Goal: Book appointment/travel/reservation

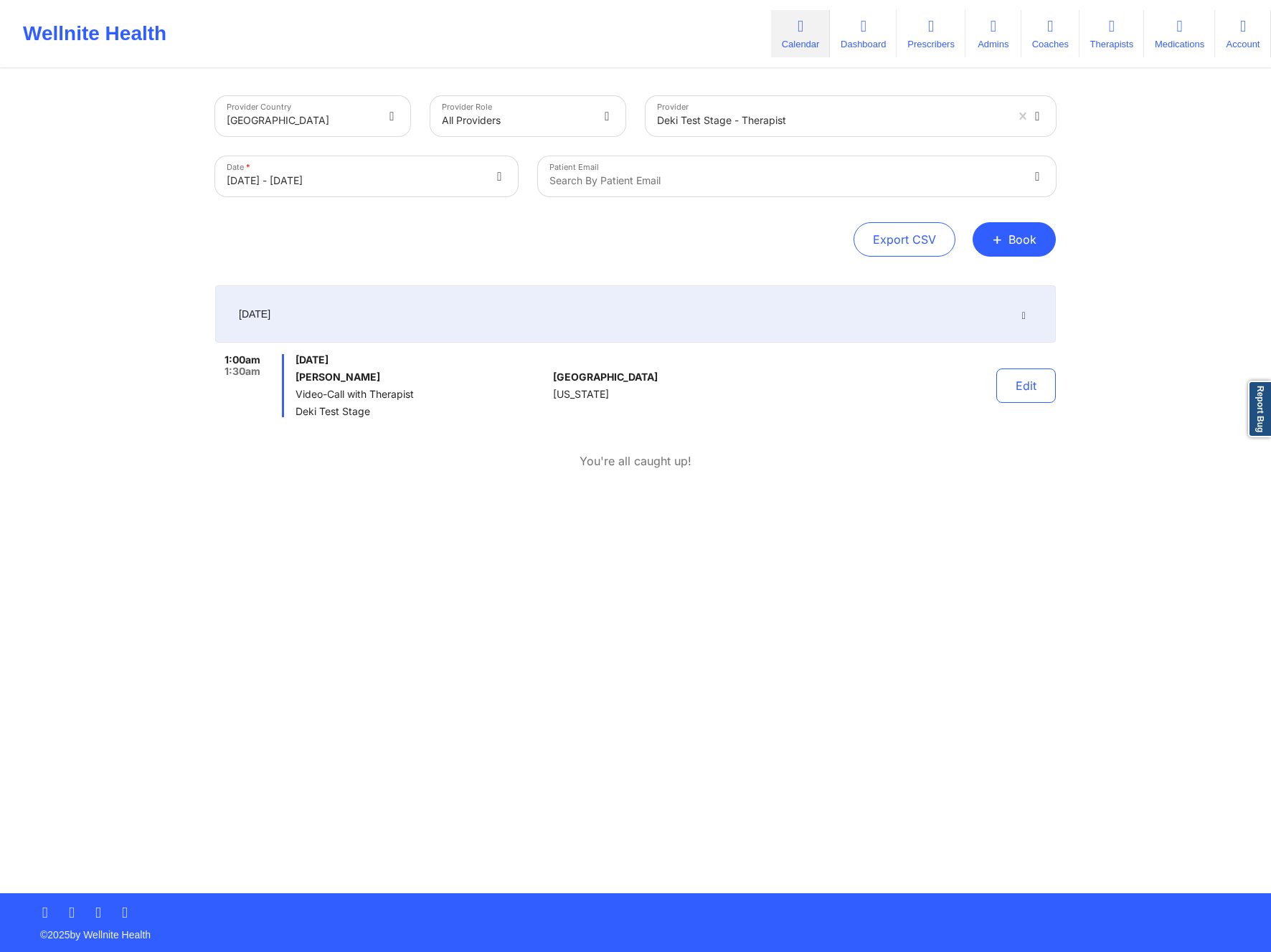
click at [632, 474] on div "September 10, 2026 1:00am 1:30am Thursday, September 10, 2026 jay vu Video-Call…" at bounding box center [636, 395] width 841 height 221
click at [616, 459] on p "You're all caught up!" at bounding box center [635, 462] width 112 height 17
click at [625, 218] on div "Provider Country United States Provider Role All Providers Provider Deki Test S…" at bounding box center [636, 176] width 841 height 161
click at [732, 221] on div "Provider Country United States Provider Role All Providers Provider Deki Test S…" at bounding box center [636, 176] width 841 height 161
click at [761, 129] on div "Deki Test Stage - therapist" at bounding box center [831, 121] width 349 height 32
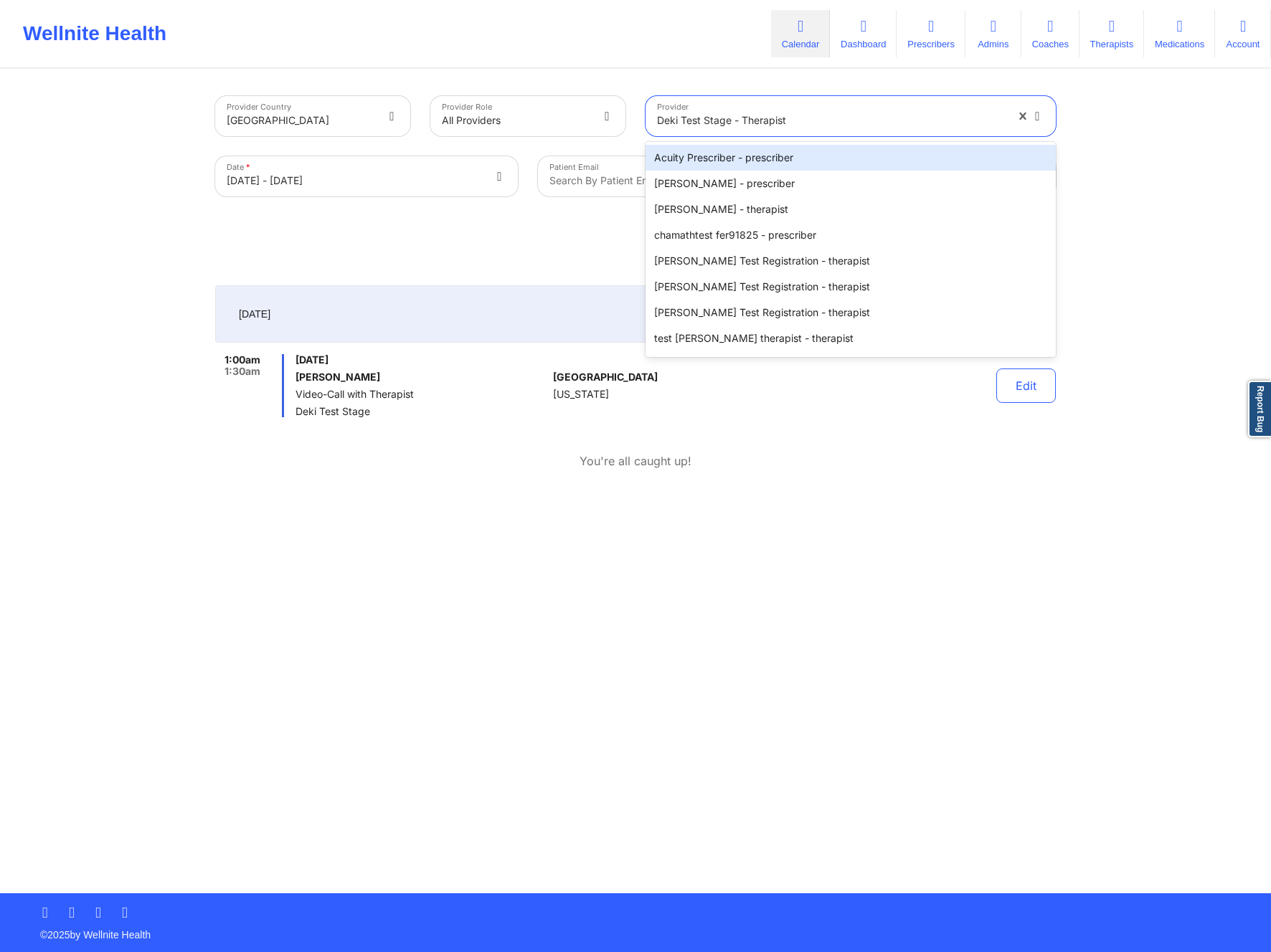
click at [902, 126] on div at bounding box center [831, 120] width 349 height 17
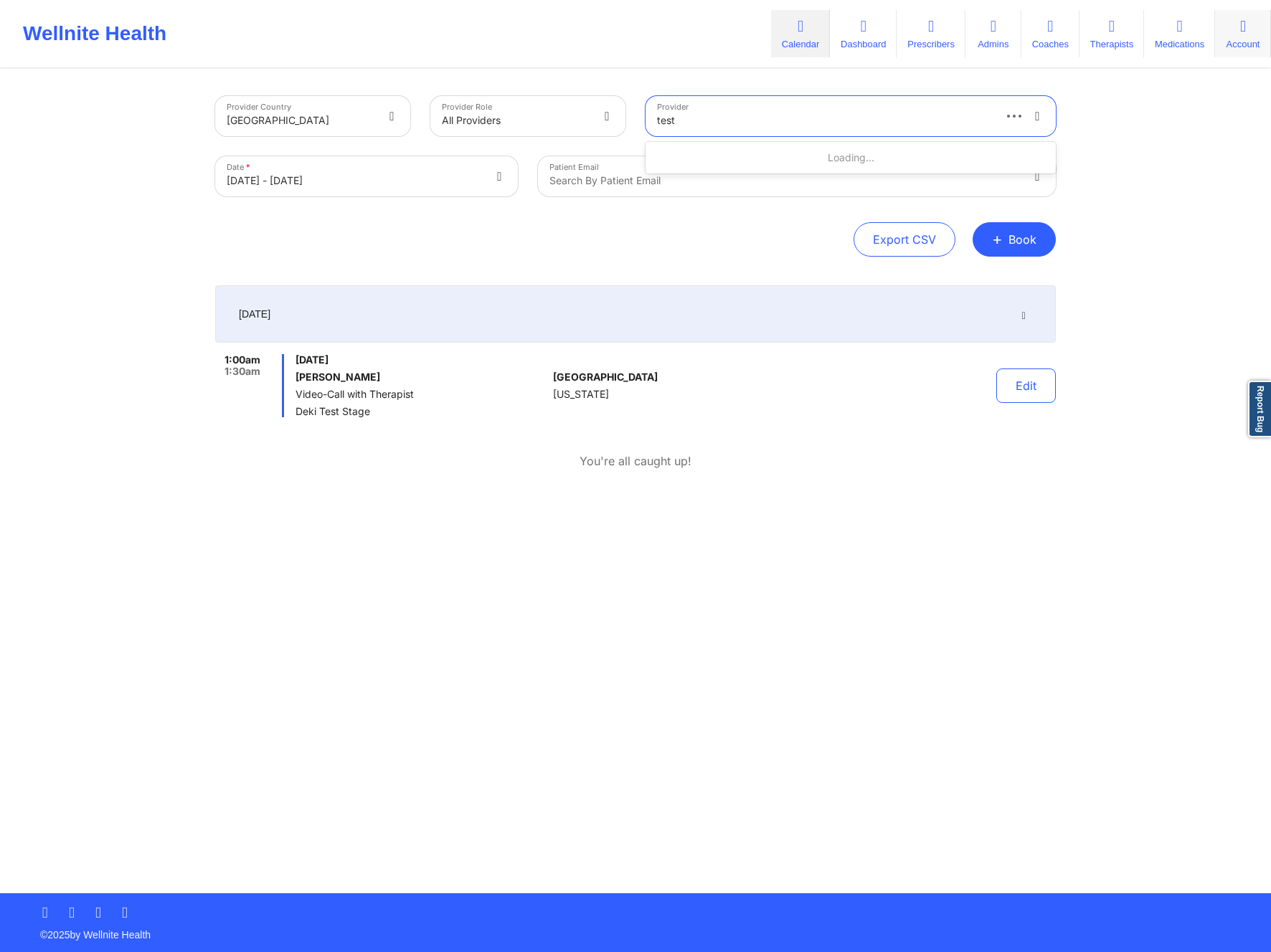
type input "test"
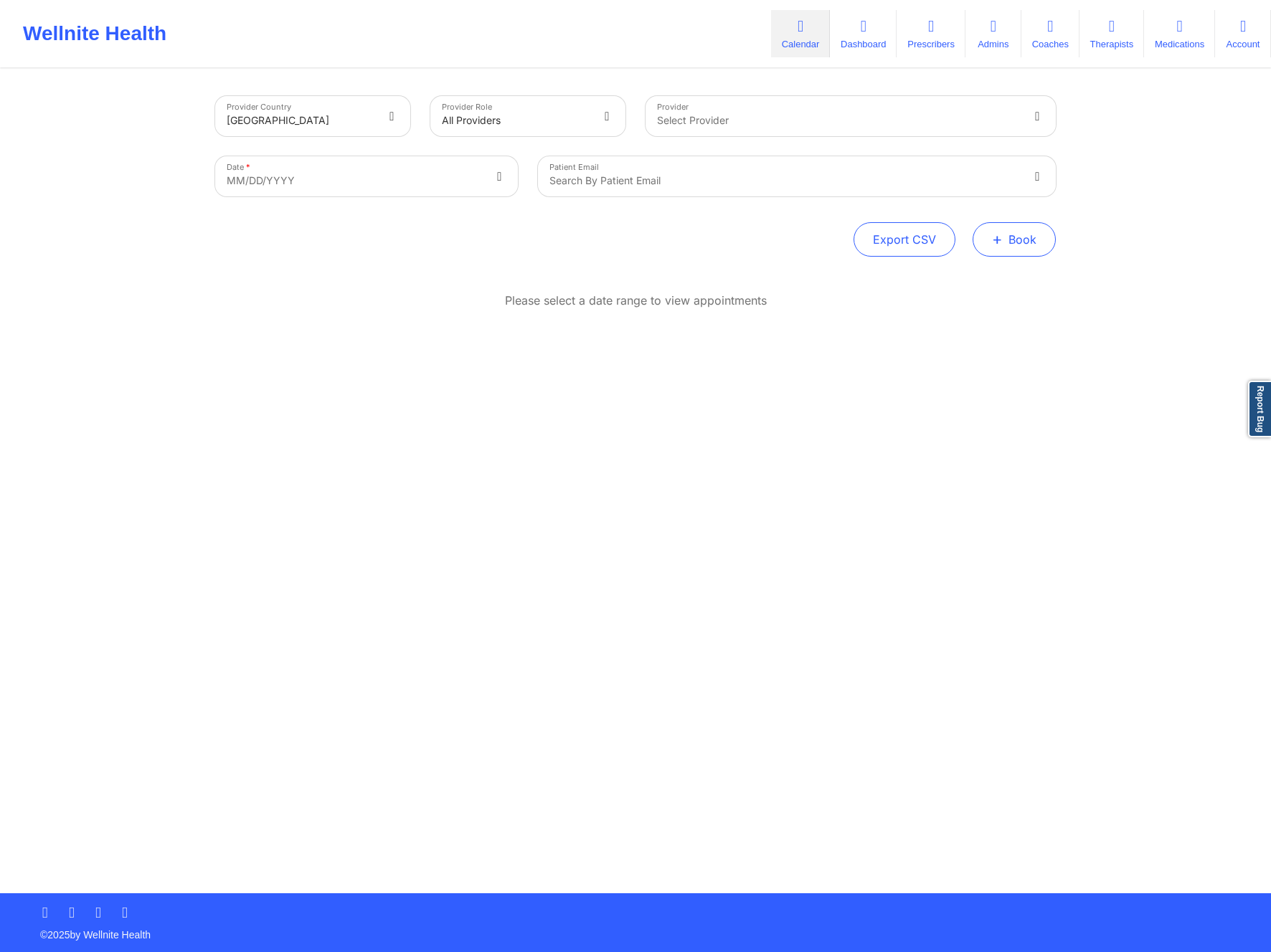
click at [1029, 242] on button "+ Book" at bounding box center [1015, 239] width 83 height 34
click at [952, 284] on button "Therapy Session" at bounding box center [990, 285] width 110 height 23
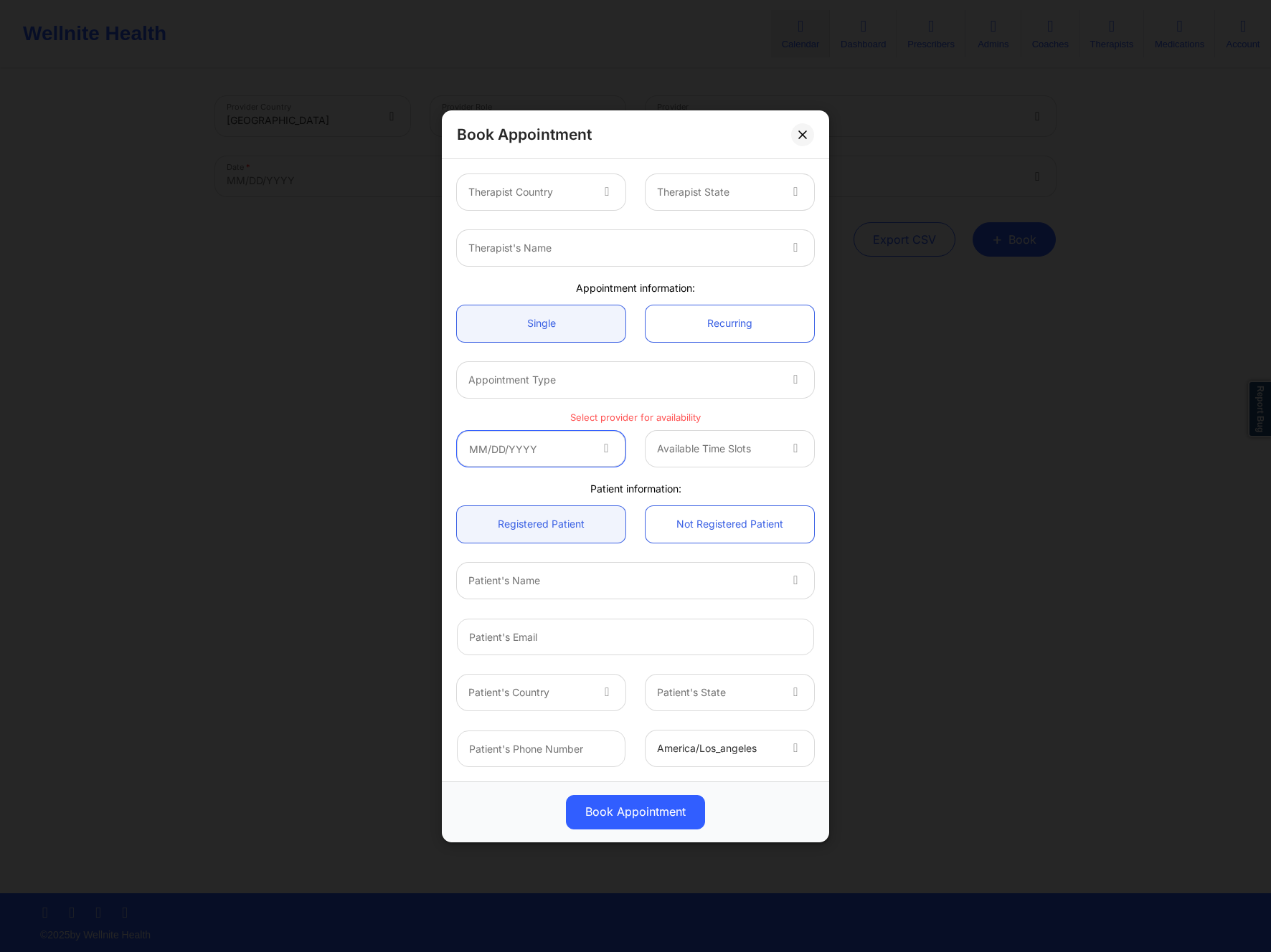
click at [537, 453] on input "text" at bounding box center [541, 449] width 169 height 36
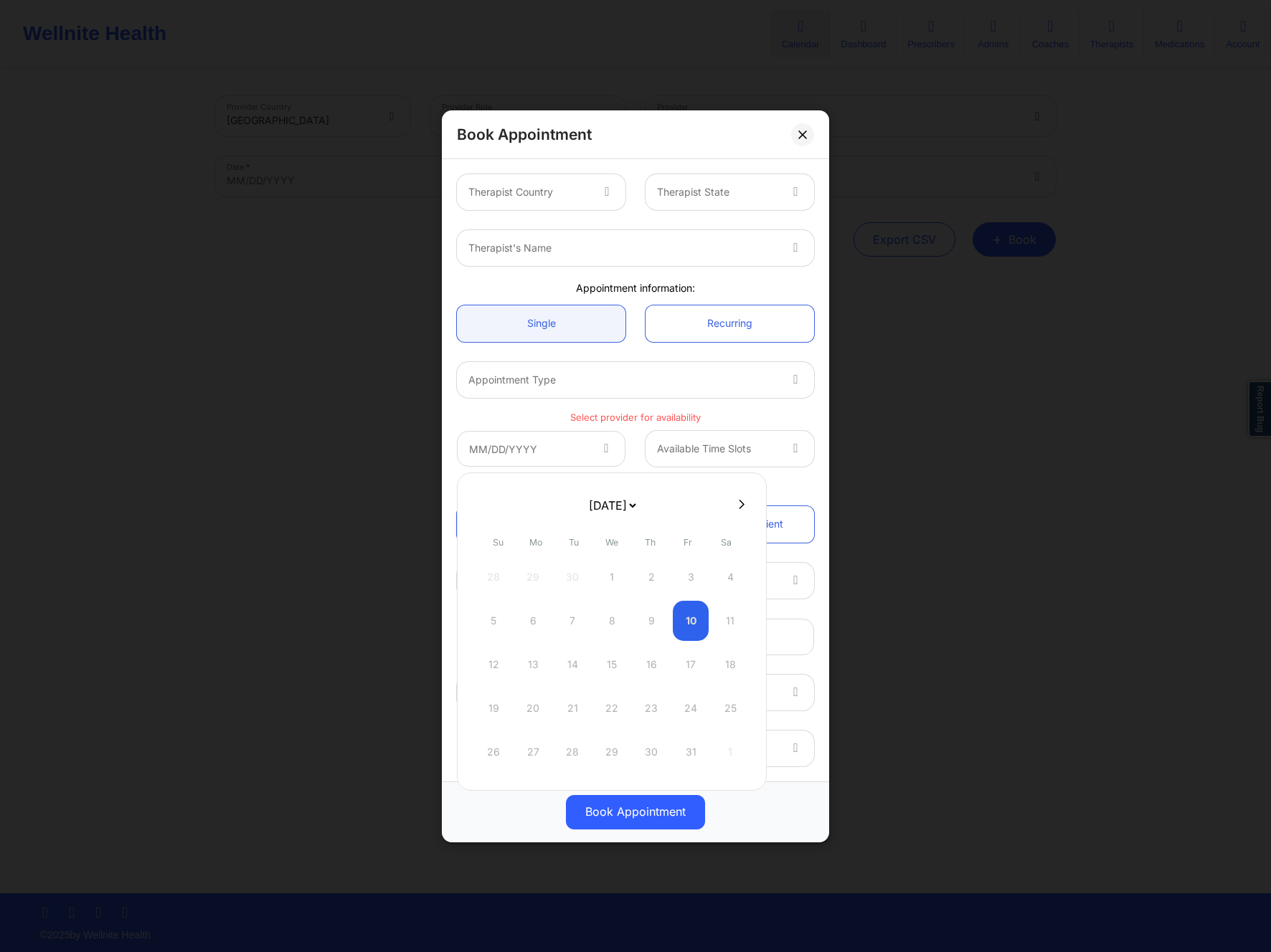
click at [633, 503] on select "October 2025 November 2025 December 2025 January 2026 February 2026 March 2026 …" at bounding box center [612, 505] width 52 height 28
select select "2026-7"
click at [608, 498] on select "October 2025 November 2025 December 2025 January 2026 February 2026 March 2026 …" at bounding box center [612, 505] width 52 height 28
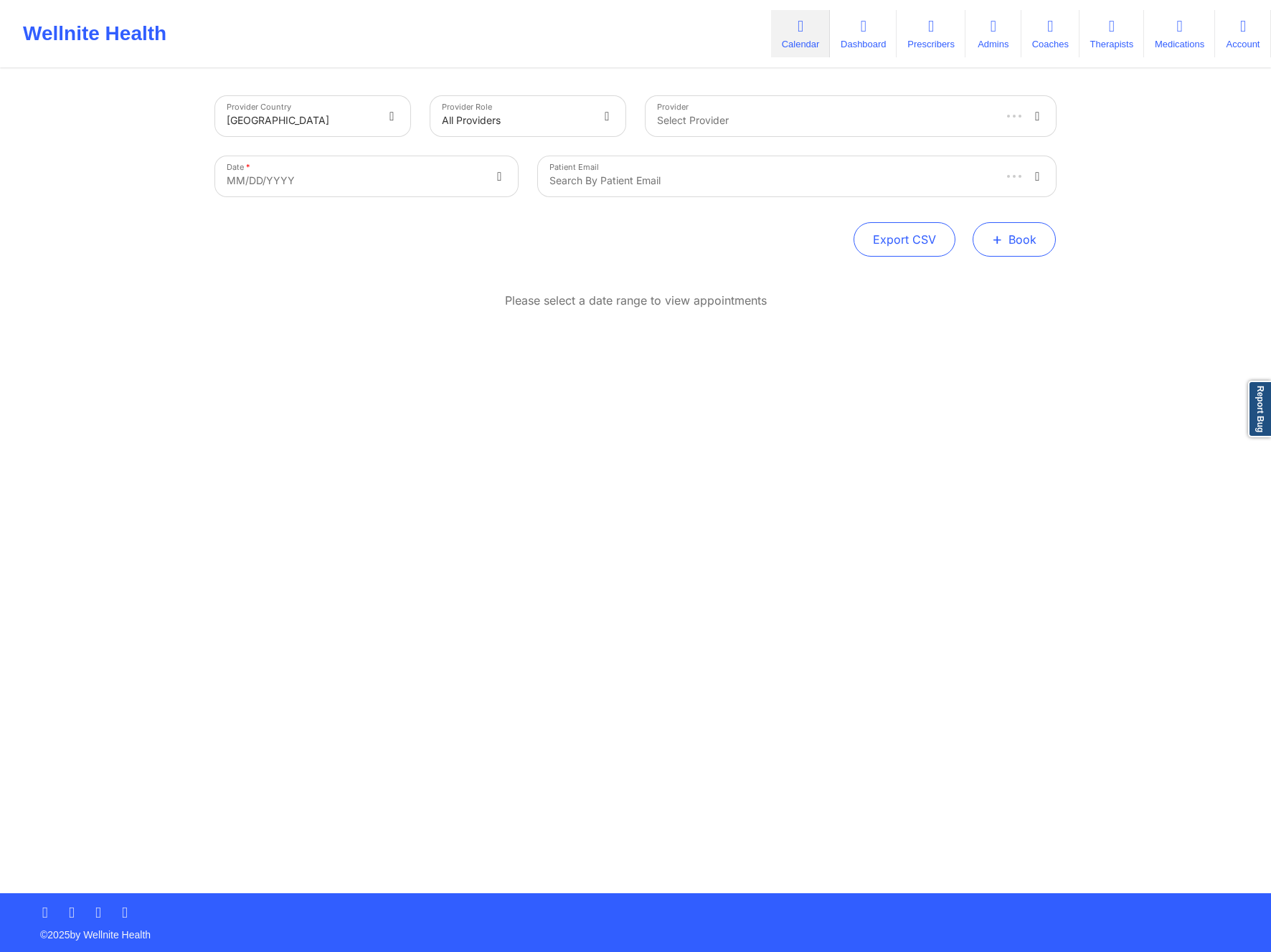
click at [1040, 241] on button "+ Book" at bounding box center [1015, 239] width 83 height 34
click at [1040, 280] on button "Therapy Session" at bounding box center [990, 285] width 110 height 23
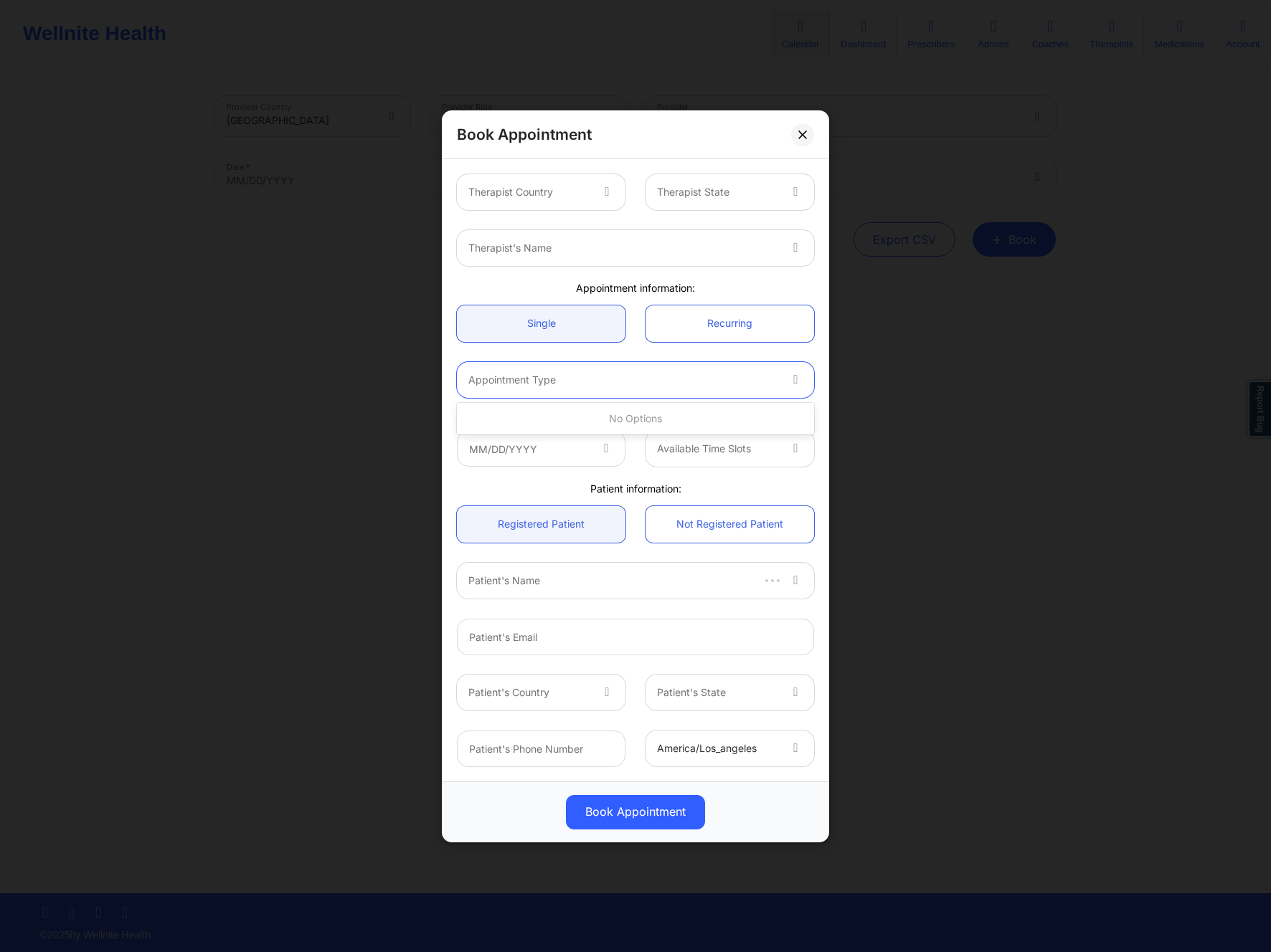
click at [702, 377] on div at bounding box center [623, 379] width 310 height 17
click at [564, 195] on div at bounding box center [529, 192] width 122 height 17
click at [659, 428] on div "Available Time Slots" at bounding box center [635, 449] width 377 height 56
click at [589, 451] on input "text" at bounding box center [541, 449] width 169 height 36
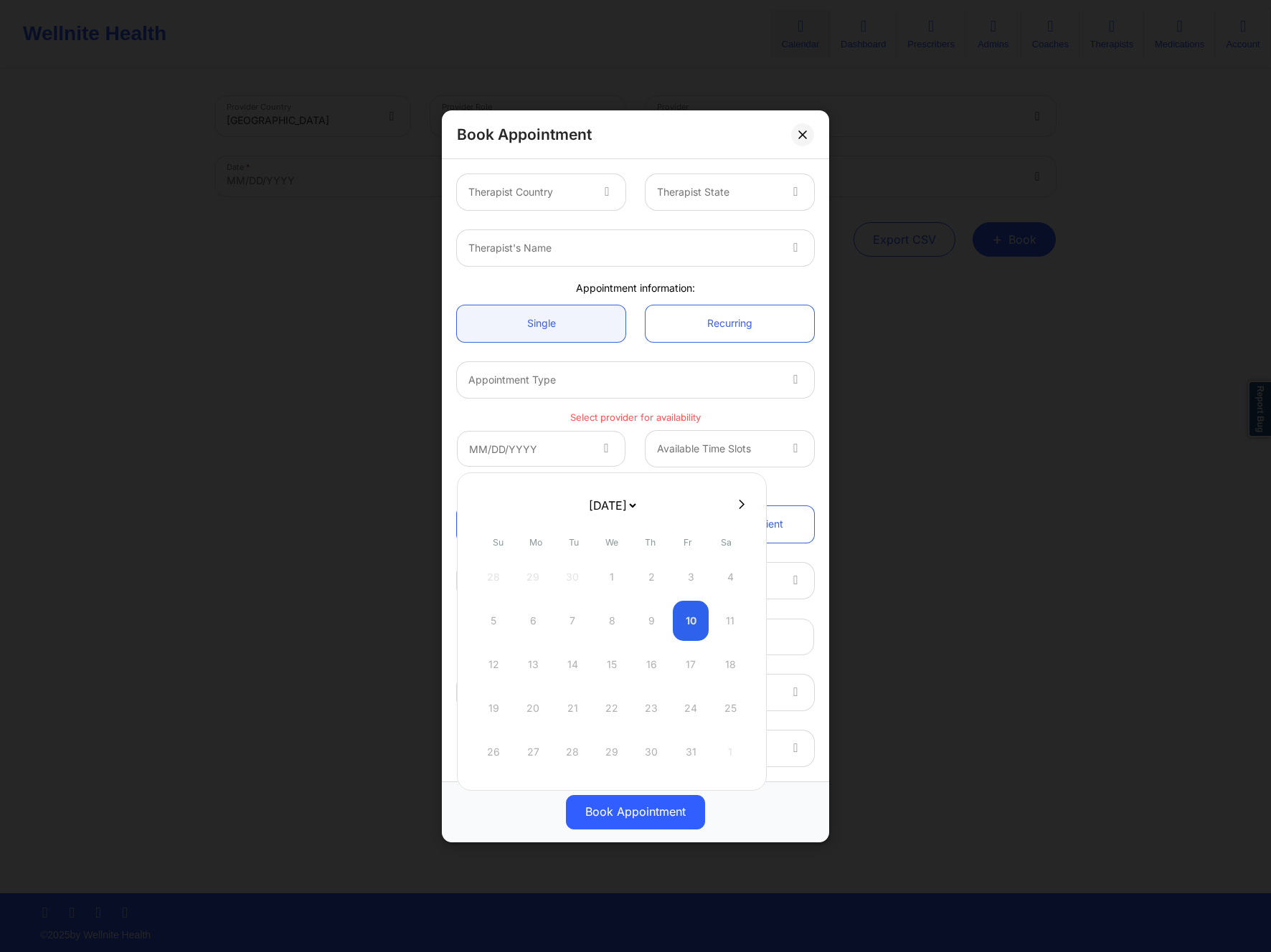
click at [638, 503] on select "October 2025 November 2025 December 2025 January 2026 February 2026 March 2026 …" at bounding box center [612, 505] width 52 height 28
select select "2026-7"
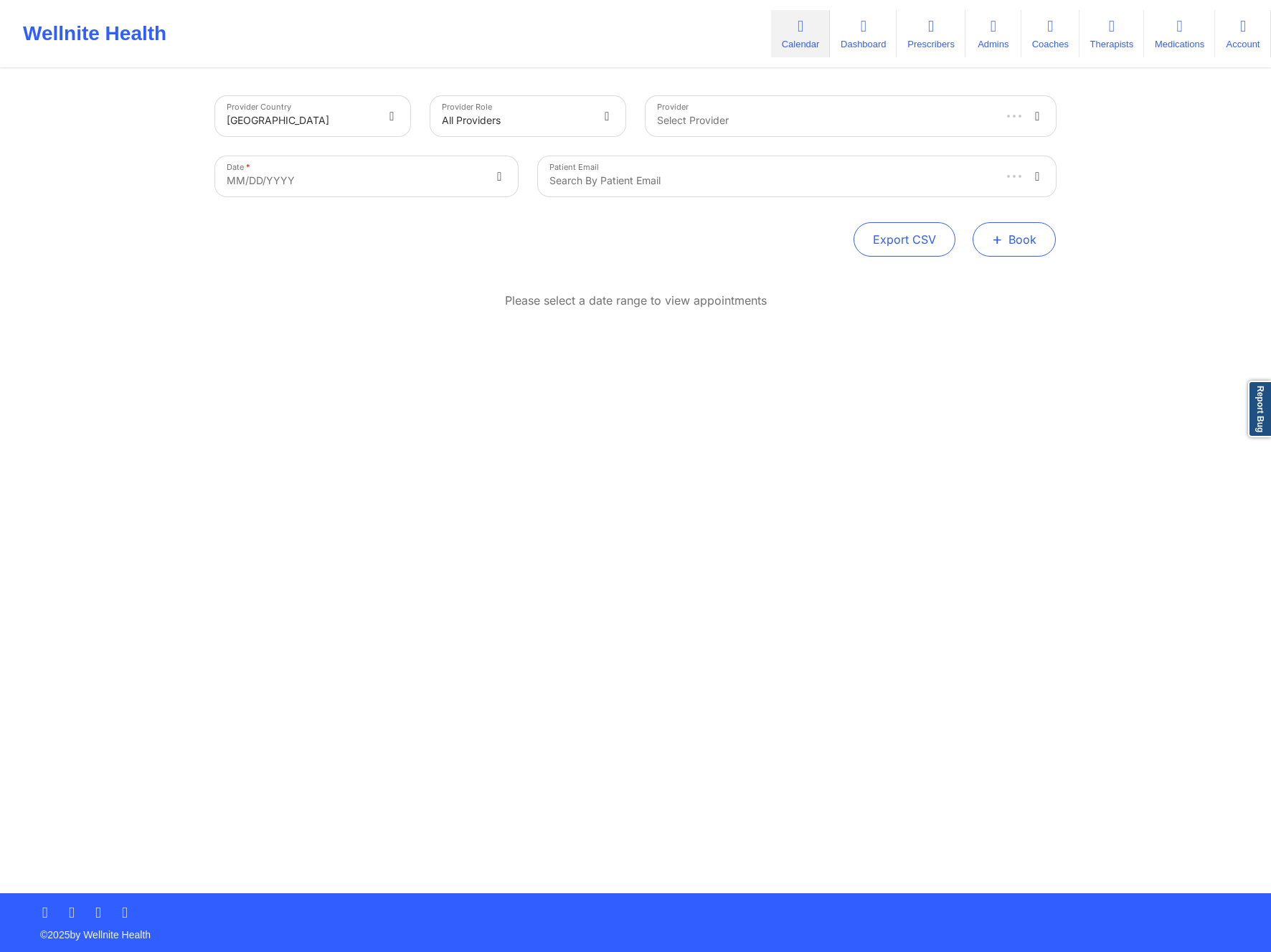
click at [1003, 243] on span "+" at bounding box center [997, 239] width 11 height 7
click at [958, 280] on button "Therapy Session" at bounding box center [990, 285] width 110 height 23
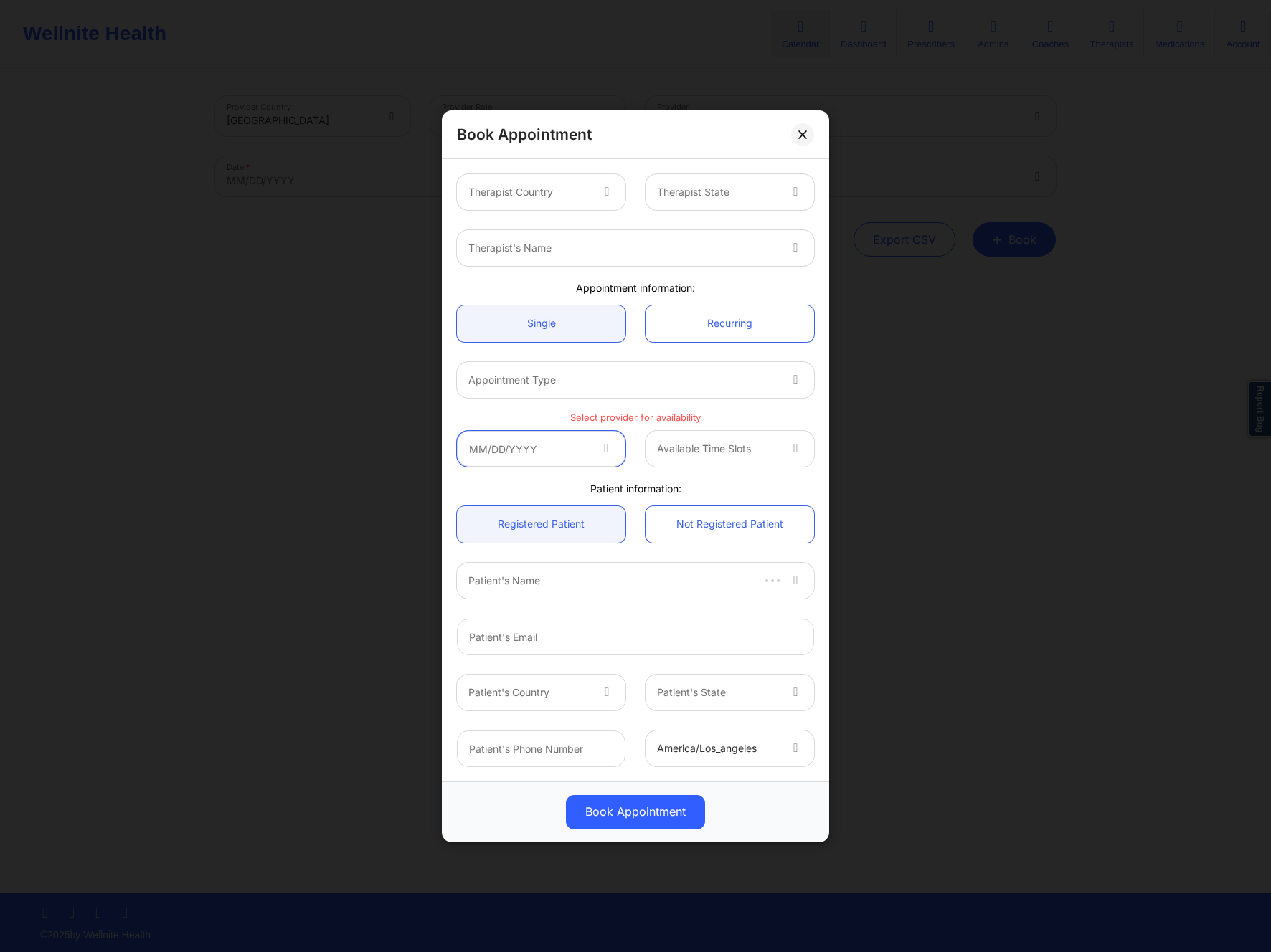
click at [589, 446] on input "text" at bounding box center [541, 449] width 169 height 36
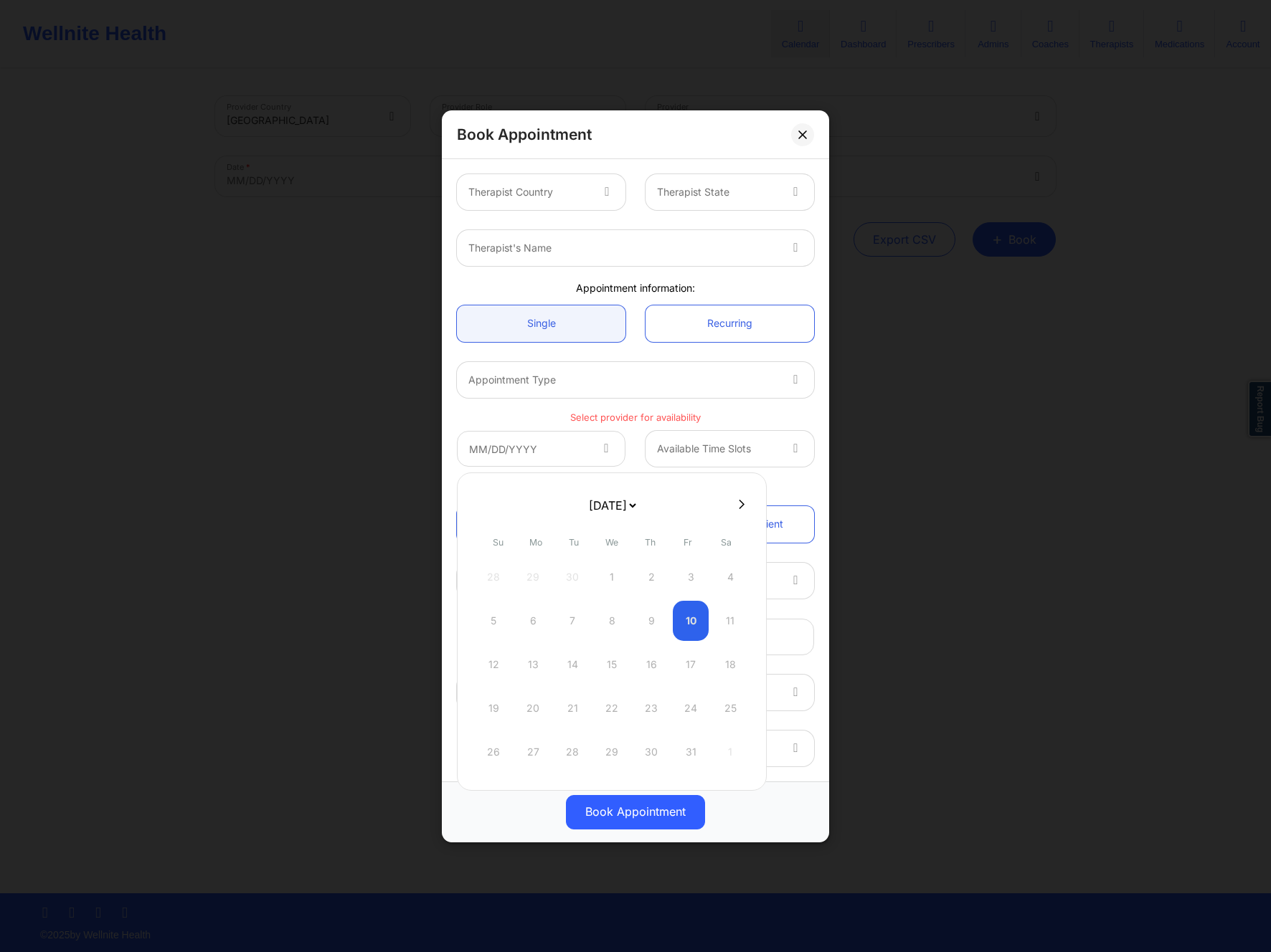
click at [638, 503] on select "October 2025 November 2025 December 2025 January 2026 February 2026 March 2026 …" at bounding box center [612, 505] width 52 height 28
select select "2026-8"
click at [564, 197] on div at bounding box center [529, 192] width 122 height 17
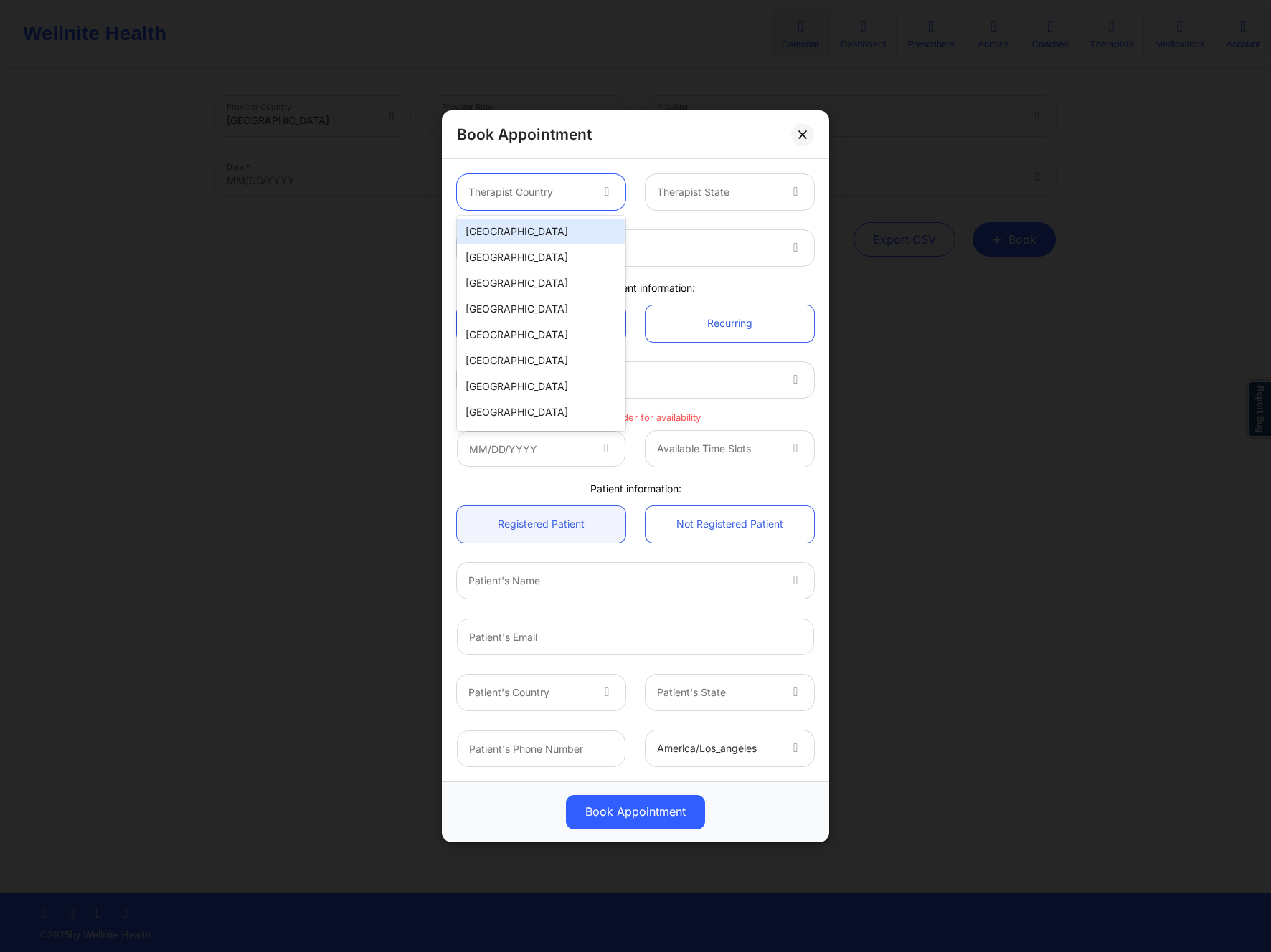
click at [559, 240] on div "[GEOGRAPHIC_DATA]" at bounding box center [541, 231] width 169 height 26
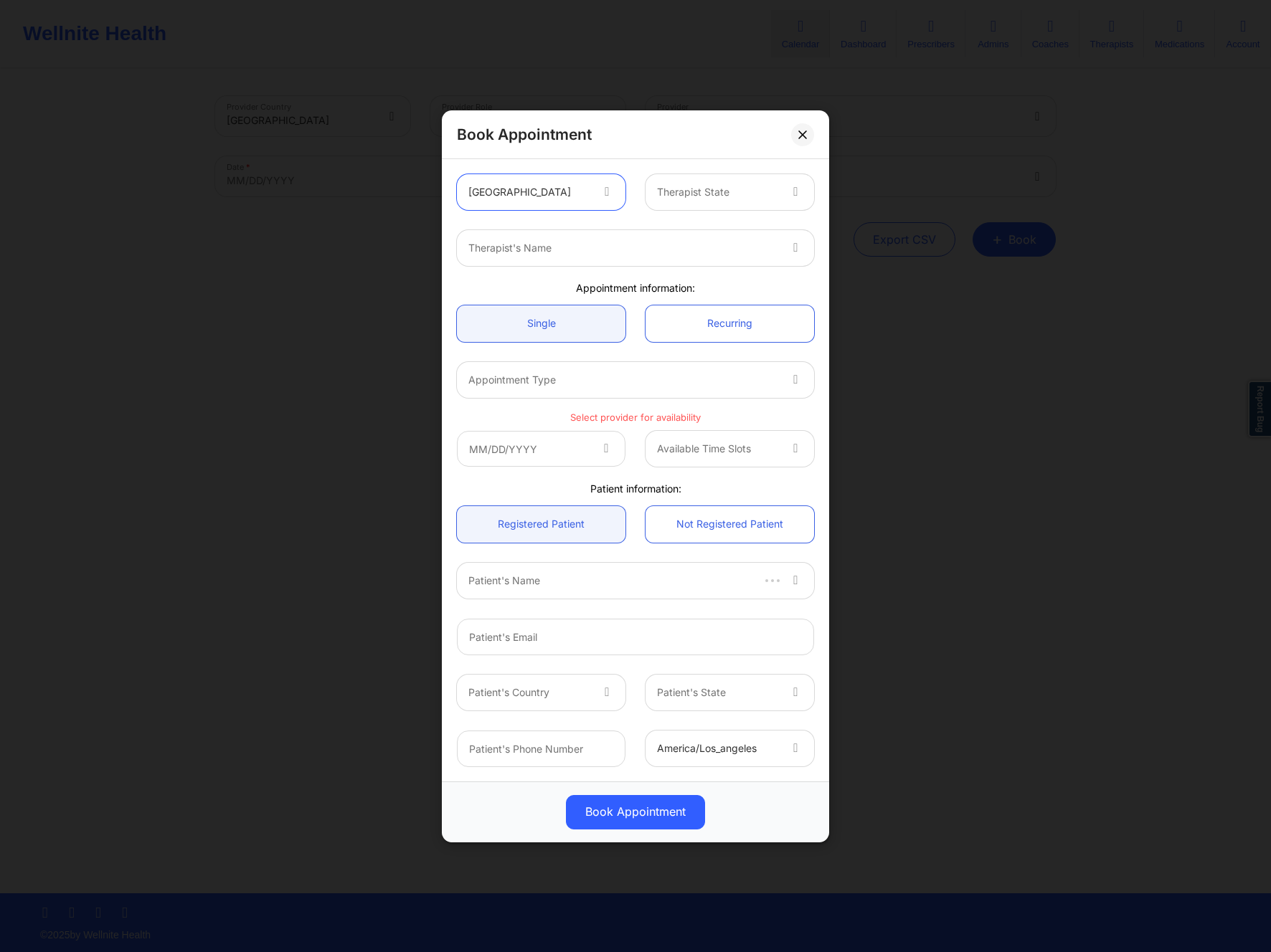
click at [693, 192] on div at bounding box center [717, 192] width 122 height 17
click at [685, 233] on div "Alabama" at bounding box center [730, 231] width 169 height 26
click at [613, 253] on div at bounding box center [623, 248] width 310 height 17
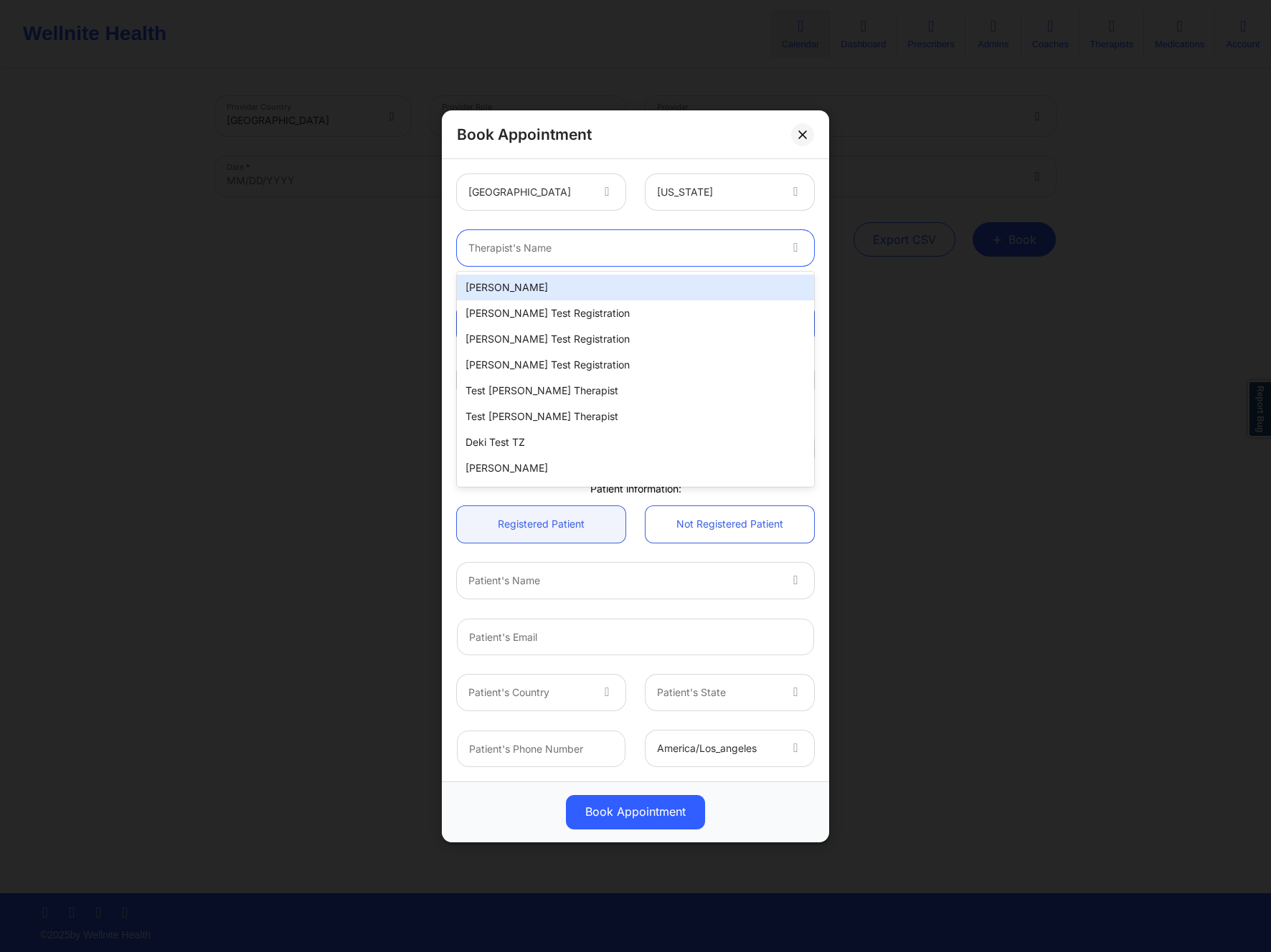
click at [583, 294] on div "Micheal Ogundero" at bounding box center [635, 287] width 357 height 26
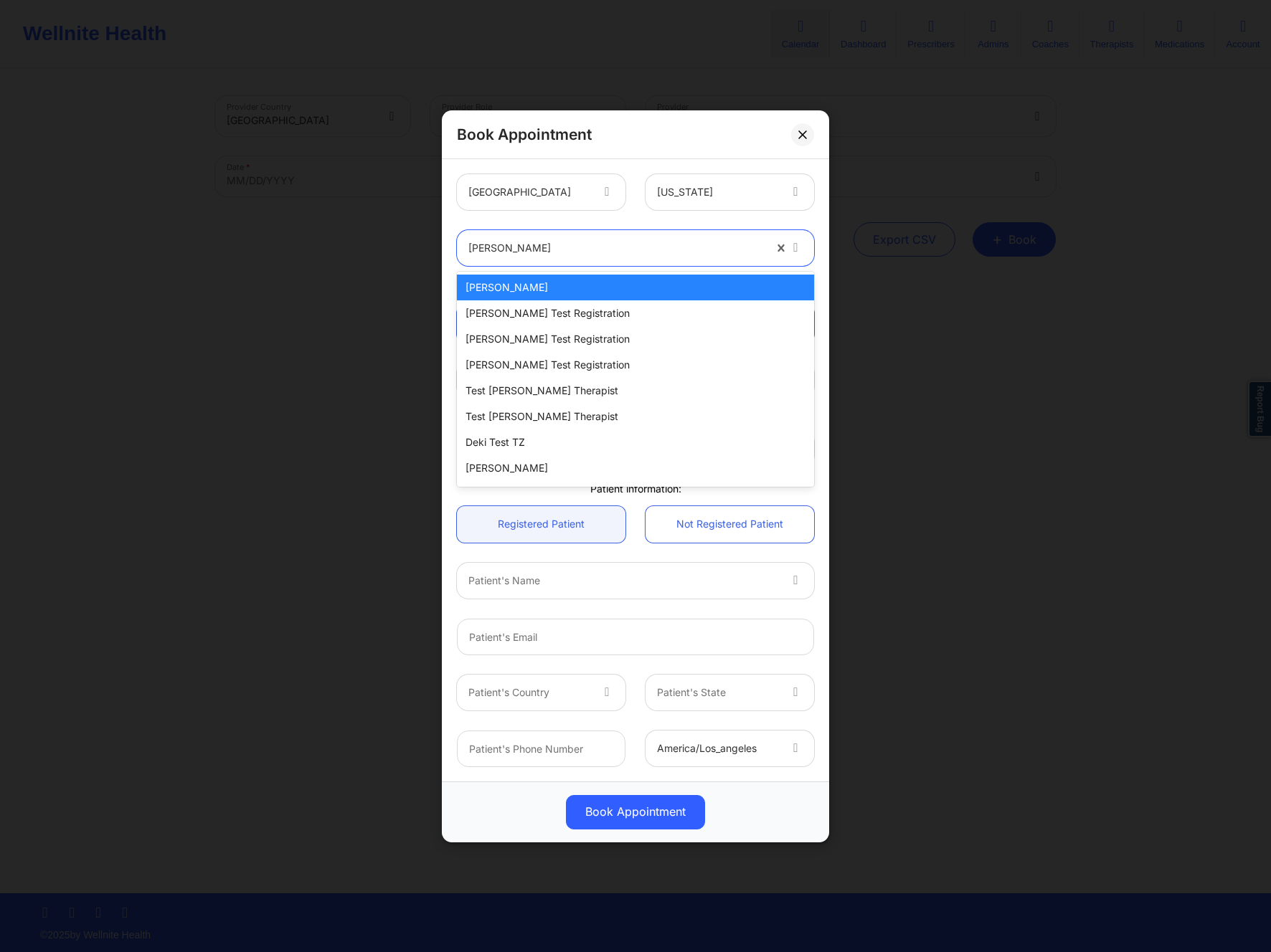
click at [665, 250] on div at bounding box center [616, 248] width 295 height 17
click at [719, 196] on div at bounding box center [717, 192] width 122 height 17
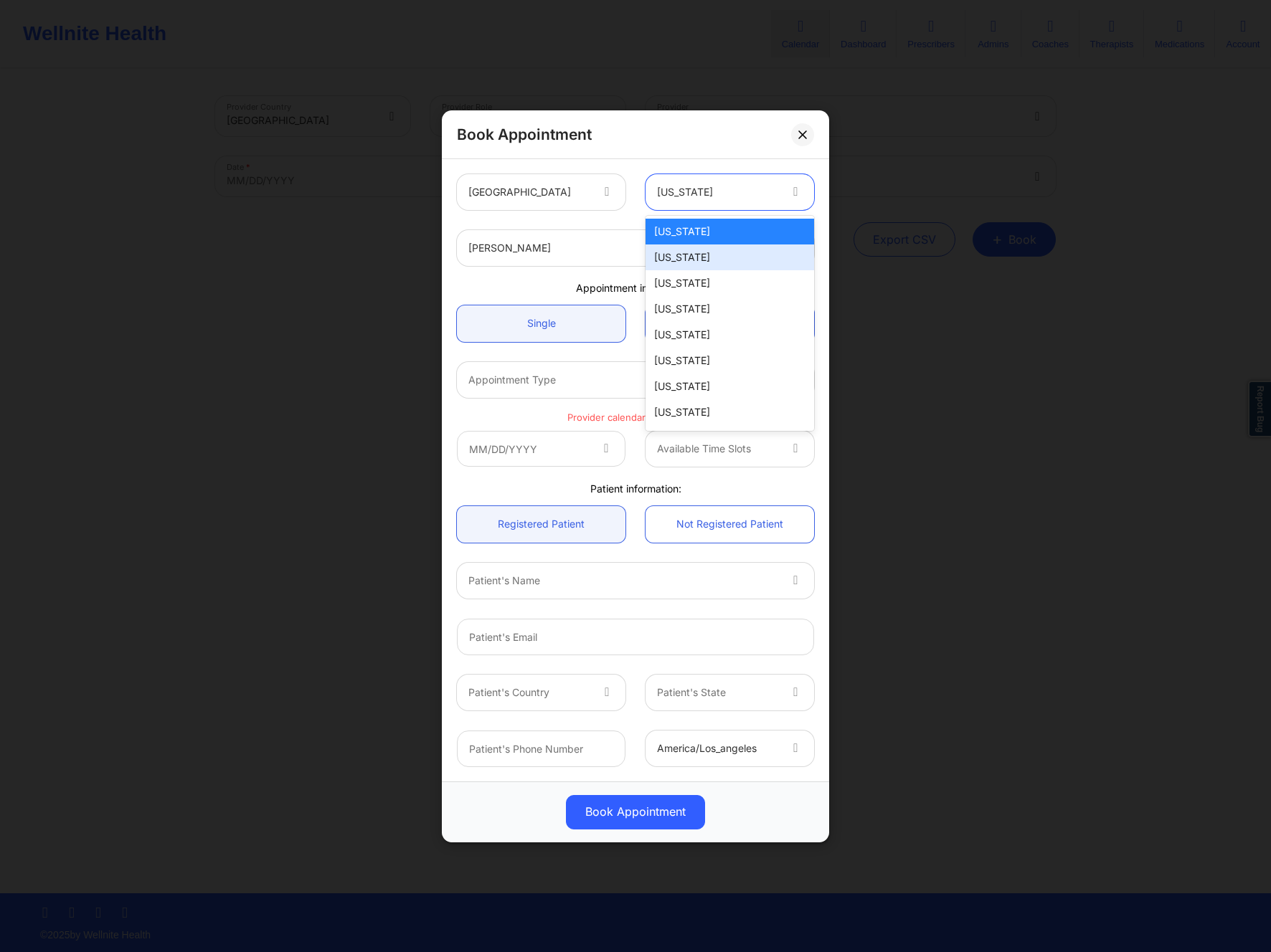
click at [703, 251] on div "Alaska" at bounding box center [730, 257] width 169 height 26
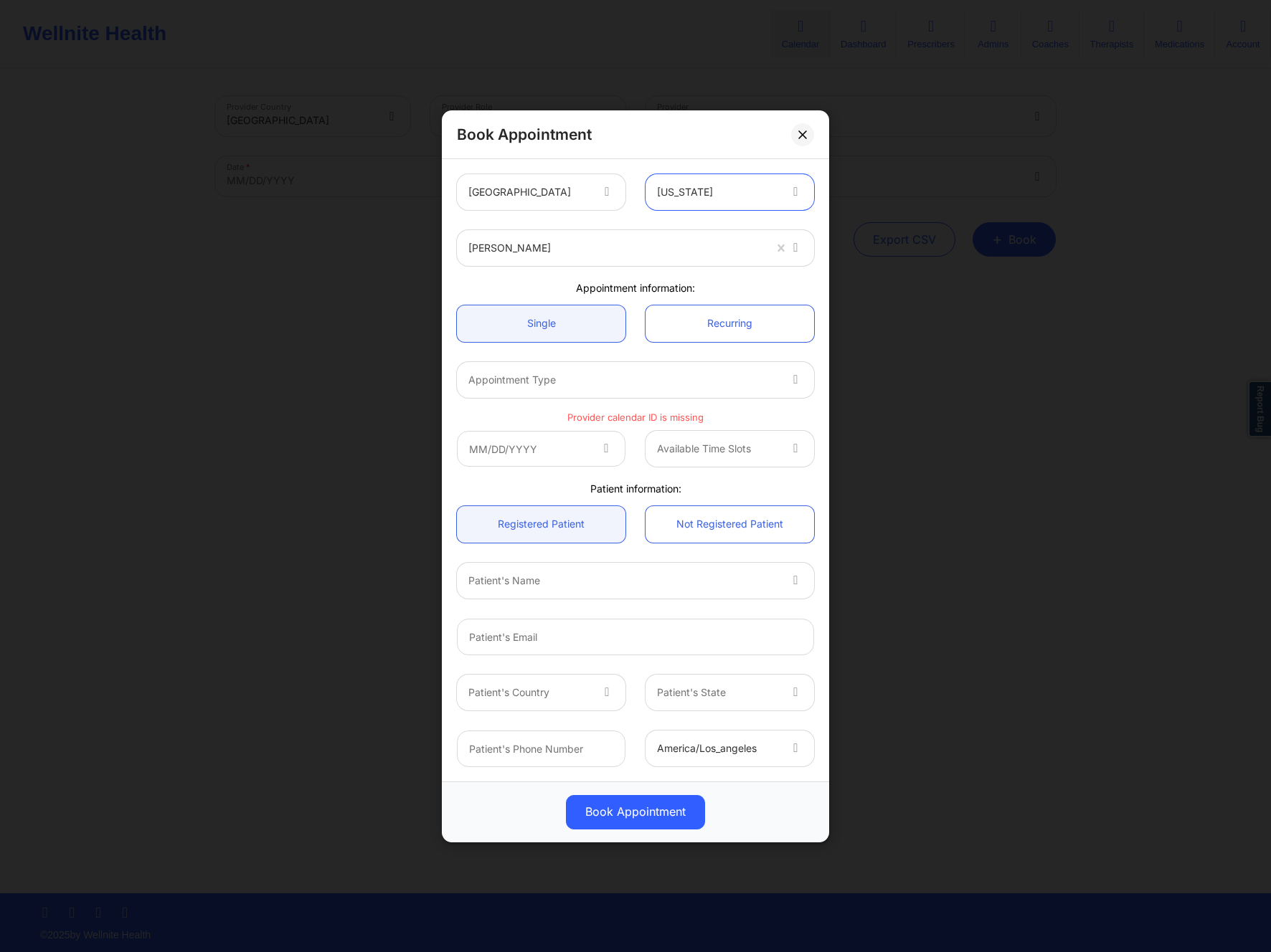
click at [641, 255] on div at bounding box center [616, 248] width 295 height 17
type input "deki test stage"
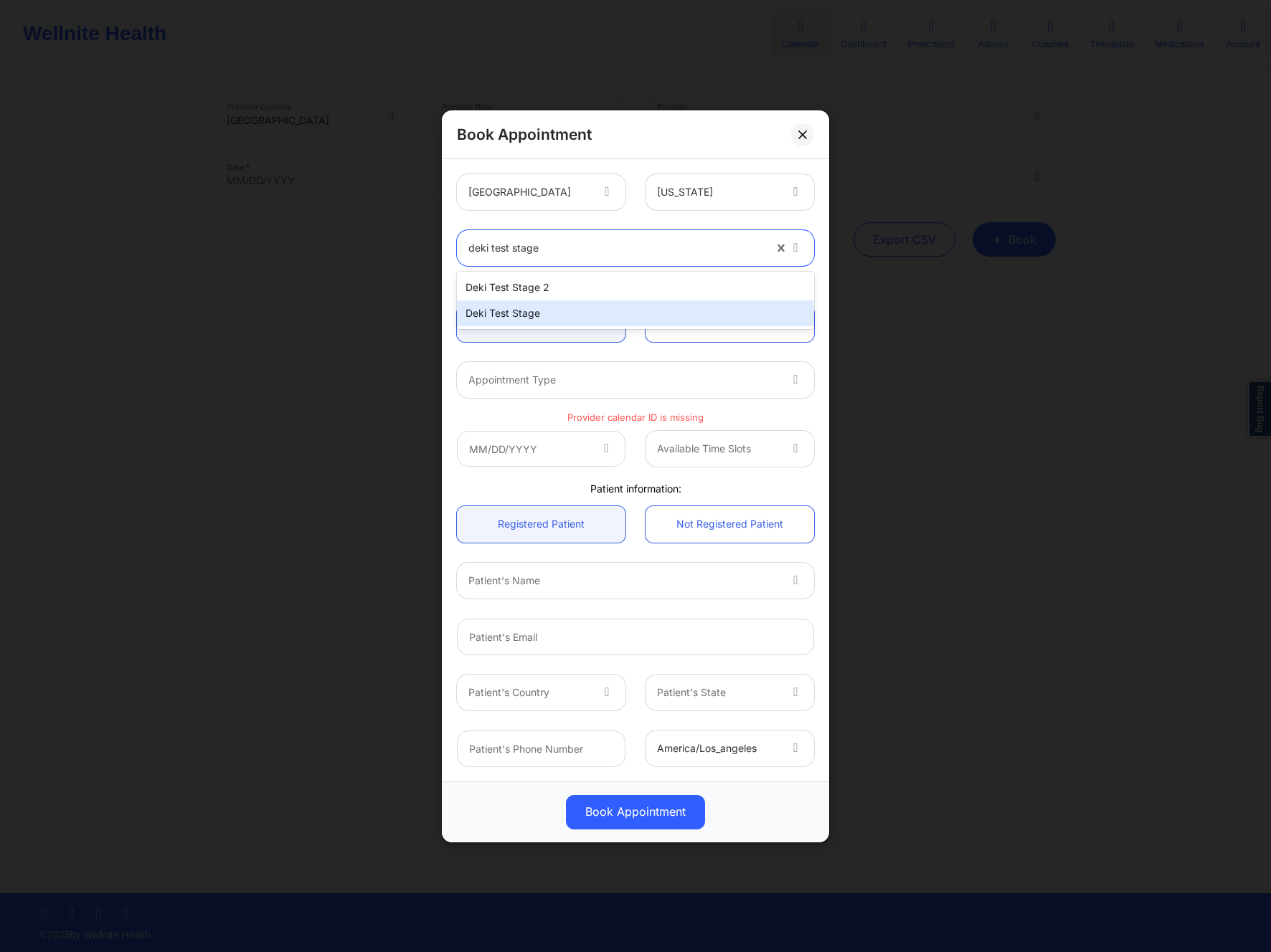
click at [587, 308] on div "Deki Test Stage" at bounding box center [635, 313] width 357 height 26
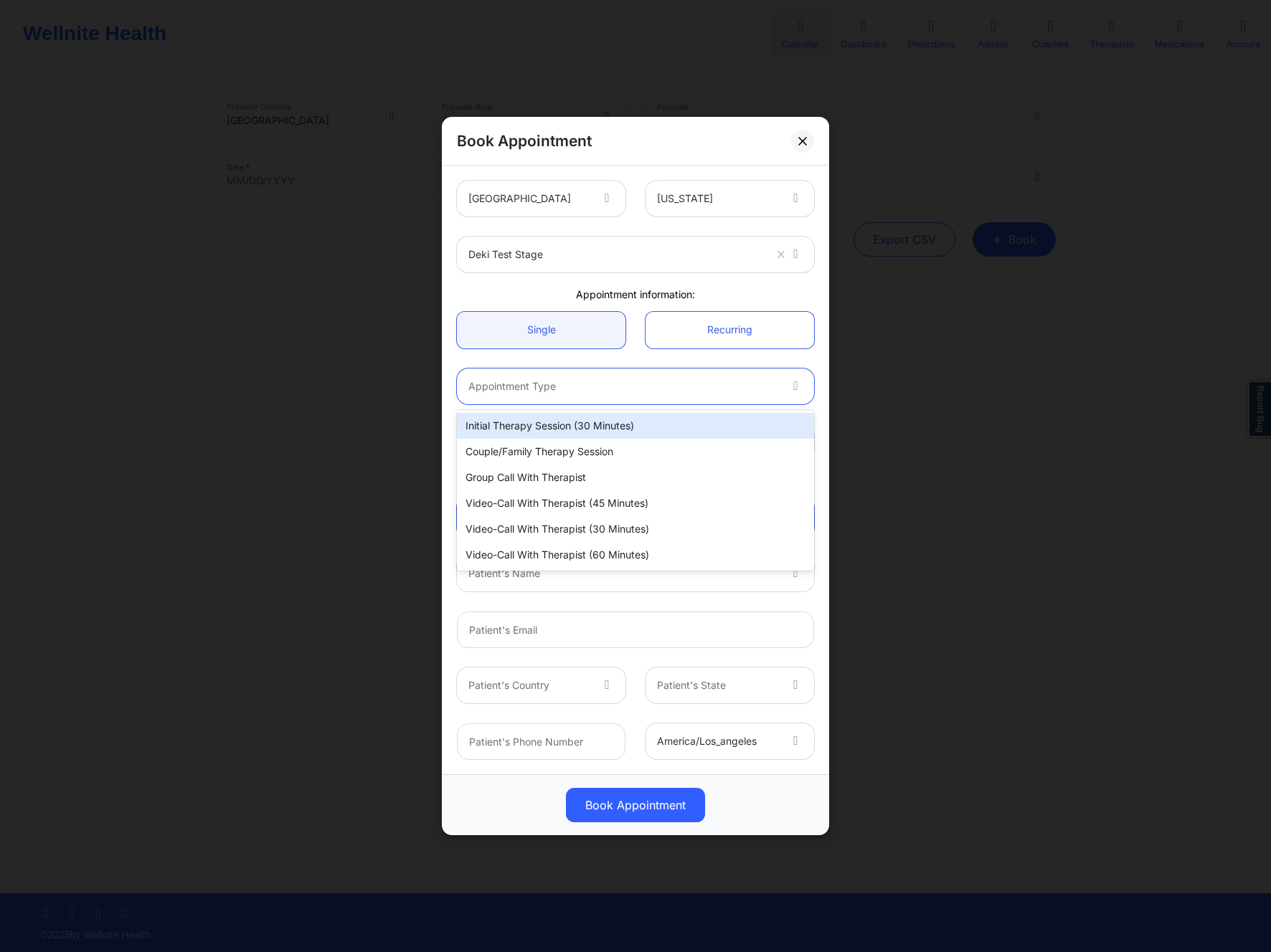
click at [573, 387] on div at bounding box center [623, 386] width 310 height 17
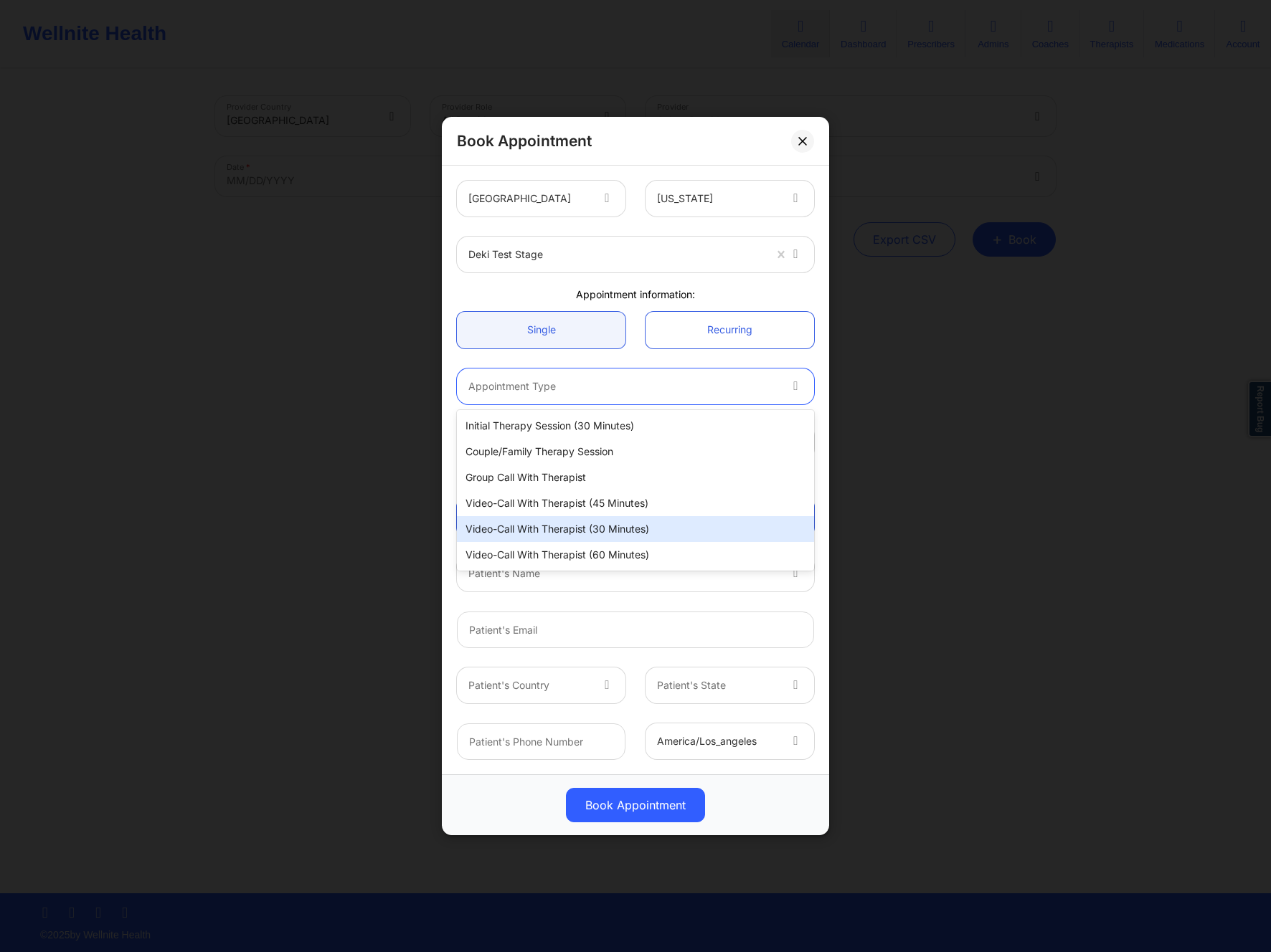
click at [533, 523] on div "Video-Call with Therapist (30 minutes)" at bounding box center [635, 529] width 357 height 26
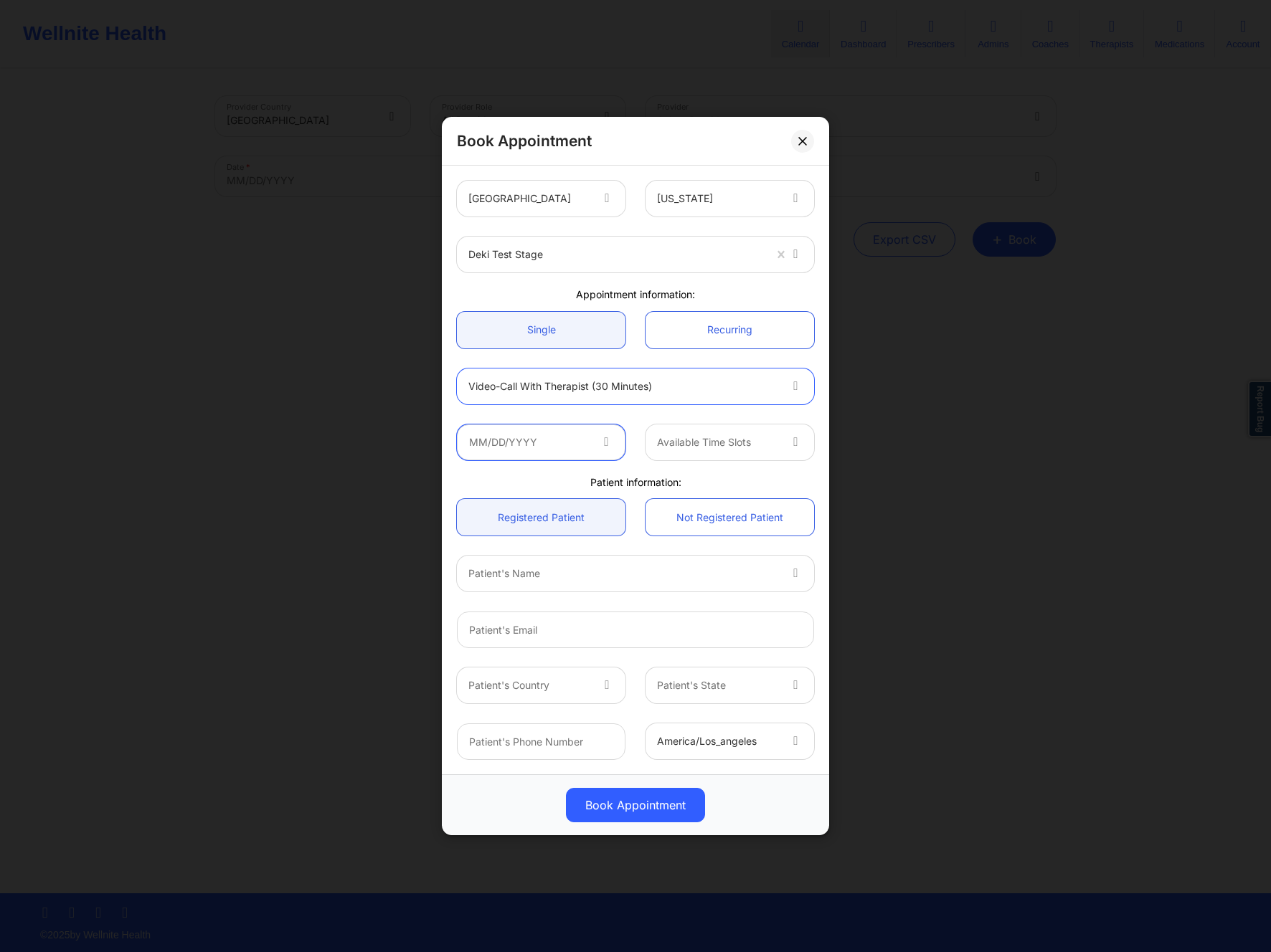
click at [577, 441] on input "text" at bounding box center [541, 442] width 169 height 36
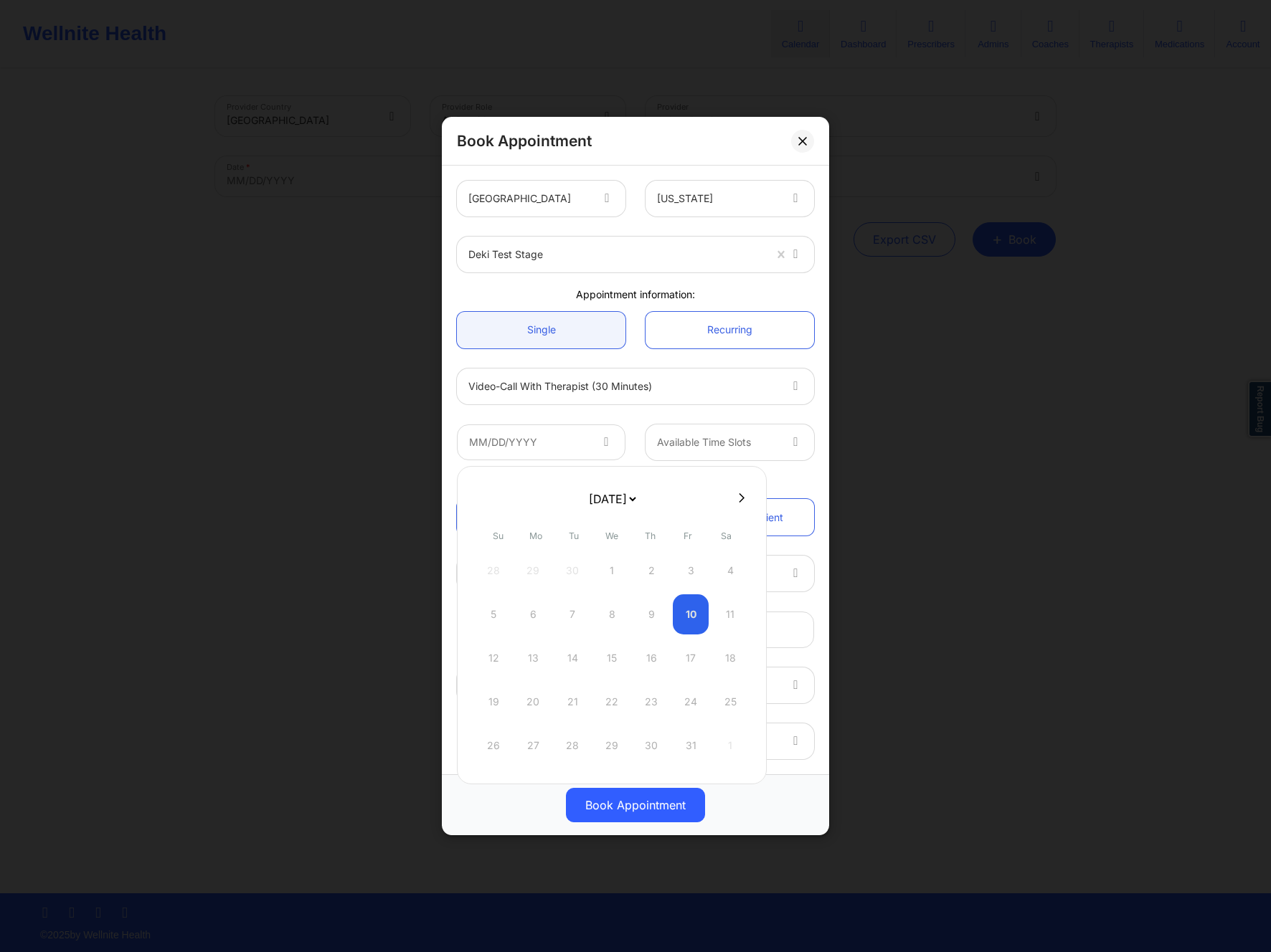
click at [636, 497] on select "October 2025 November 2025 December 2025 January 2026 February 2026 March 2026 …" at bounding box center [612, 499] width 52 height 28
select select "2026-8"
click at [649, 741] on div "27 28 29 30 1 2 3" at bounding box center [611, 746] width 272 height 40
click at [654, 741] on div "27 28 29 30 1 2 3" at bounding box center [611, 746] width 272 height 40
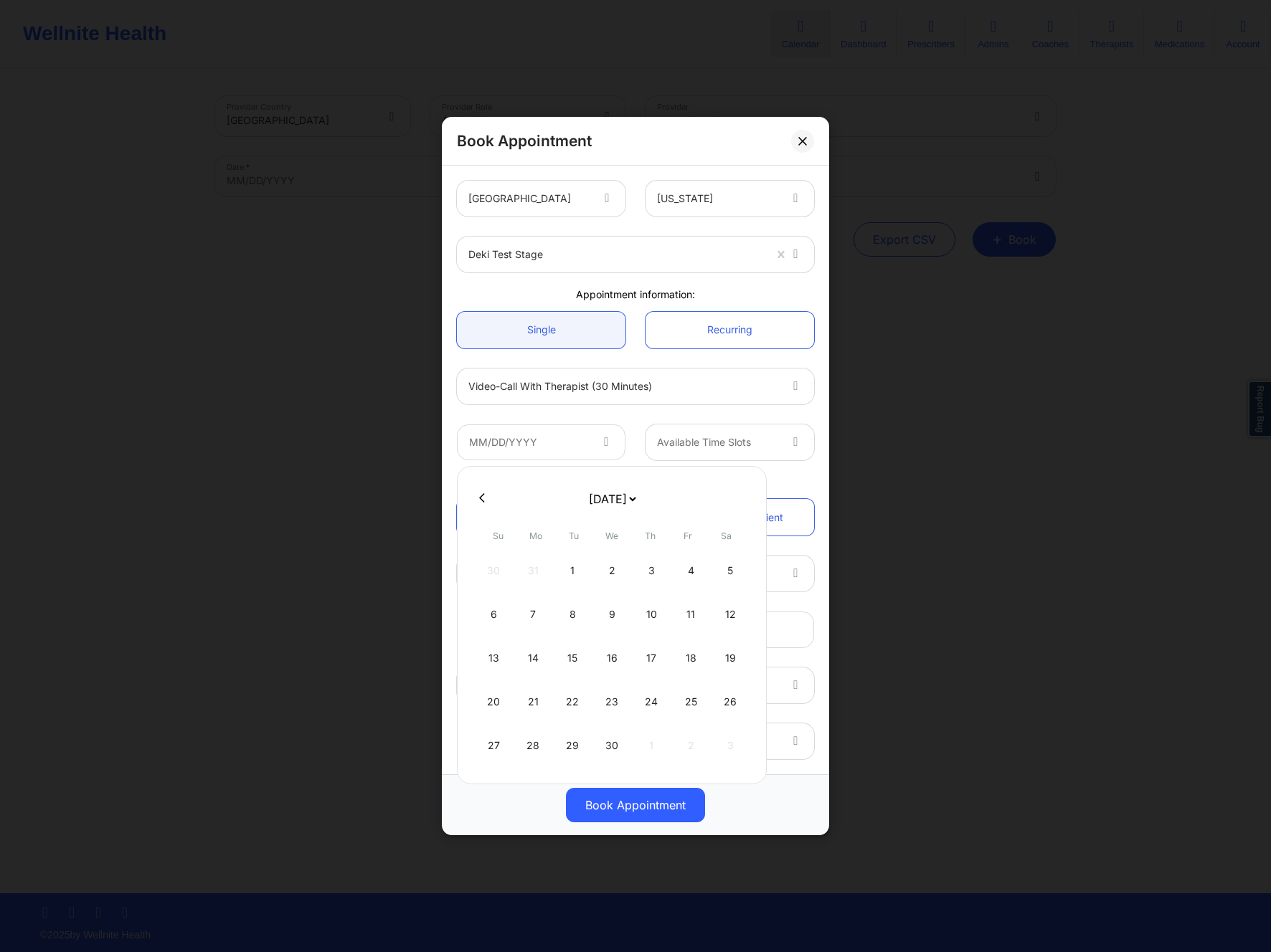
click at [648, 745] on div "27 28 29 30 1 2 3" at bounding box center [611, 746] width 272 height 40
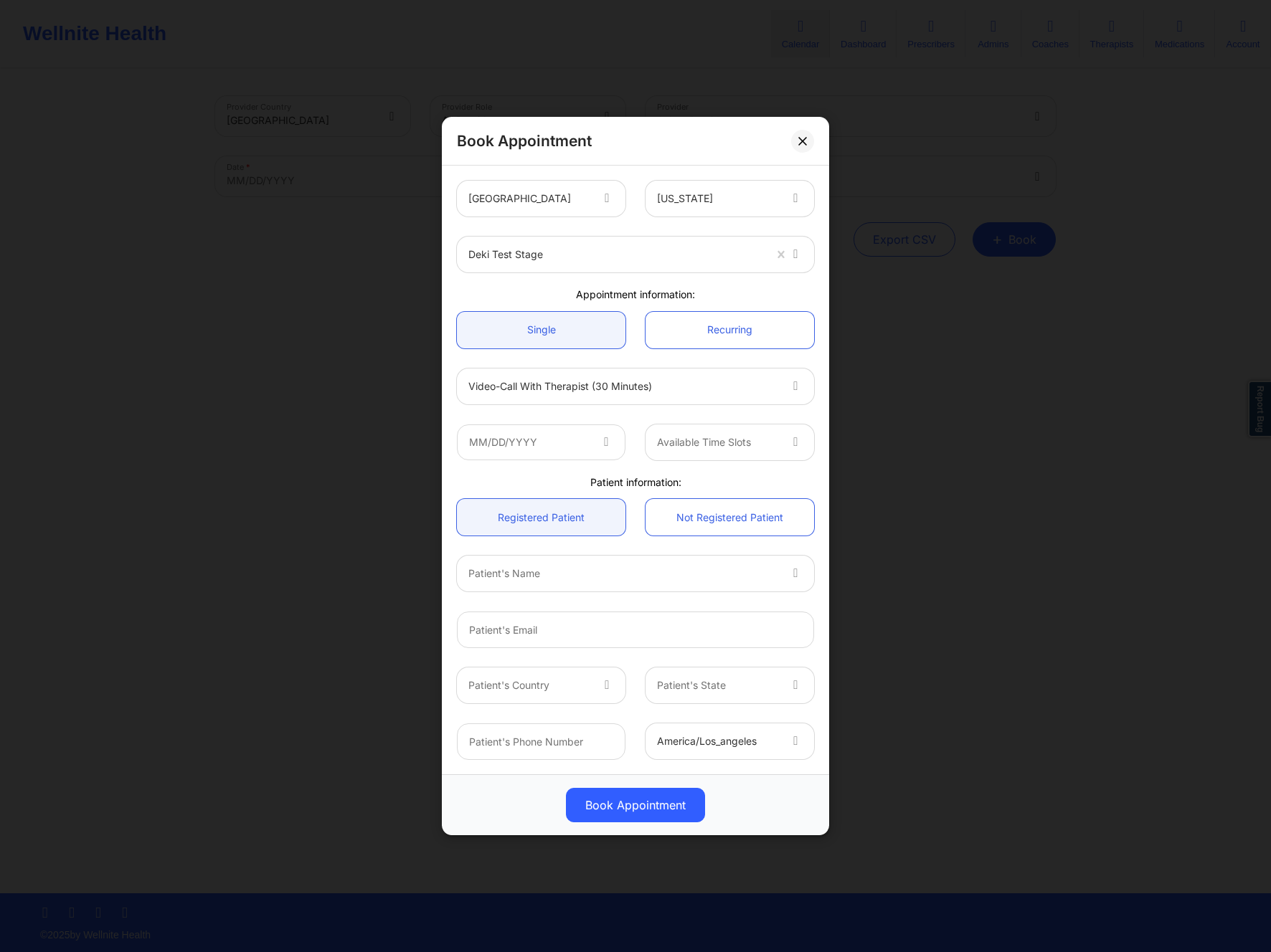
click at [928, 469] on div "Book Appointment United States Alaska Deki Test Stage Appointment information: …" at bounding box center [635, 476] width 1271 height 952
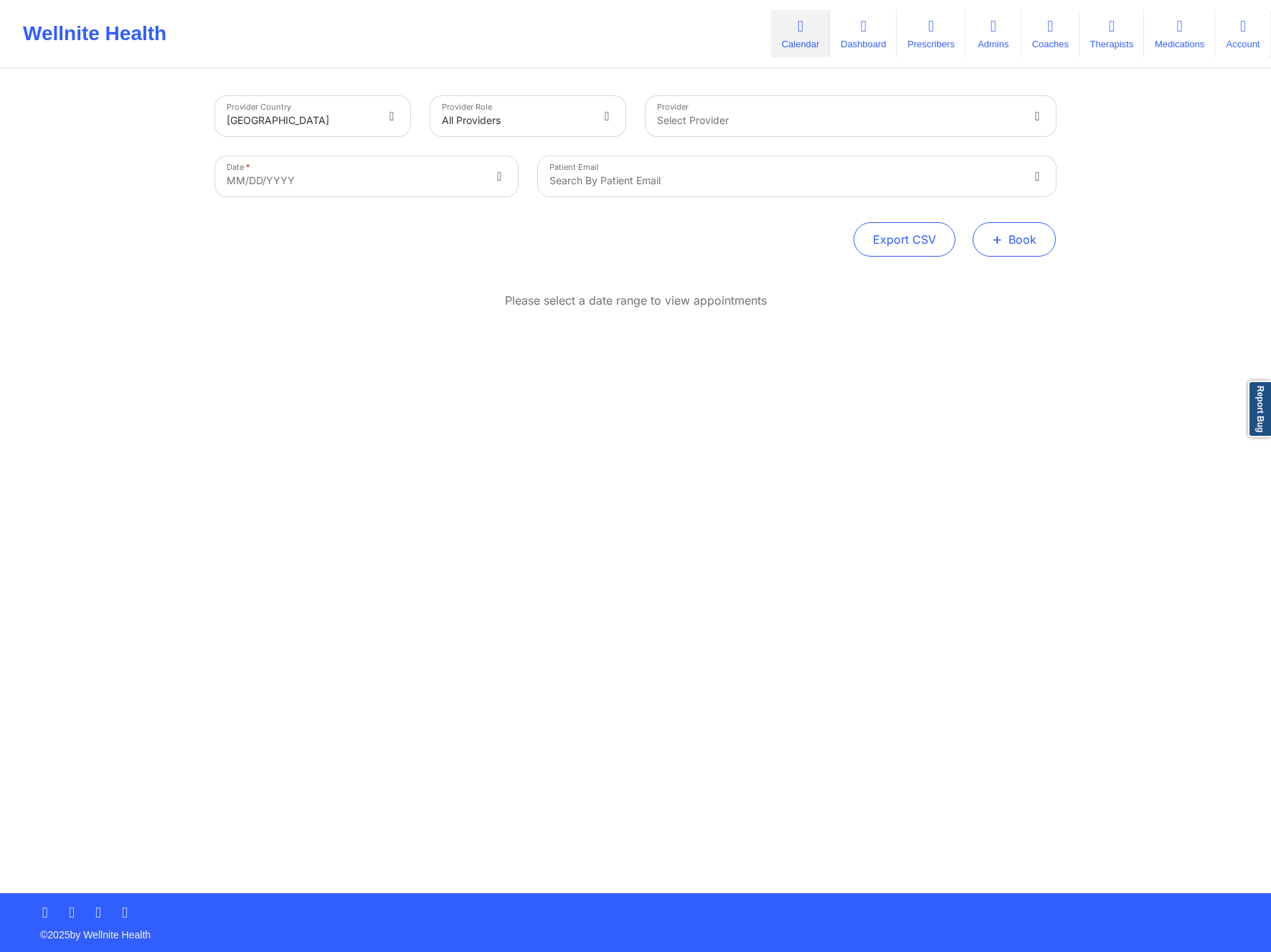
click at [1036, 245] on button "+ Book" at bounding box center [1015, 239] width 83 height 34
click at [1010, 280] on button "Therapy Session" at bounding box center [990, 285] width 110 height 23
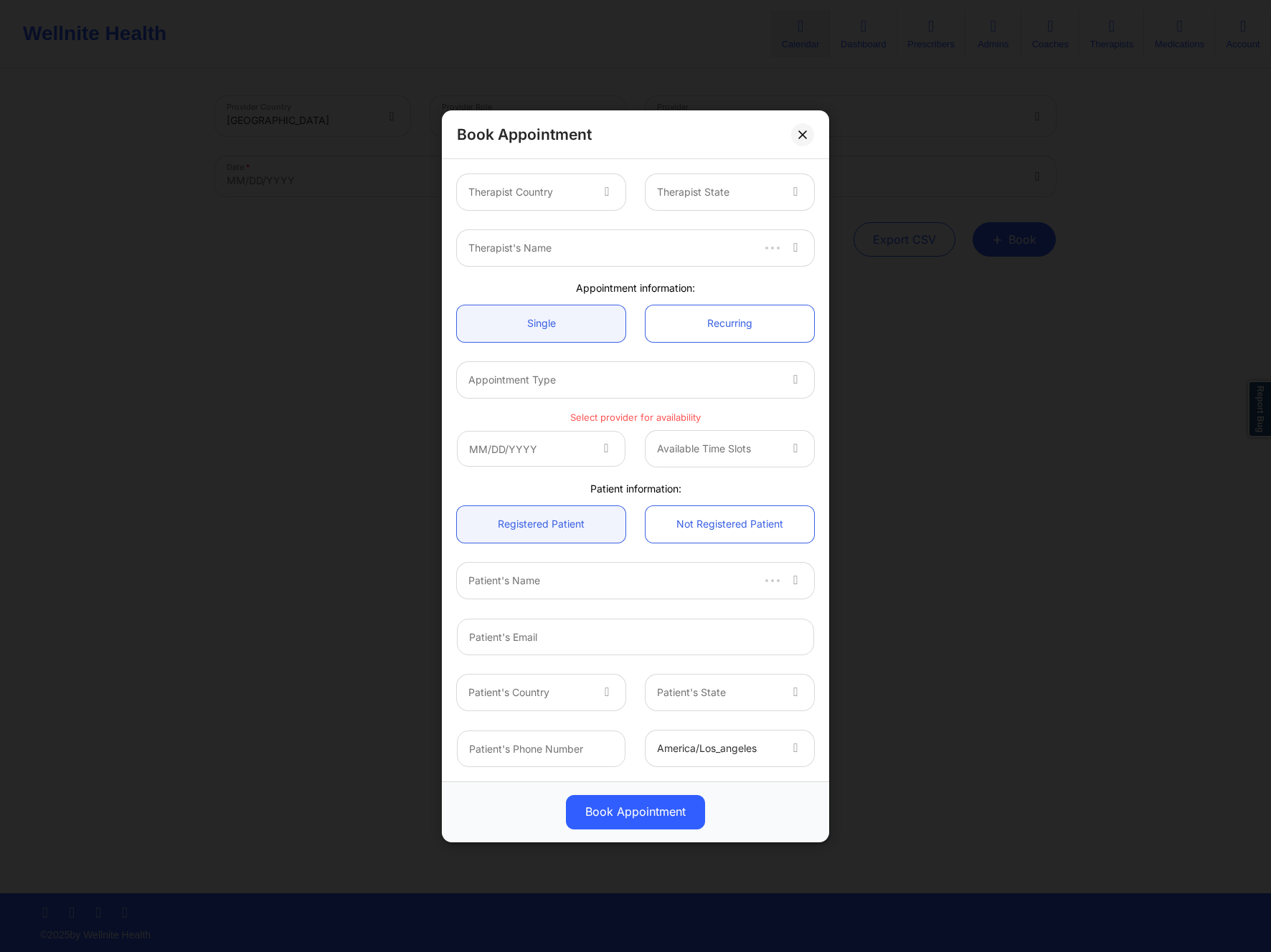
click at [968, 421] on div "Book Appointment Therapist Country Therapist State Therapist's Name Appointment…" at bounding box center [635, 476] width 1271 height 952
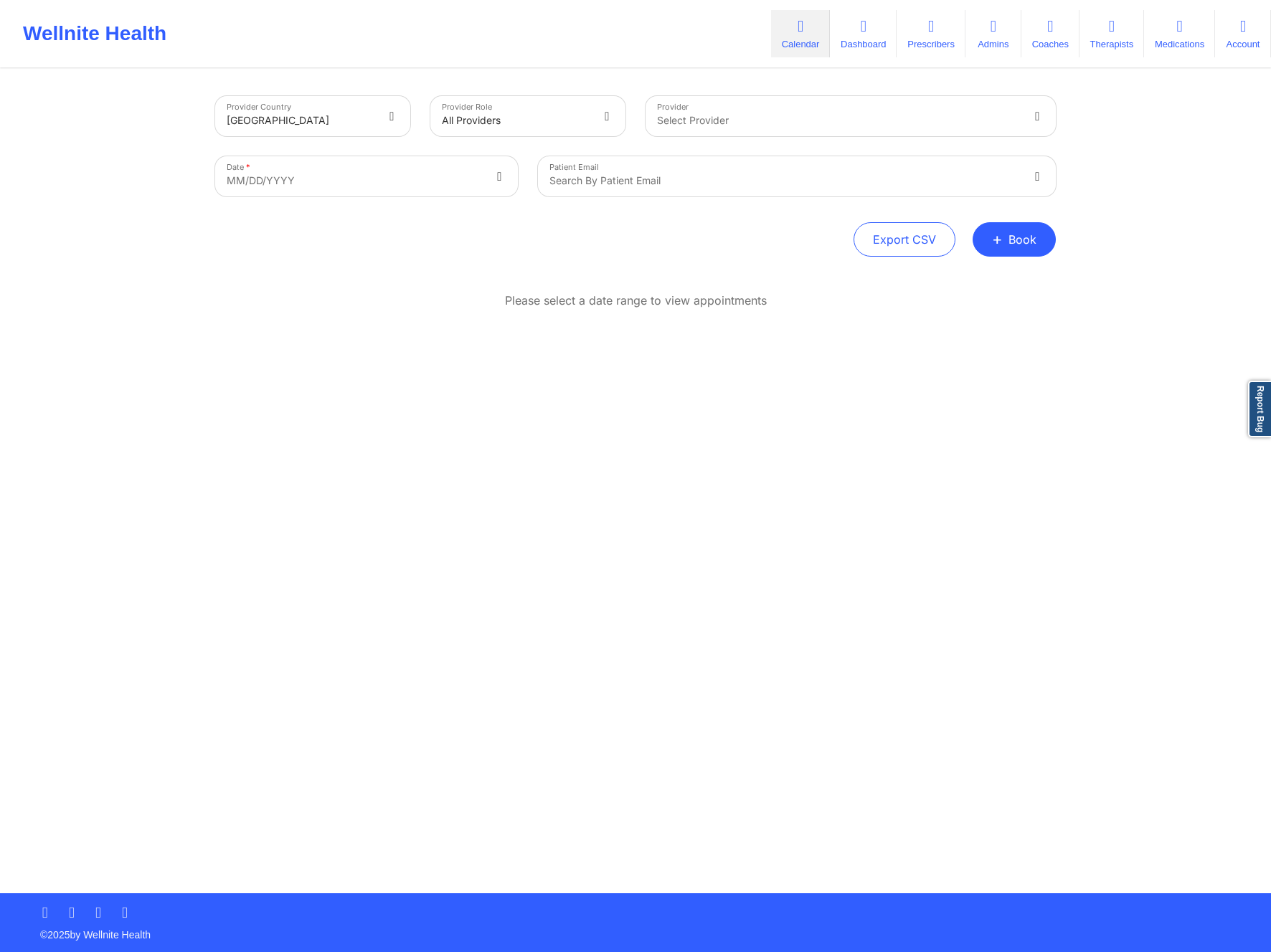
click at [437, 176] on body "Wellnite Health Calendar Dashboard Prescribers Admins Coaches Therapists Medica…" at bounding box center [635, 476] width 1271 height 952
select select "2025-8"
select select "2025-9"
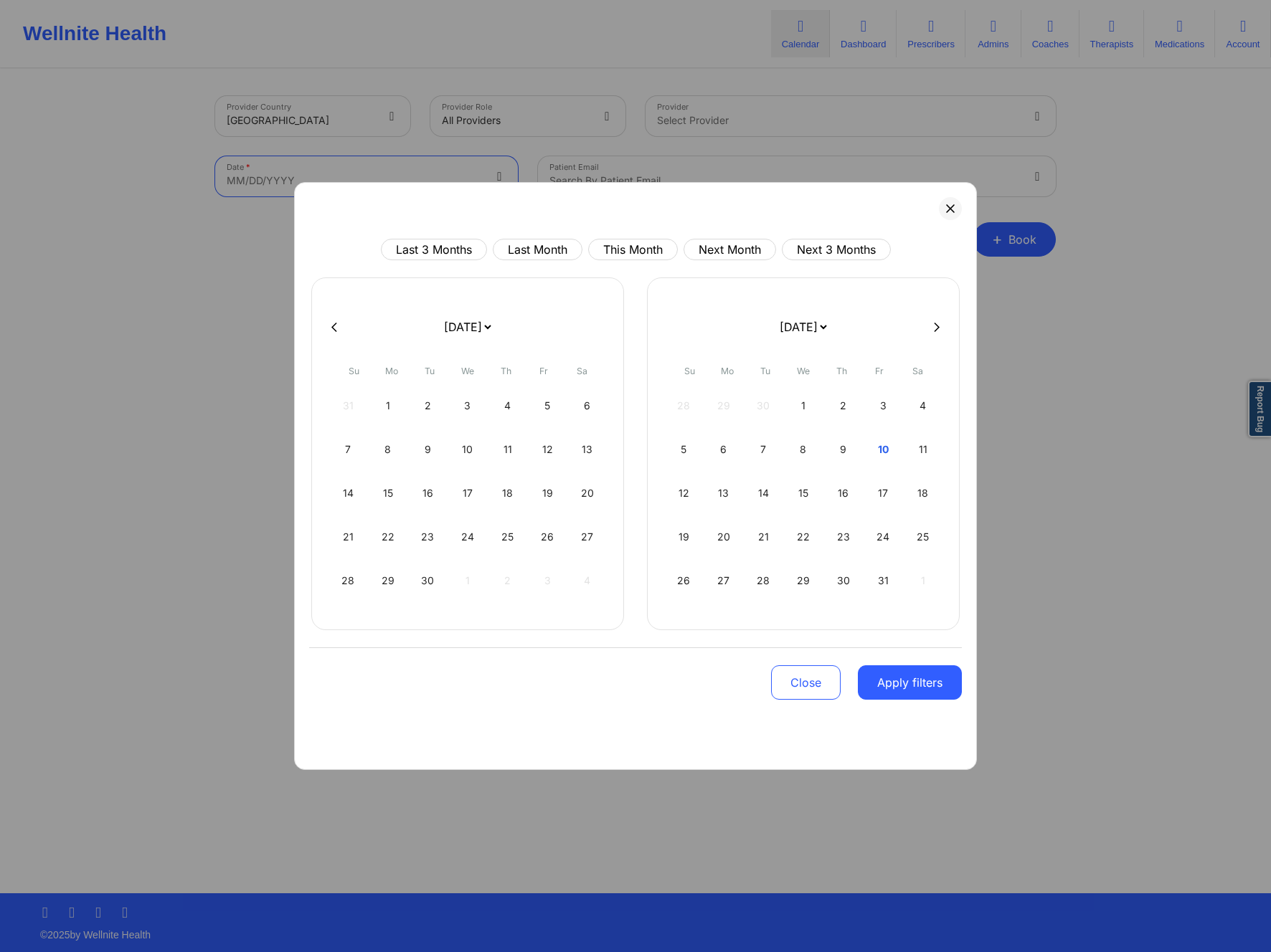
click at [930, 321] on button at bounding box center [936, 327] width 14 height 12
select select "2025-9"
select select "2025-10"
click at [931, 325] on button at bounding box center [936, 327] width 14 height 12
select select "2025-11"
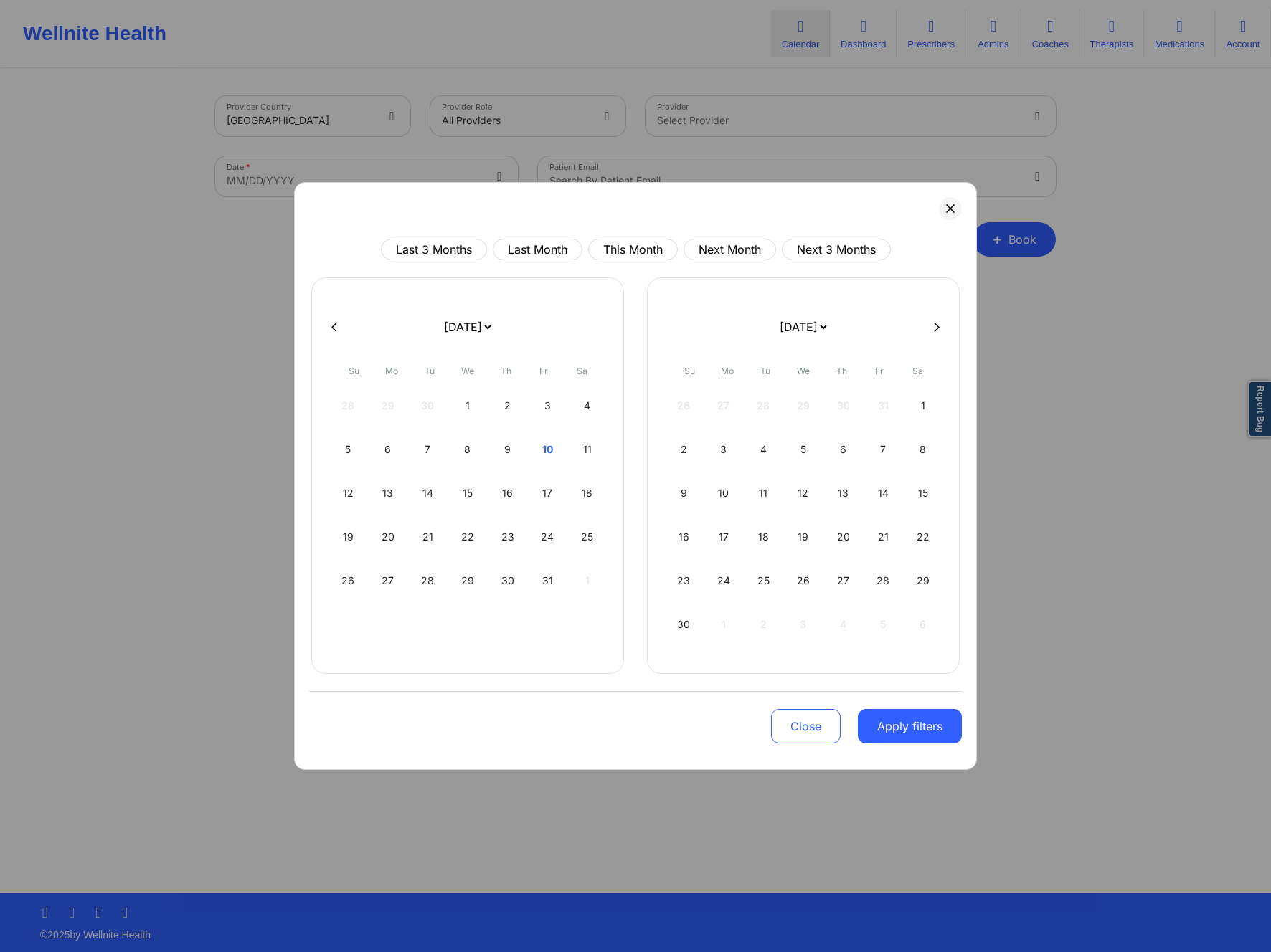
select select "2026-0"
click at [931, 325] on button at bounding box center [936, 327] width 14 height 12
select select "2026-0"
select select "2026-1"
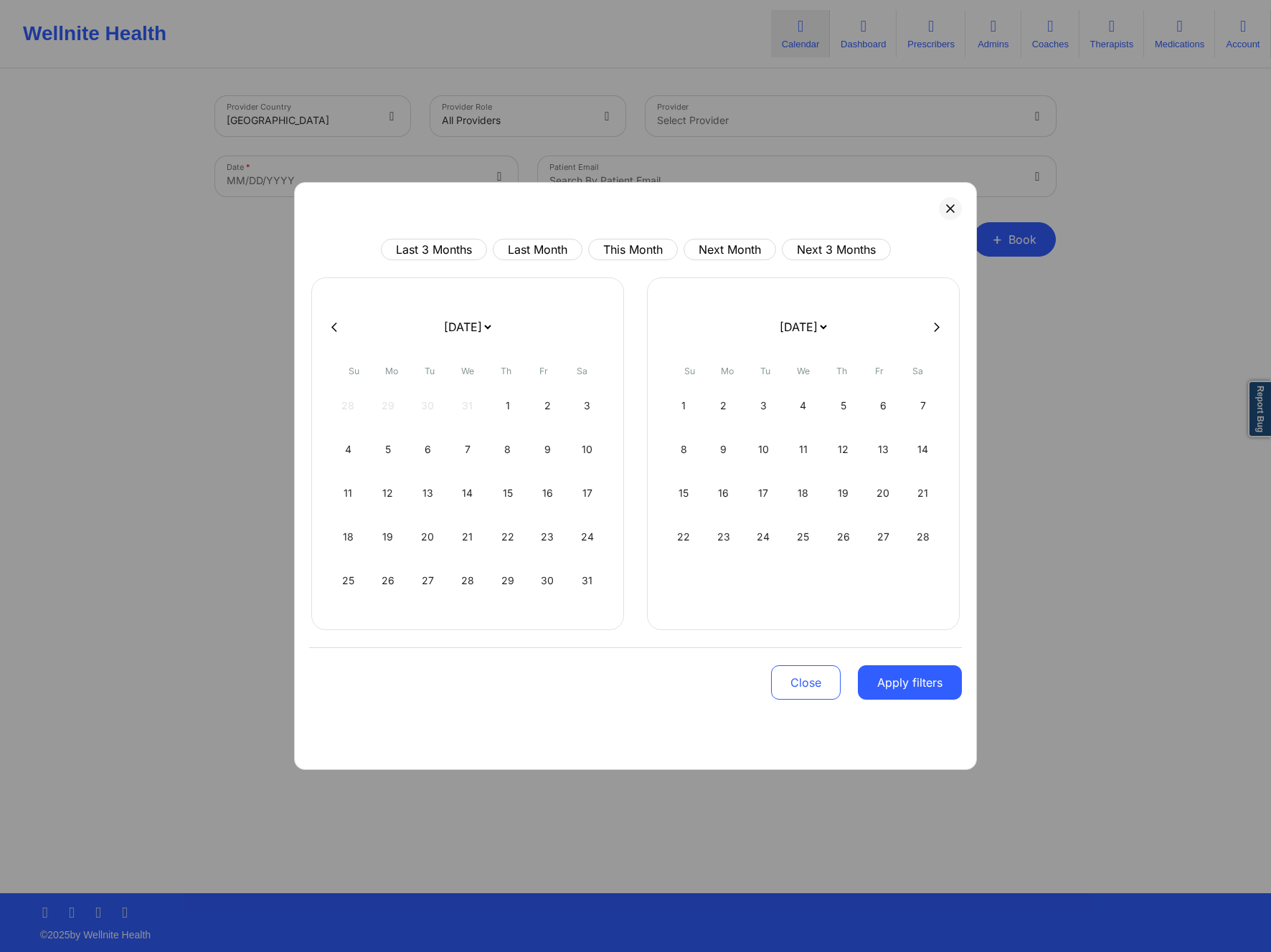
click at [931, 325] on button at bounding box center [936, 327] width 14 height 12
select select "2026-3"
select select "2026-4"
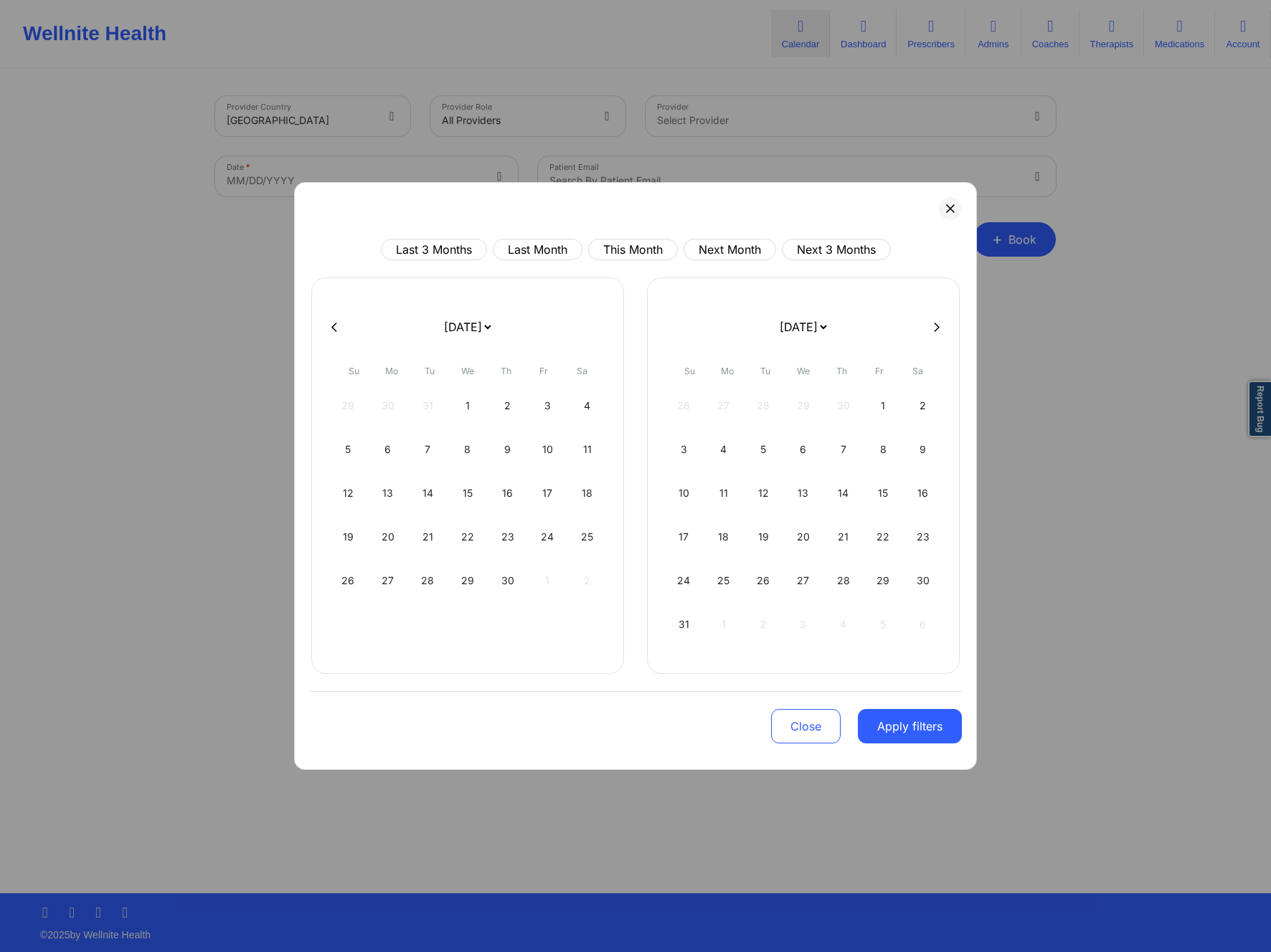
click at [931, 325] on button at bounding box center [936, 327] width 14 height 12
select select "2026-4"
select select "2026-5"
click at [931, 325] on button at bounding box center [936, 327] width 14 height 12
select select "2026-5"
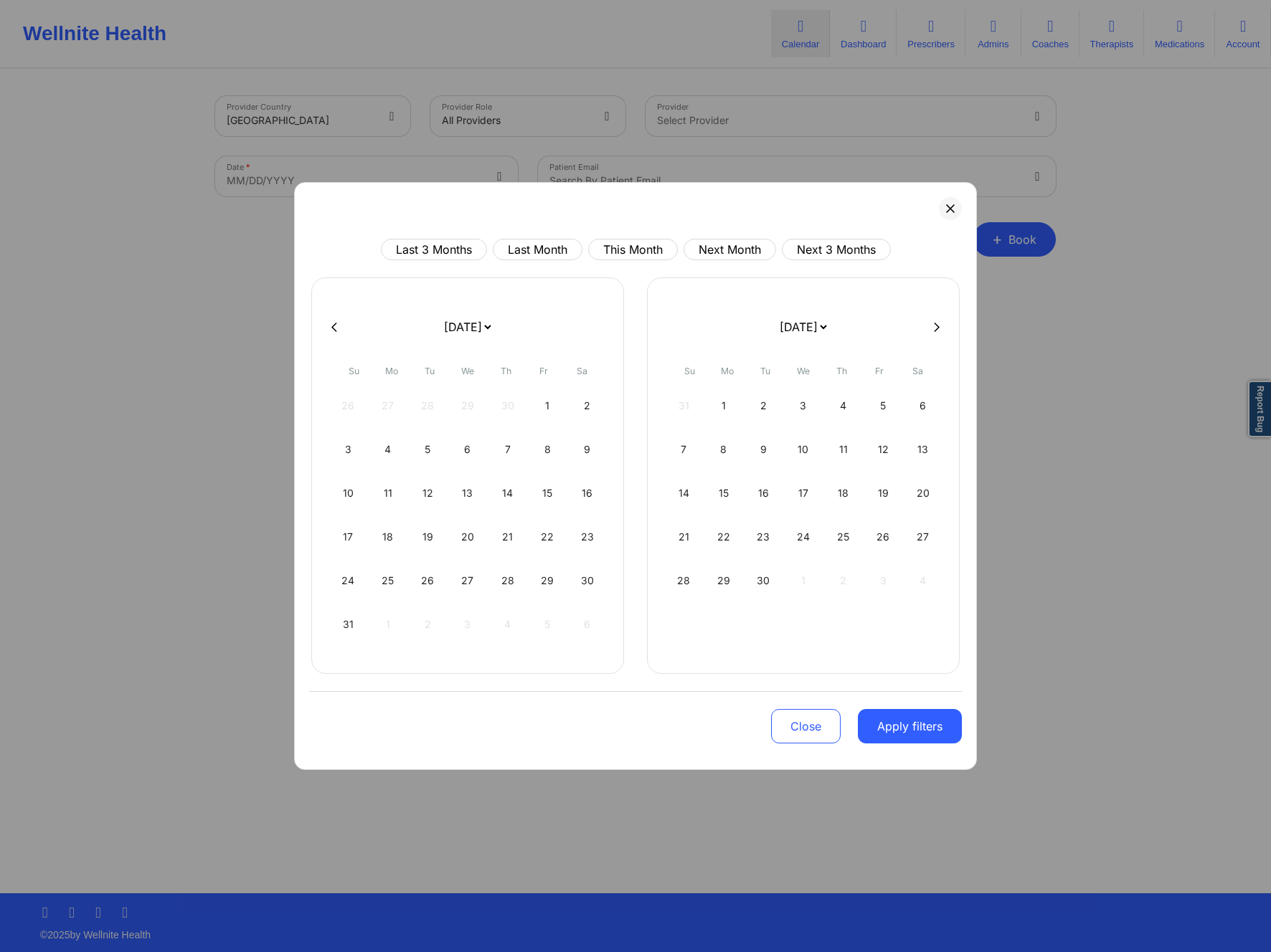
select select "2026-6"
click at [931, 325] on button at bounding box center [936, 327] width 14 height 12
select select "2026-7"
select select "2026-8"
click at [931, 325] on div at bounding box center [635, 327] width 653 height 22
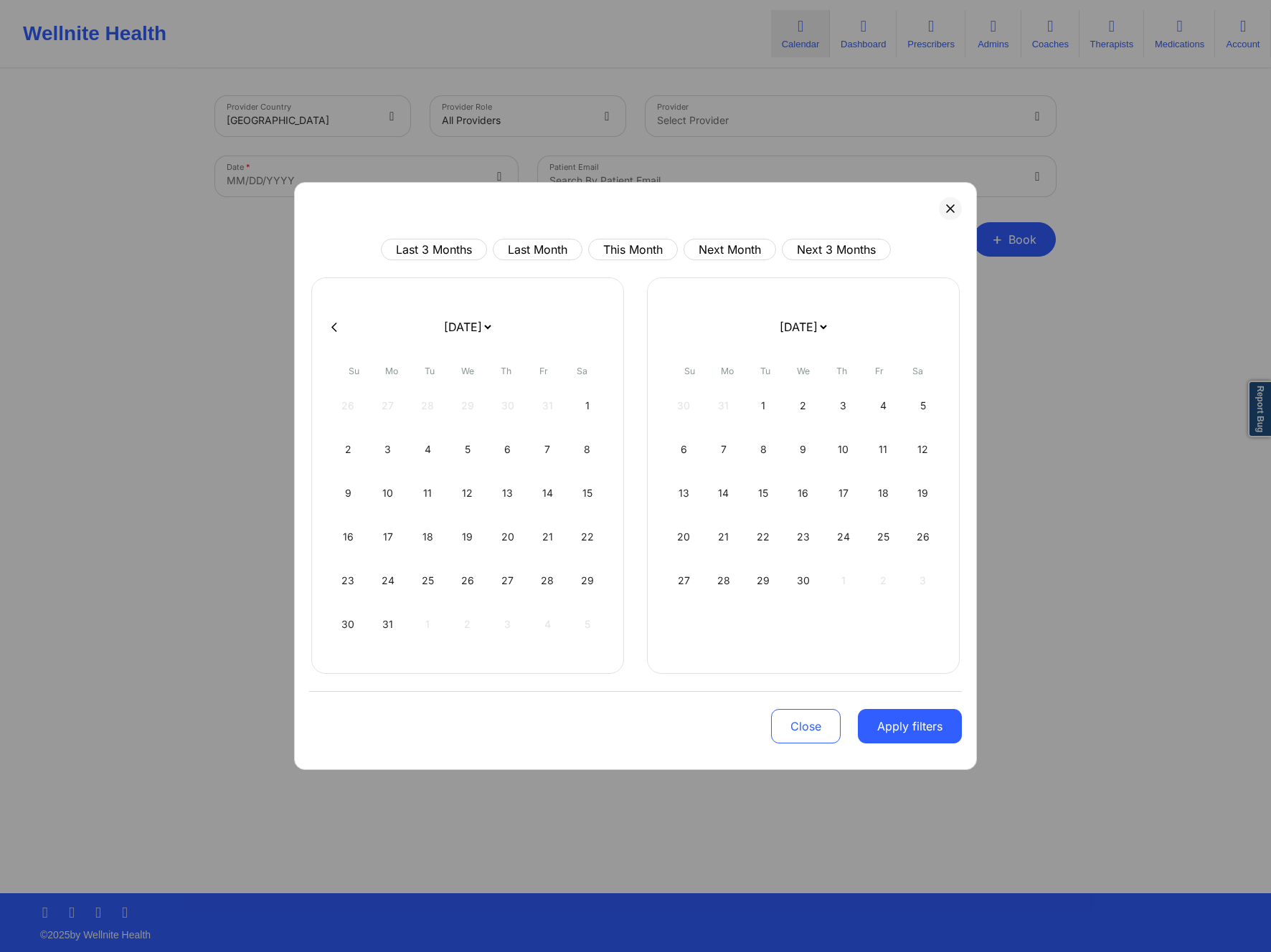
click at [931, 325] on div at bounding box center [635, 327] width 653 height 22
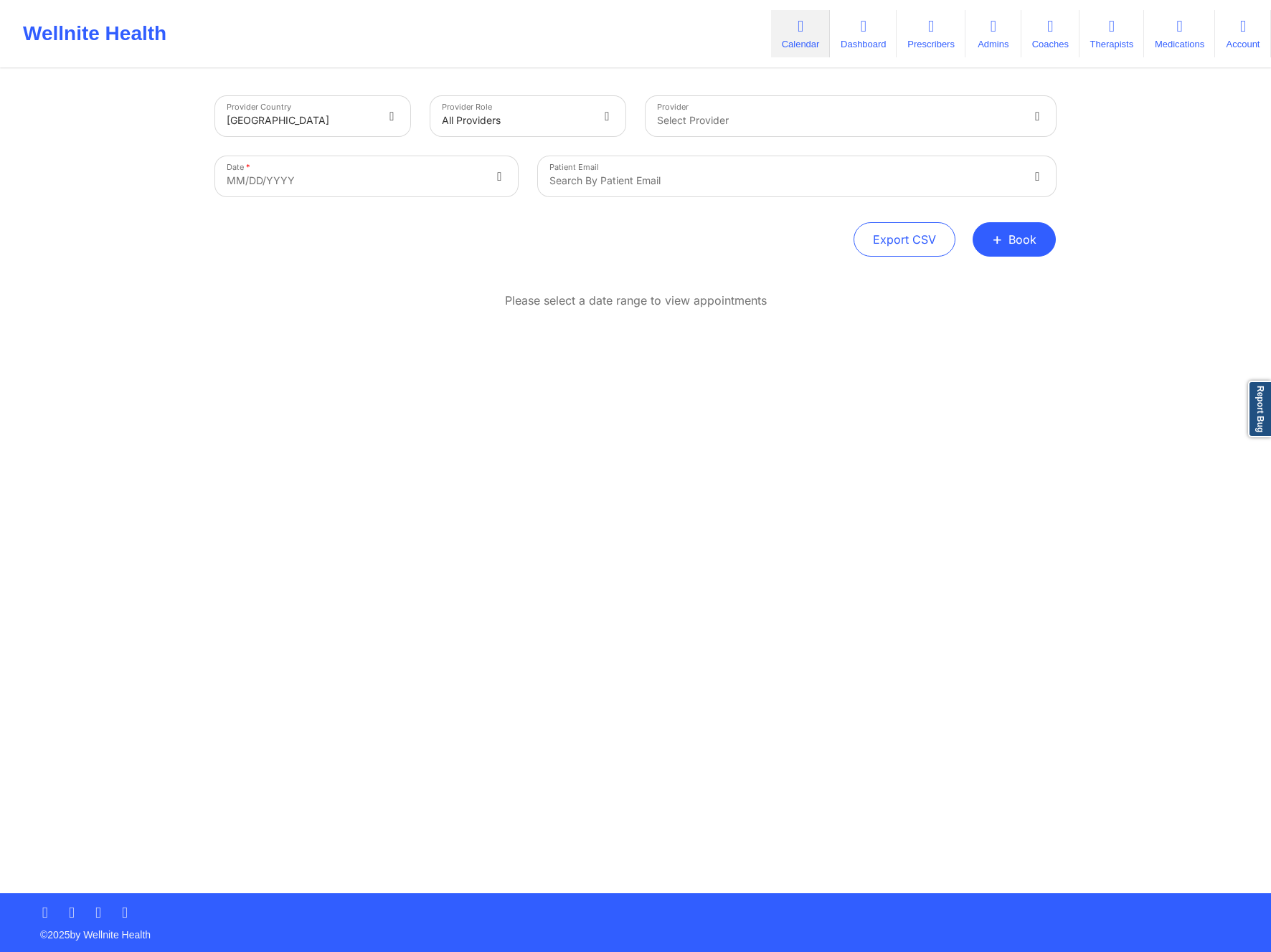
click at [877, 360] on div "Please select a date range to view appointments" at bounding box center [636, 348] width 841 height 110
click at [793, 250] on div "Export CSV + Book" at bounding box center [636, 239] width 841 height 34
click at [814, 194] on div "Search by patient email" at bounding box center [779, 176] width 484 height 40
click at [504, 243] on div "Export CSV + Book" at bounding box center [636, 239] width 841 height 34
click at [1028, 230] on button "+ Book" at bounding box center [1015, 239] width 83 height 34
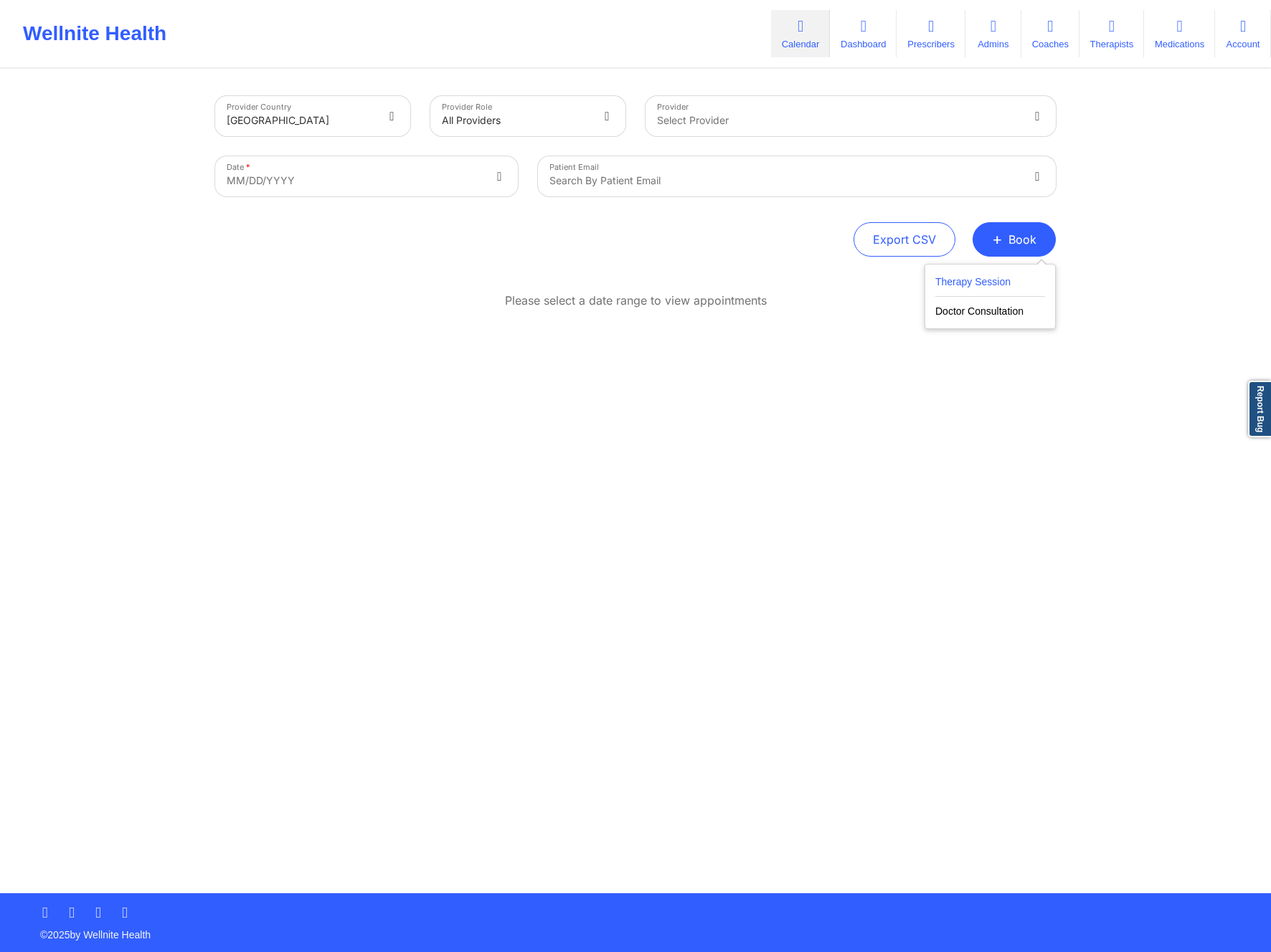
click at [994, 280] on button "Therapy Session" at bounding box center [990, 285] width 110 height 23
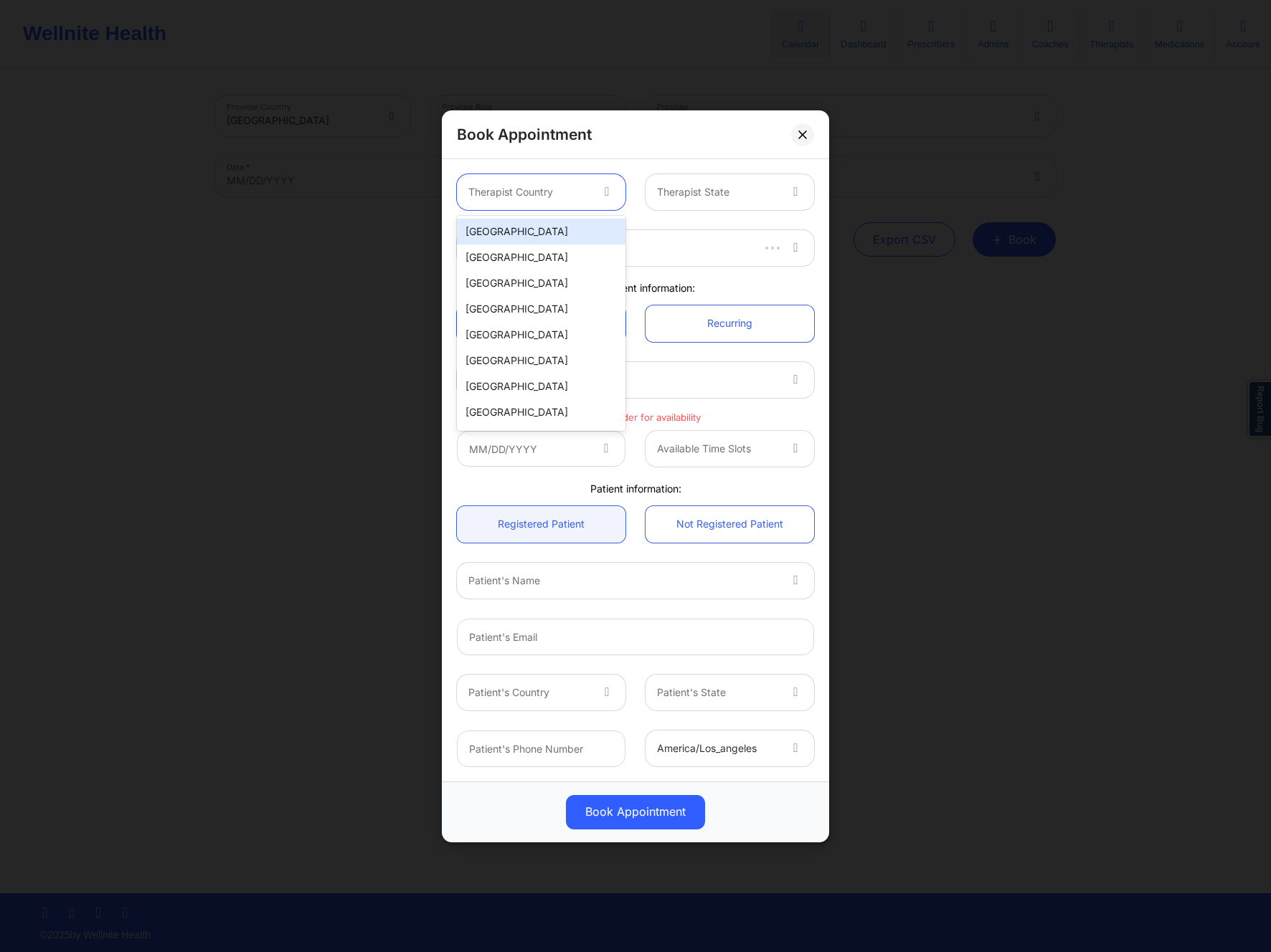
click at [549, 199] on div at bounding box center [529, 192] width 122 height 17
click at [537, 236] on div "United States" at bounding box center [541, 231] width 169 height 26
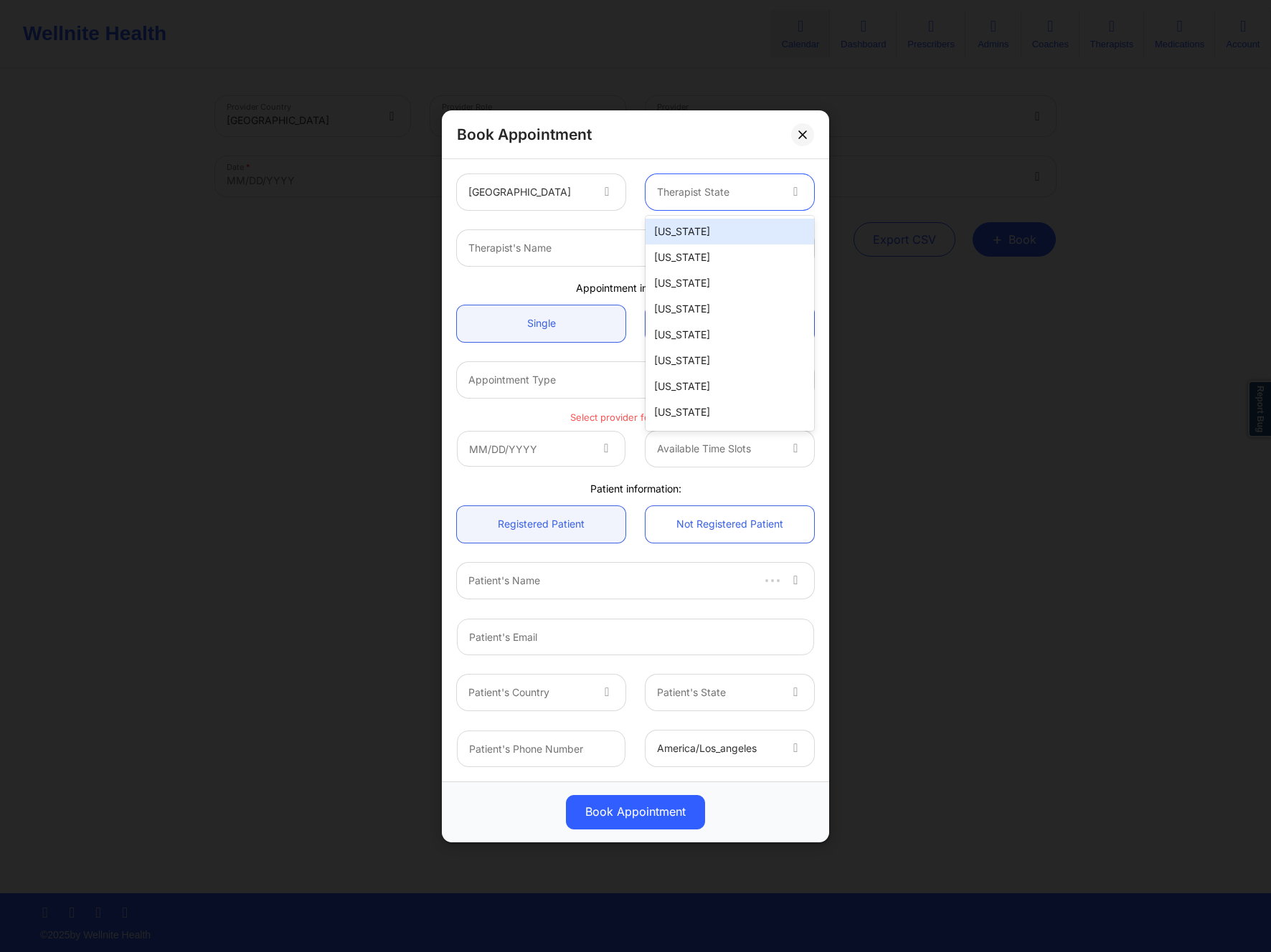
click at [717, 195] on div at bounding box center [717, 192] width 122 height 17
click at [696, 250] on div "Alaska" at bounding box center [730, 257] width 169 height 26
click at [584, 249] on div at bounding box center [623, 248] width 310 height 17
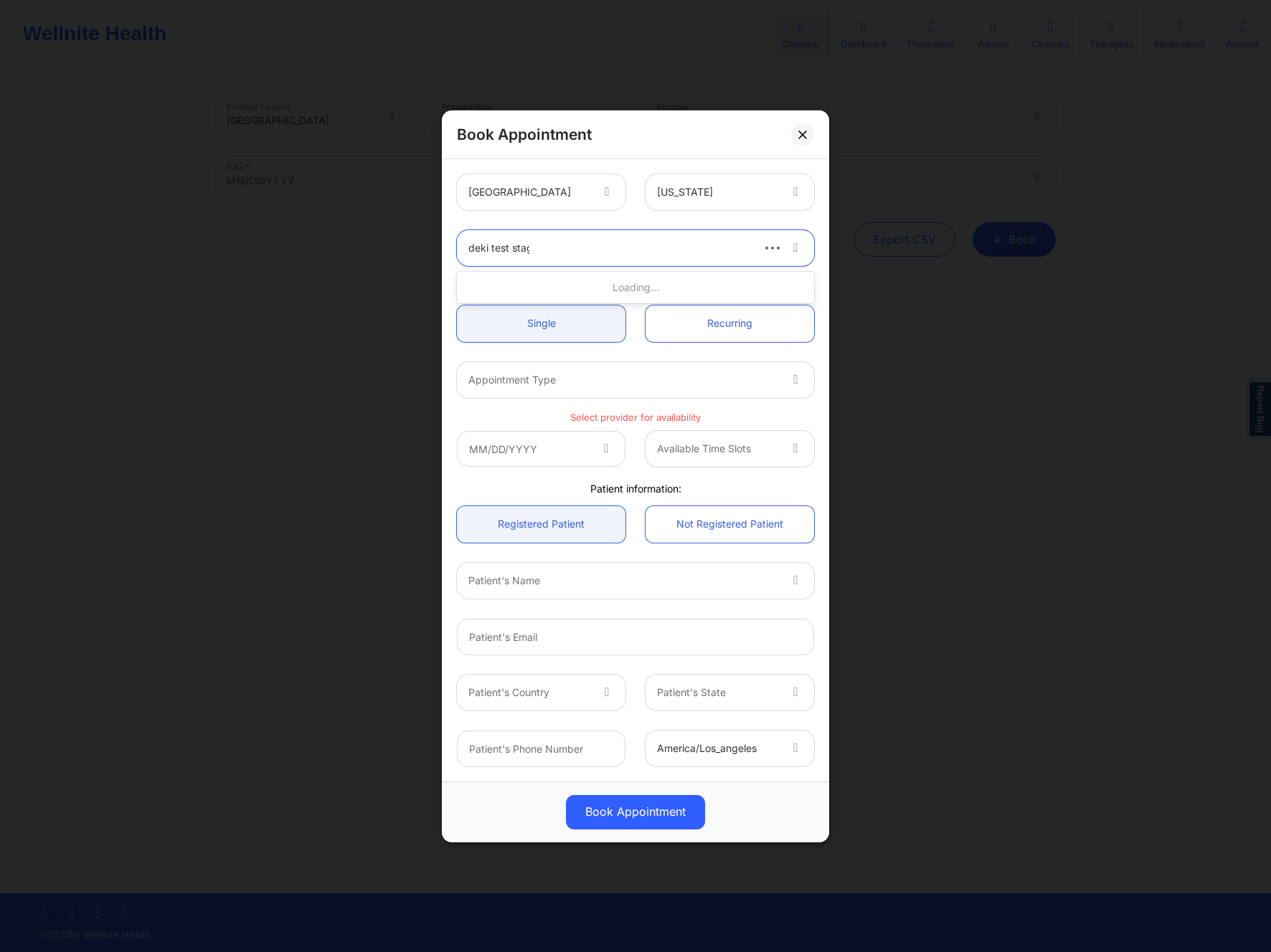
type input "deki test stage"
click at [572, 314] on div "Deki Test Stage" at bounding box center [635, 313] width 357 height 26
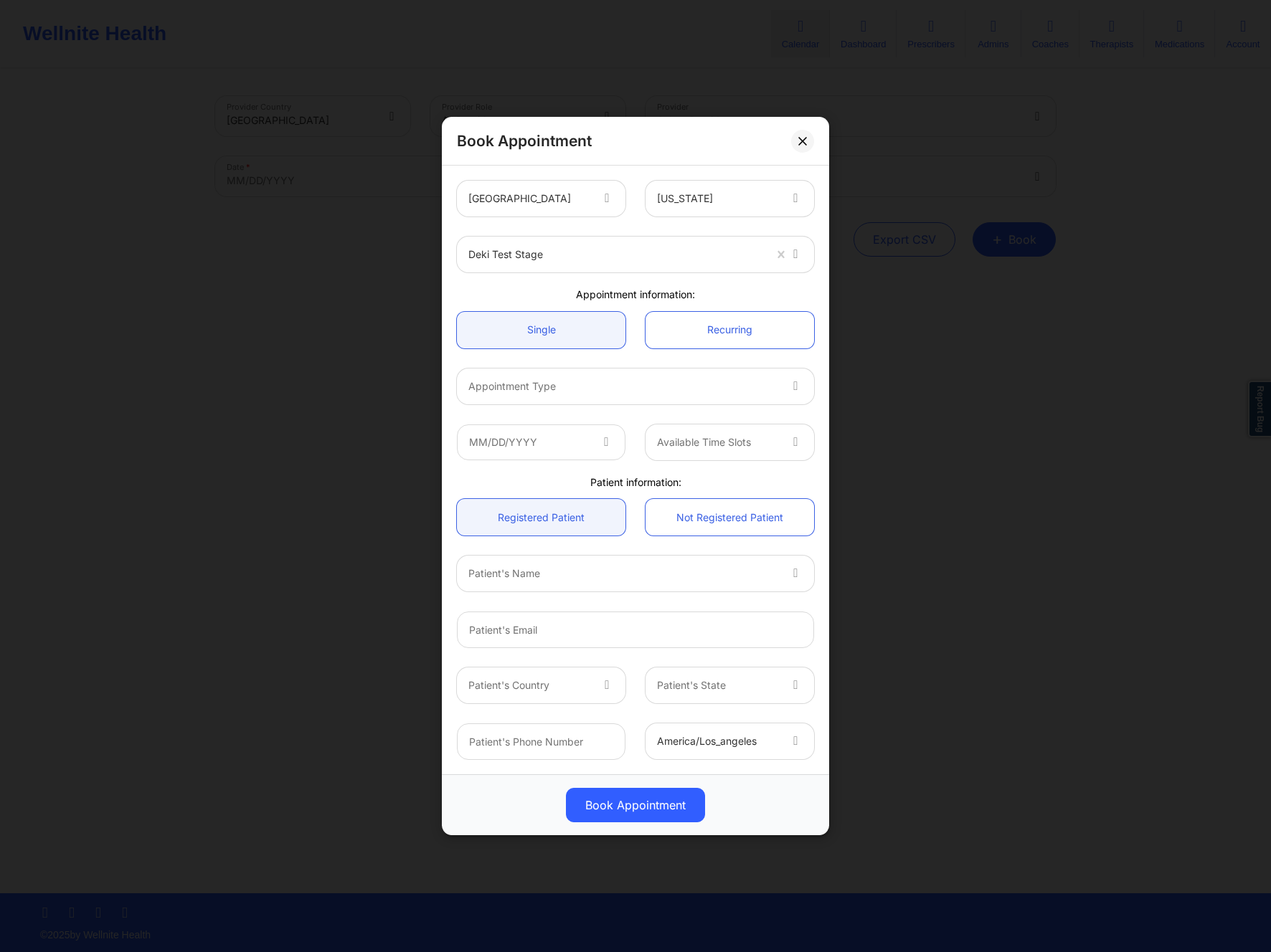
click at [544, 293] on div "Appointment information:" at bounding box center [635, 295] width 377 height 14
click at [539, 378] on div at bounding box center [623, 386] width 310 height 17
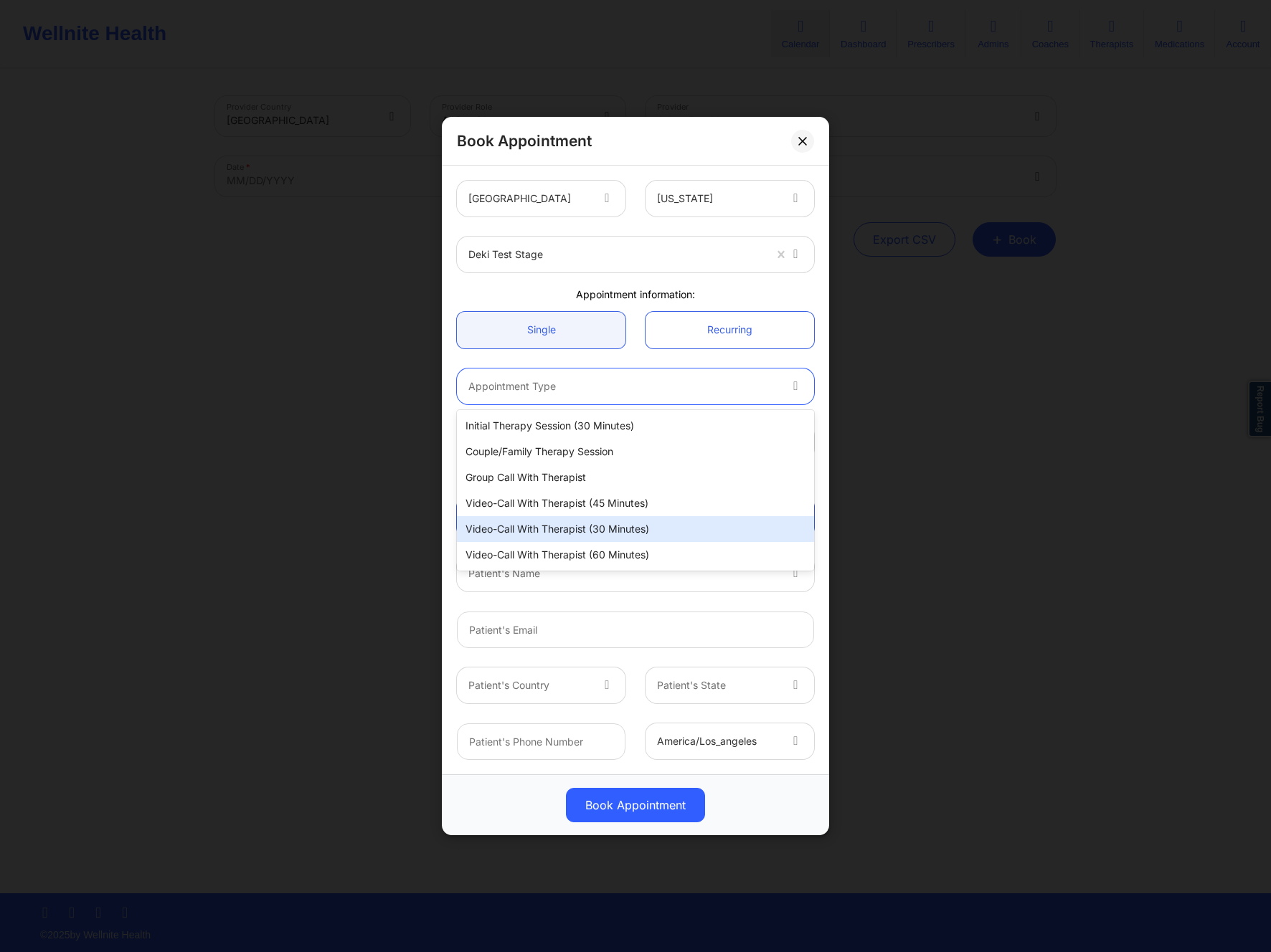
click at [566, 524] on div "Video-Call with Therapist (30 minutes)" at bounding box center [635, 529] width 357 height 26
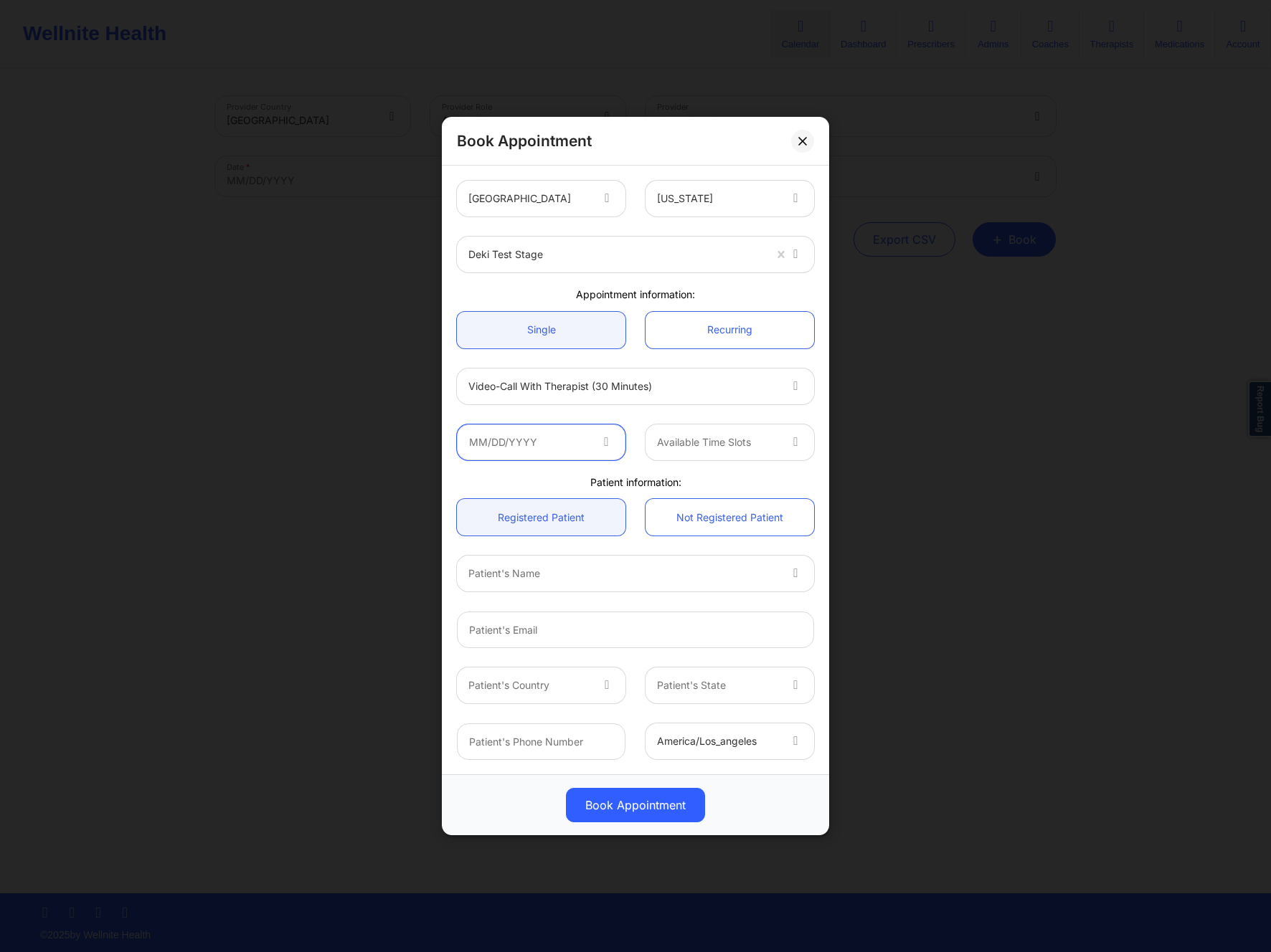
click at [579, 431] on input "text" at bounding box center [541, 442] width 169 height 36
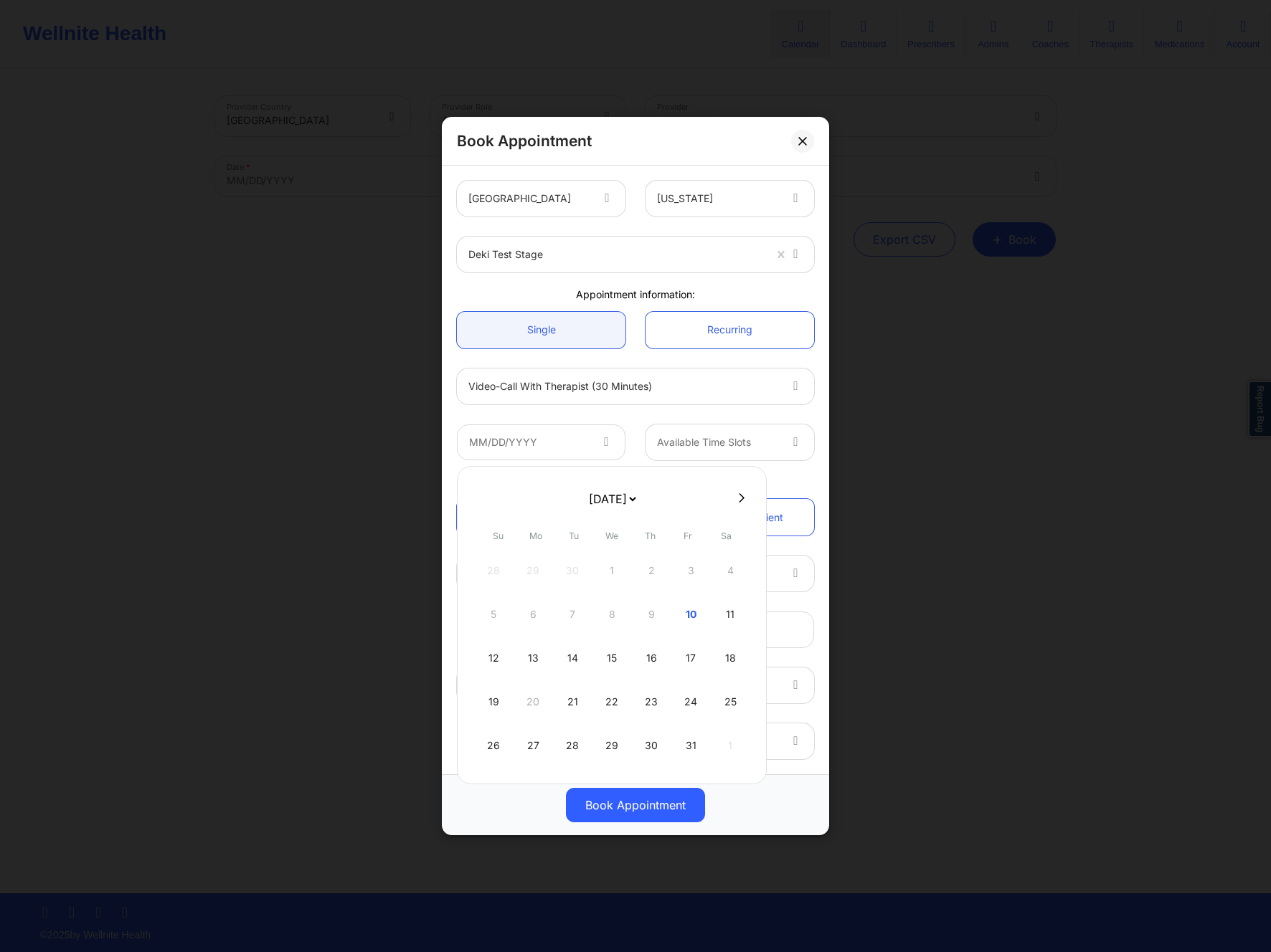
click at [638, 496] on select "October 2025 November 2025 December 2025 January 2026 February 2026 March 2026 …" at bounding box center [612, 499] width 52 height 28
select select "2026-8"
click at [614, 654] on div "16" at bounding box center [612, 658] width 36 height 40
type input "09/16/2026"
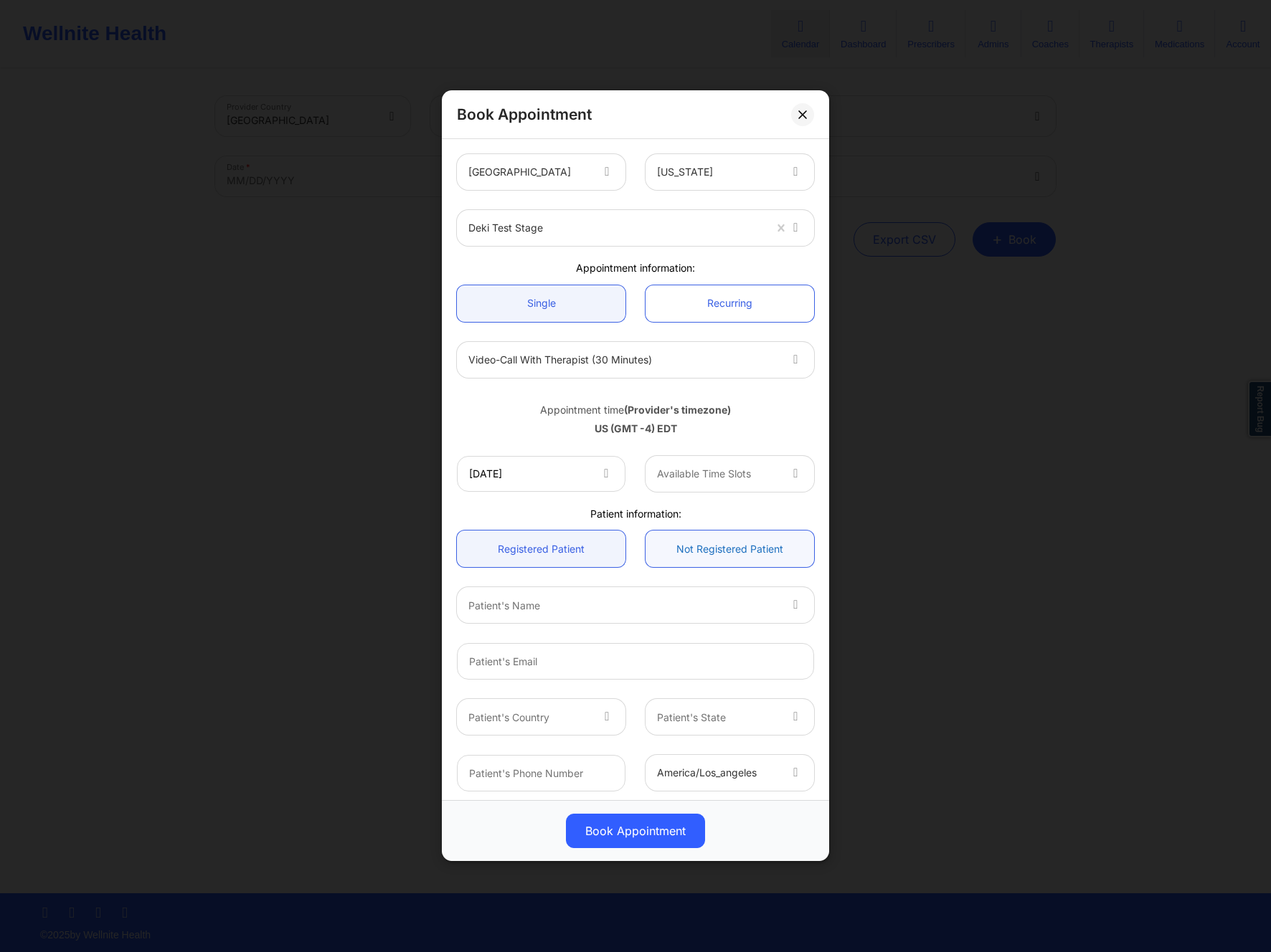
click at [683, 553] on link "Not Registered Patient" at bounding box center [730, 550] width 169 height 37
click at [560, 548] on link "Registered Patient" at bounding box center [541, 550] width 169 height 37
click at [688, 483] on div "Available Time Slots" at bounding box center [712, 474] width 134 height 36
click at [683, 522] on div "9:00 AM" at bounding box center [724, 513] width 165 height 26
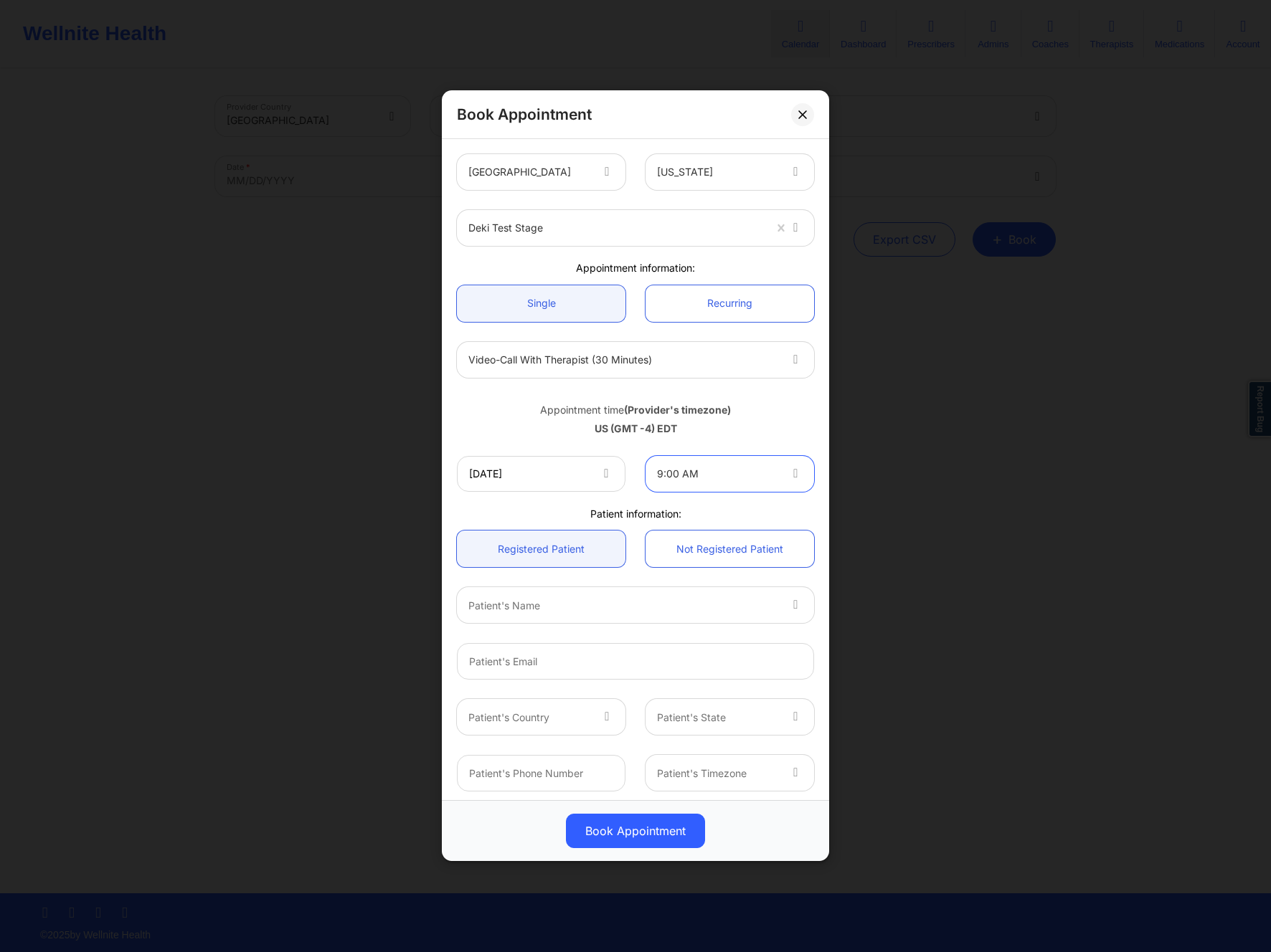
click at [583, 606] on div at bounding box center [623, 606] width 310 height 17
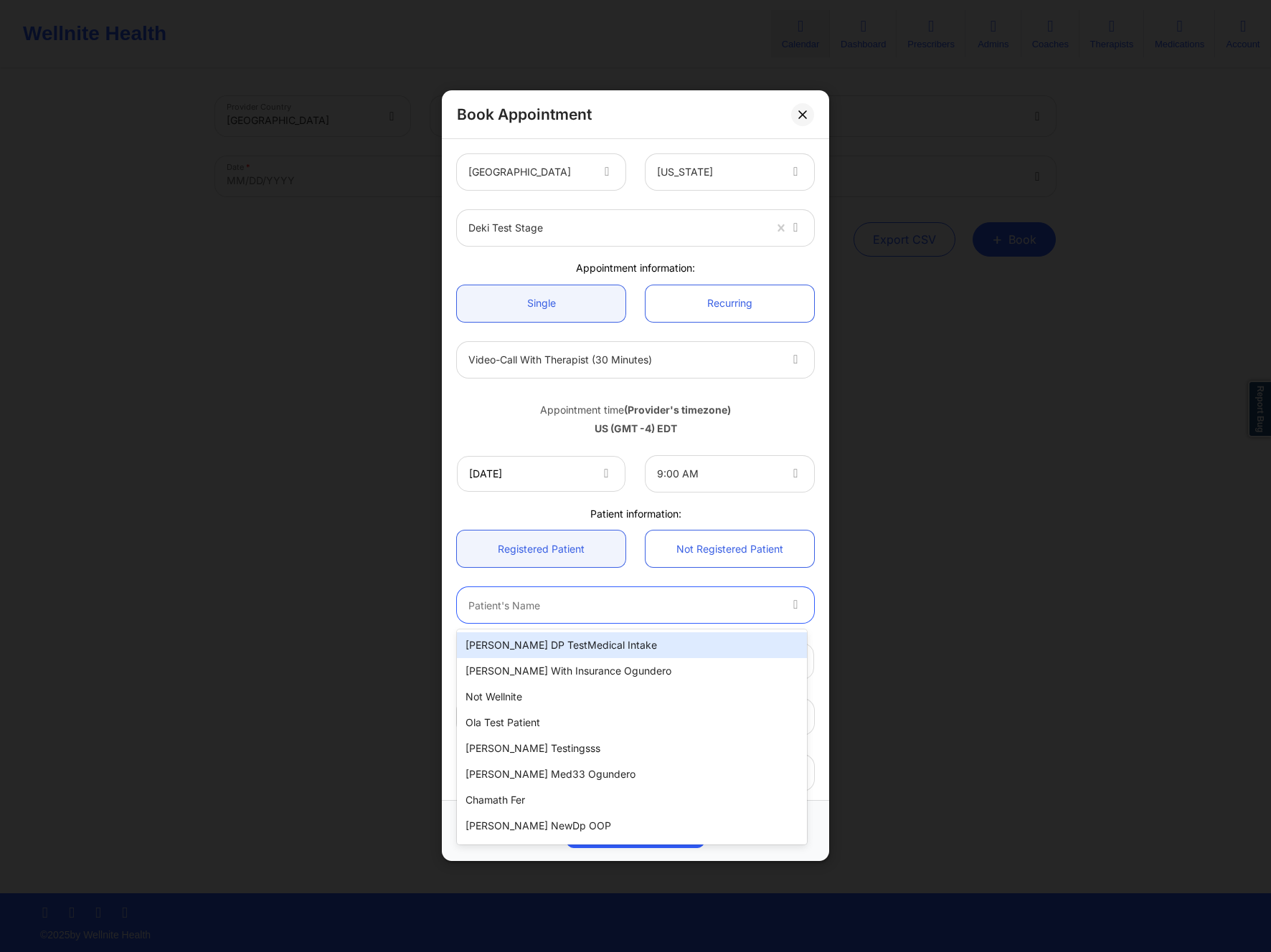
click at [542, 642] on div "Micheal DP TestMedical Intake" at bounding box center [632, 645] width 350 height 26
type input "micheal_withdp@gmail.com"
type input "+16282502474"
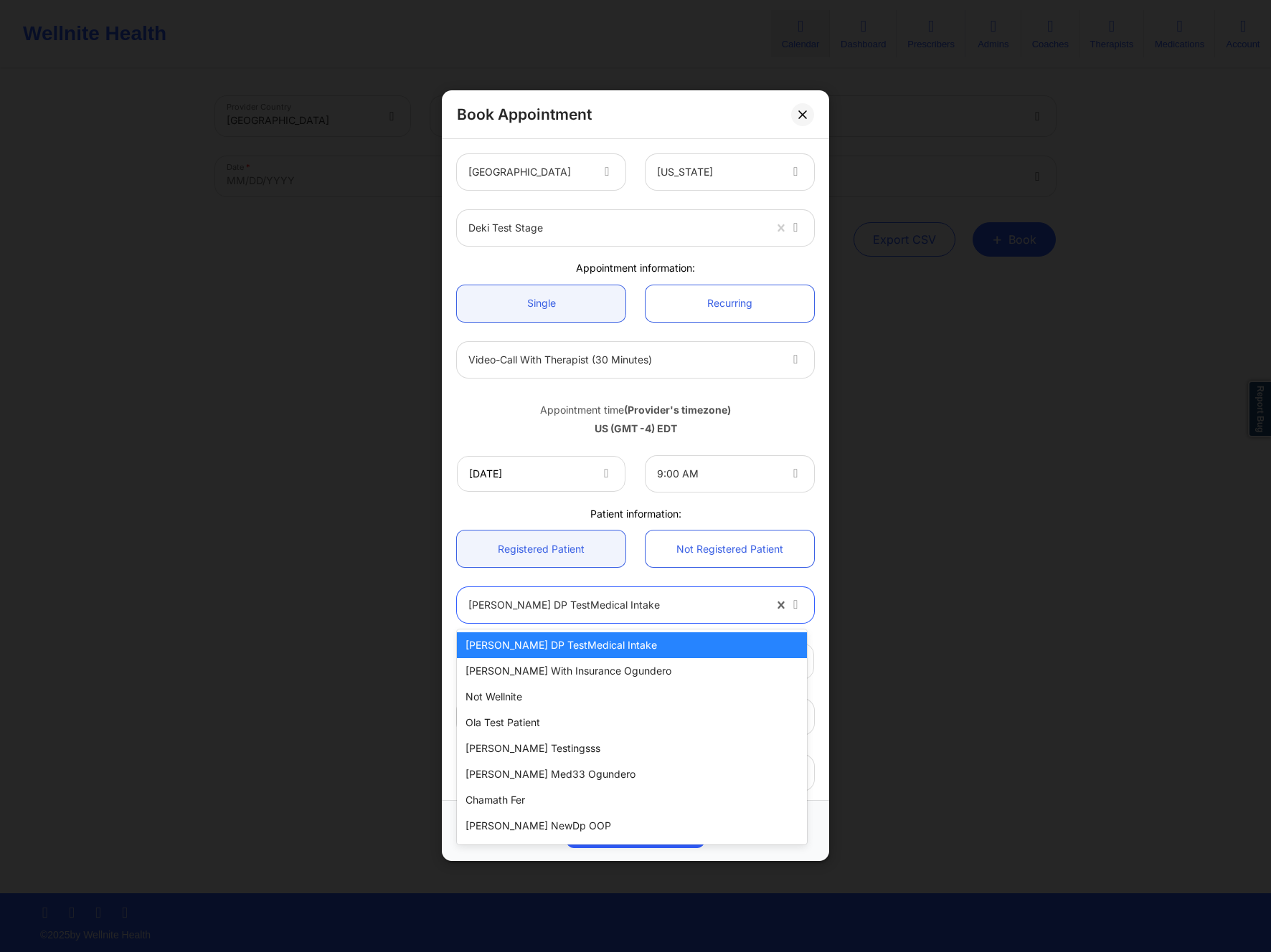
click at [582, 615] on div "Micheal DP TestMedical Intake" at bounding box center [616, 606] width 295 height 36
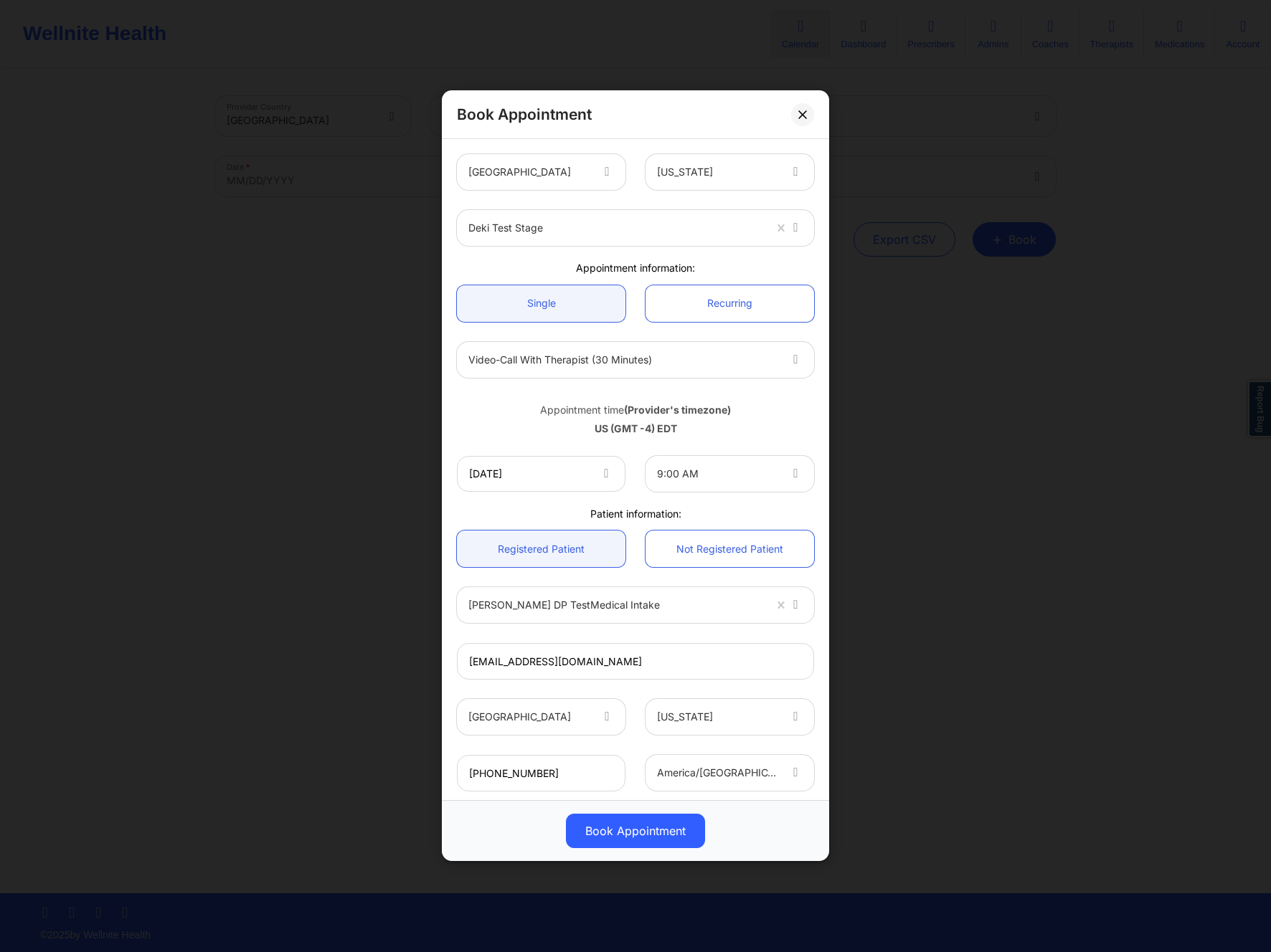
click at [644, 574] on div "Registered Patient Not Registered Patient" at bounding box center [635, 550] width 377 height 57
click at [638, 836] on button "Book Appointment" at bounding box center [635, 831] width 139 height 34
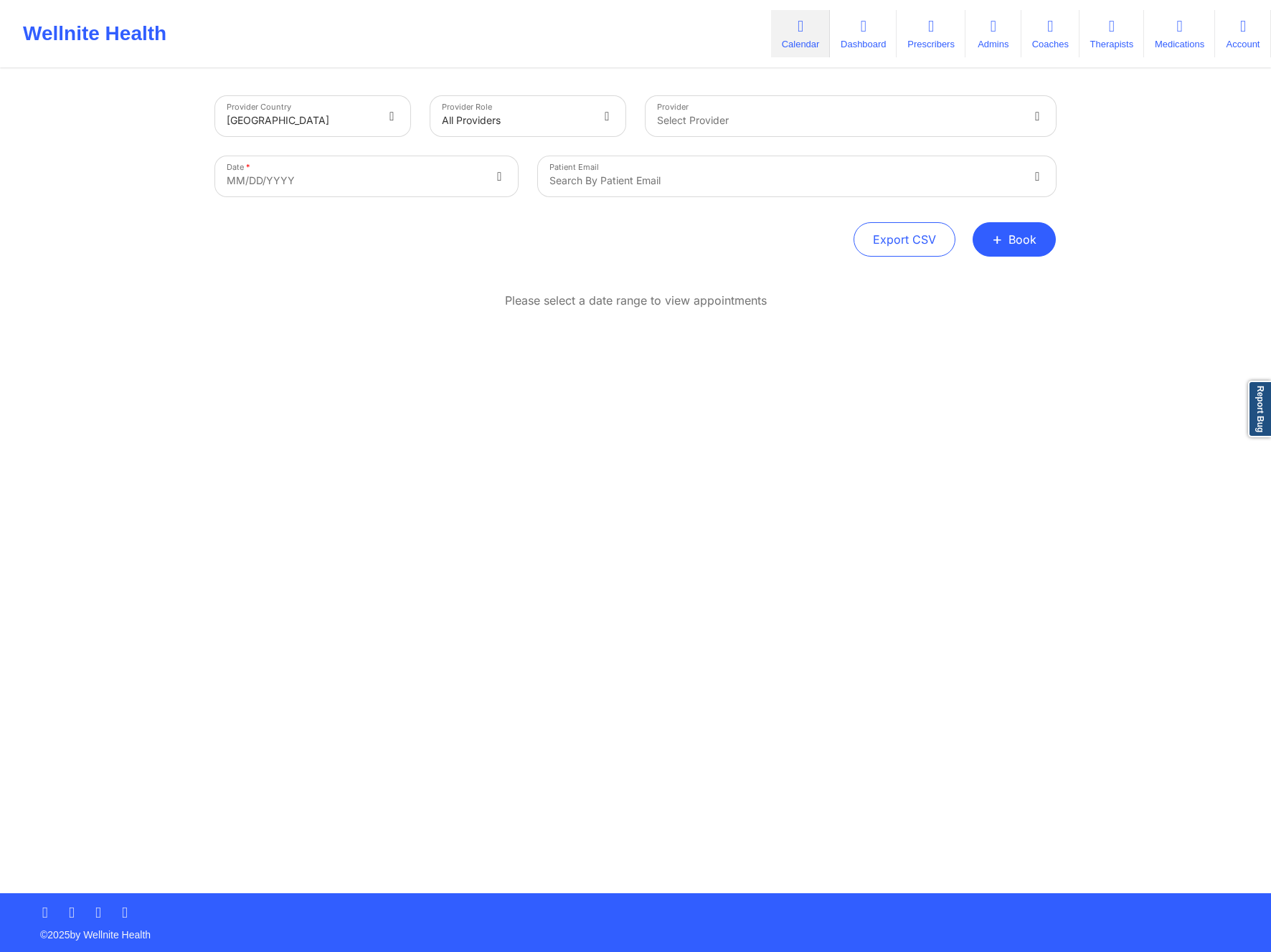
click at [789, 294] on div "Please select a date range to view appointments" at bounding box center [636, 301] width 841 height 17
click at [726, 112] on div at bounding box center [838, 120] width 363 height 17
type input "deki test stage"
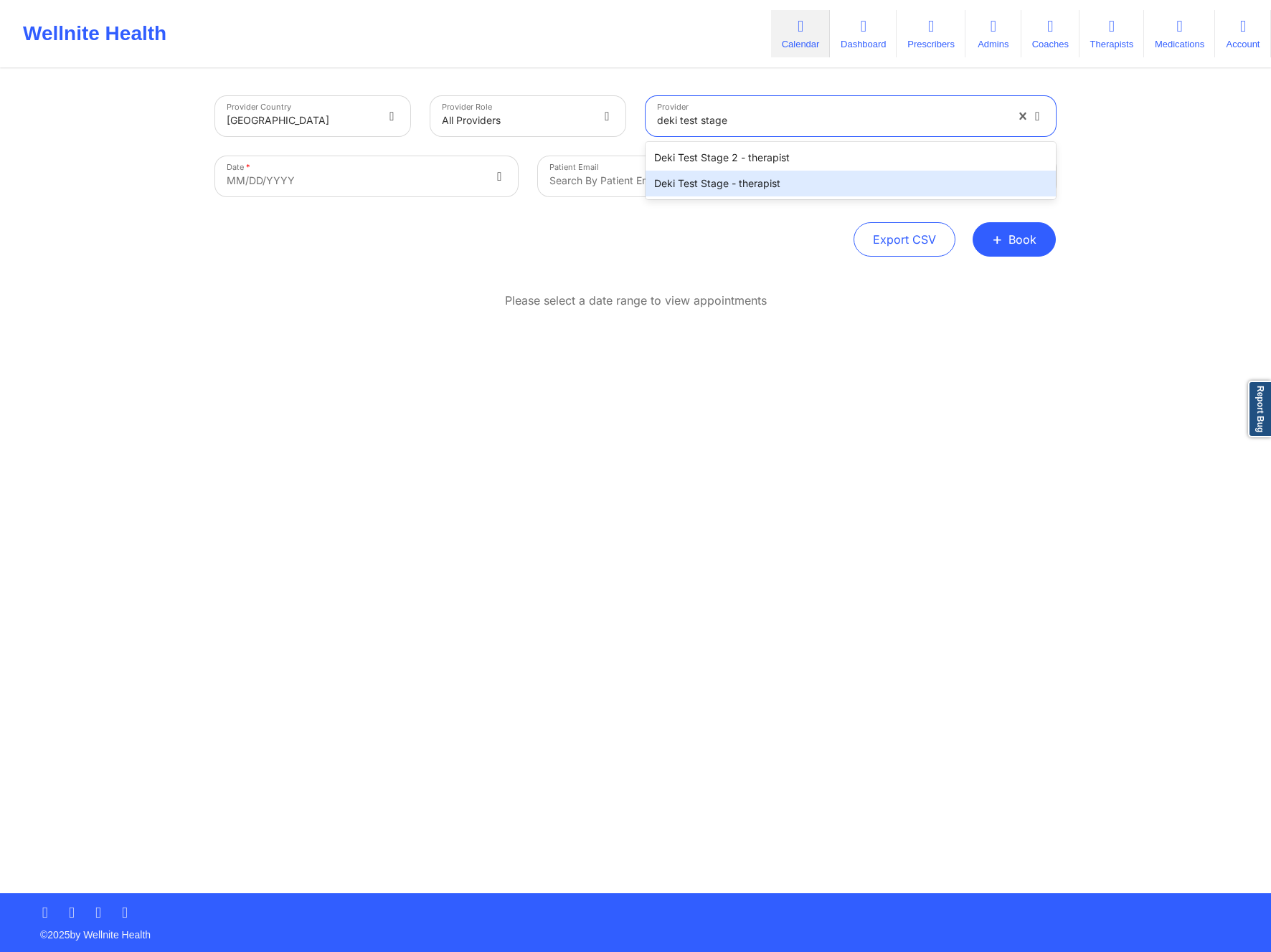
click at [747, 181] on div "Deki Test Stage - therapist" at bounding box center [851, 183] width 410 height 26
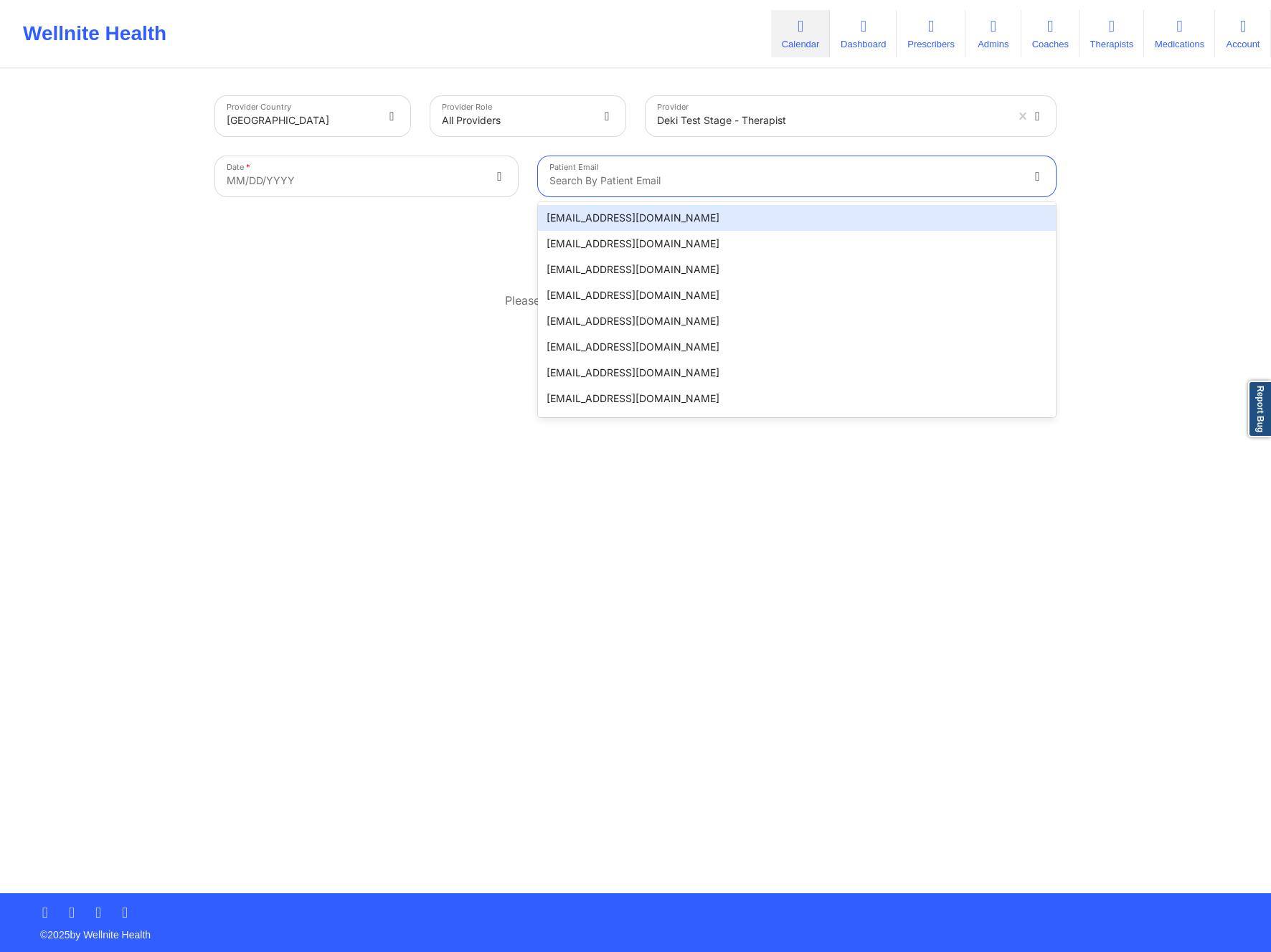
click at [795, 173] on div at bounding box center [784, 181] width 470 height 17
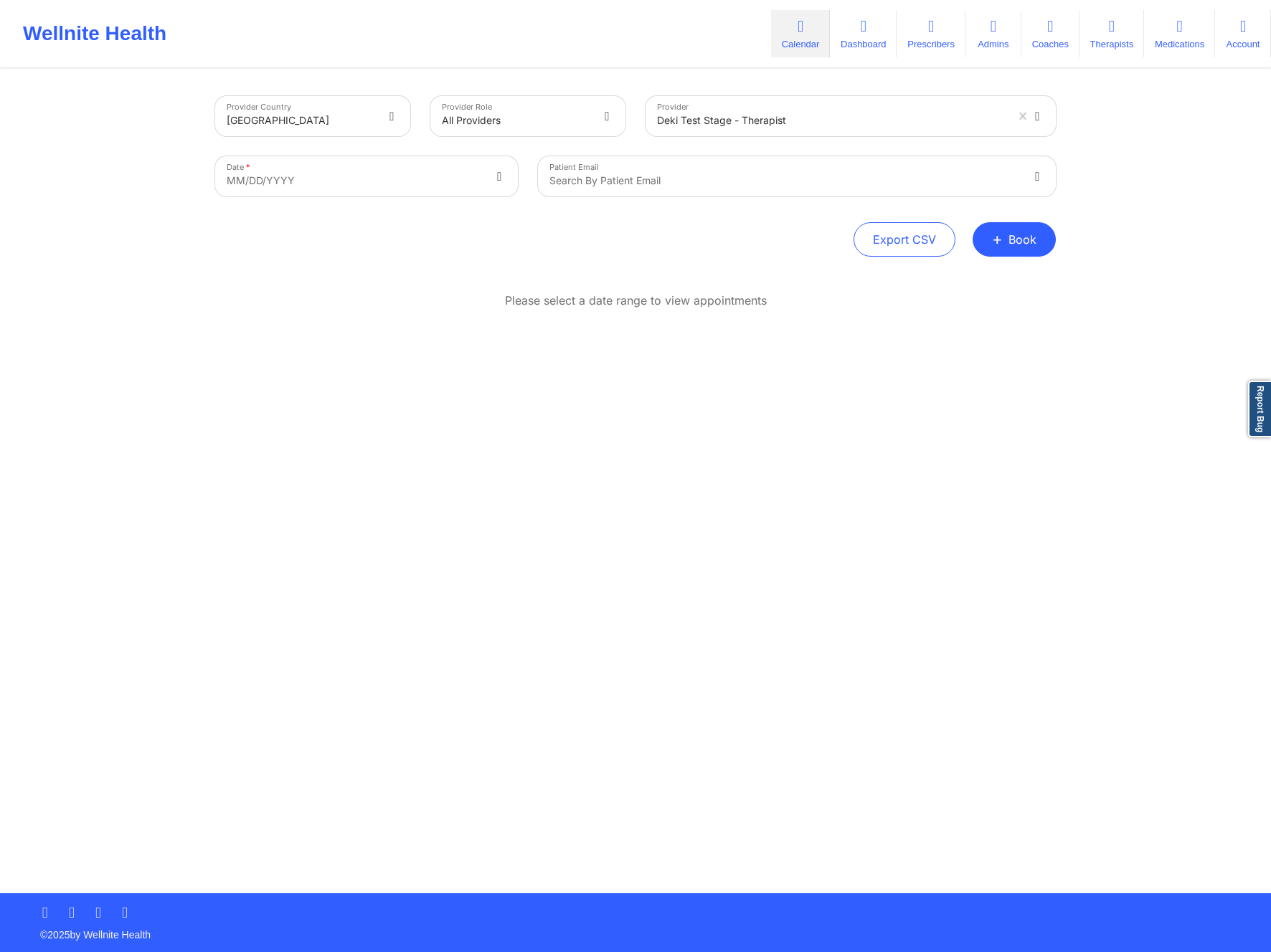
click at [355, 256] on div "Export CSV + Book" at bounding box center [636, 239] width 841 height 34
select select "2025-8"
select select "2025-9"
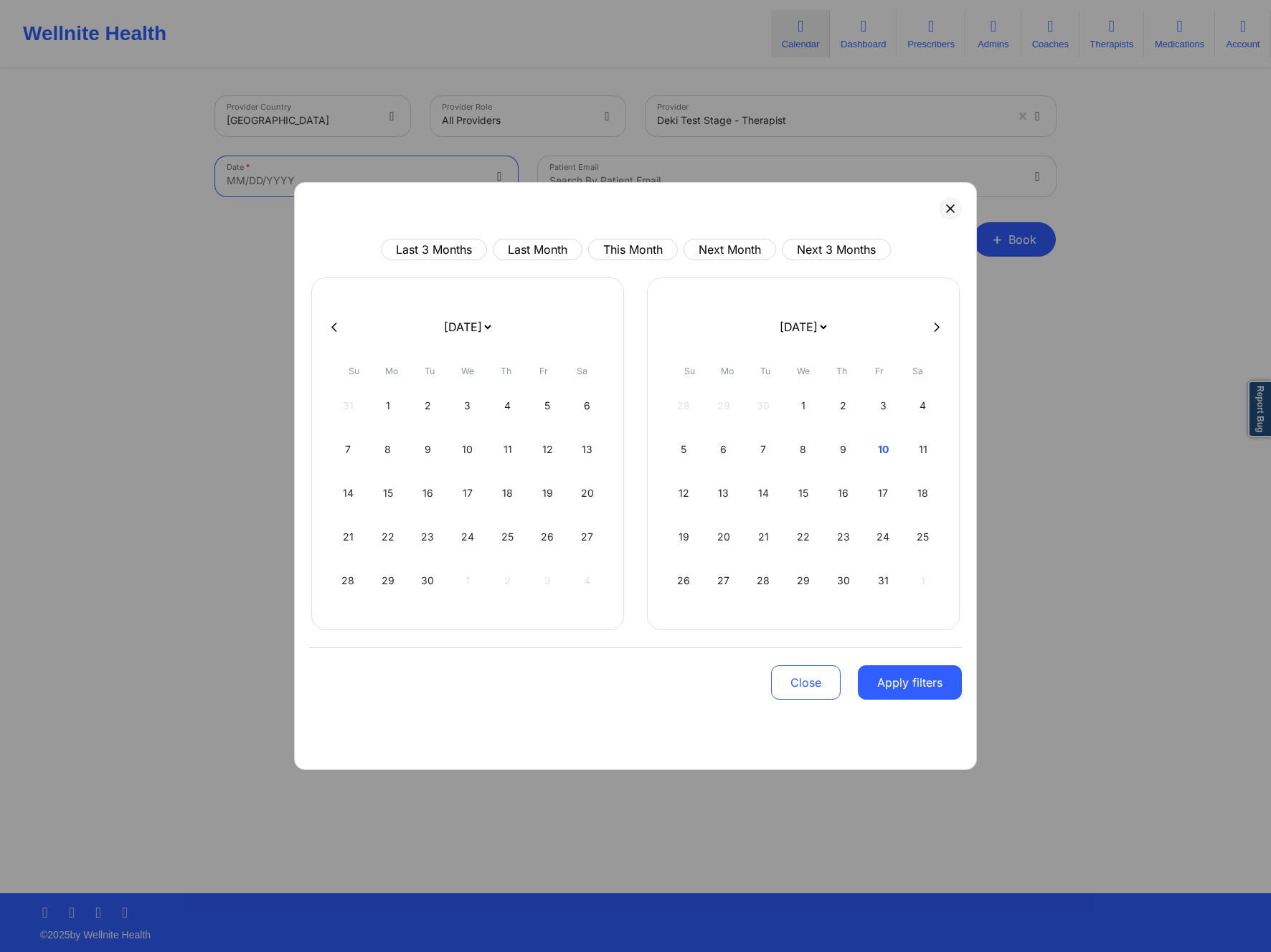
click at [463, 180] on body "Wellnite Health Calendar Dashboard Prescribers Admins Coaches Therapists Medica…" at bounding box center [635, 476] width 1271 height 952
click at [829, 325] on select "January 2019 February 2019 March 2019 April 2019 May 2019 June 2019 July 2019 A…" at bounding box center [802, 327] width 52 height 40
click at [777, 307] on select "January 2019 February 2019 March 2019 April 2019 May 2019 June 2019 July 2019 A…" at bounding box center [802, 327] width 52 height 40
click at [829, 328] on select "January 2019 February 2019 March 2019 April 2019 May 2019 June 2019 July 2019 A…" at bounding box center [802, 327] width 52 height 40
click at [942, 332] on button at bounding box center [936, 327] width 14 height 12
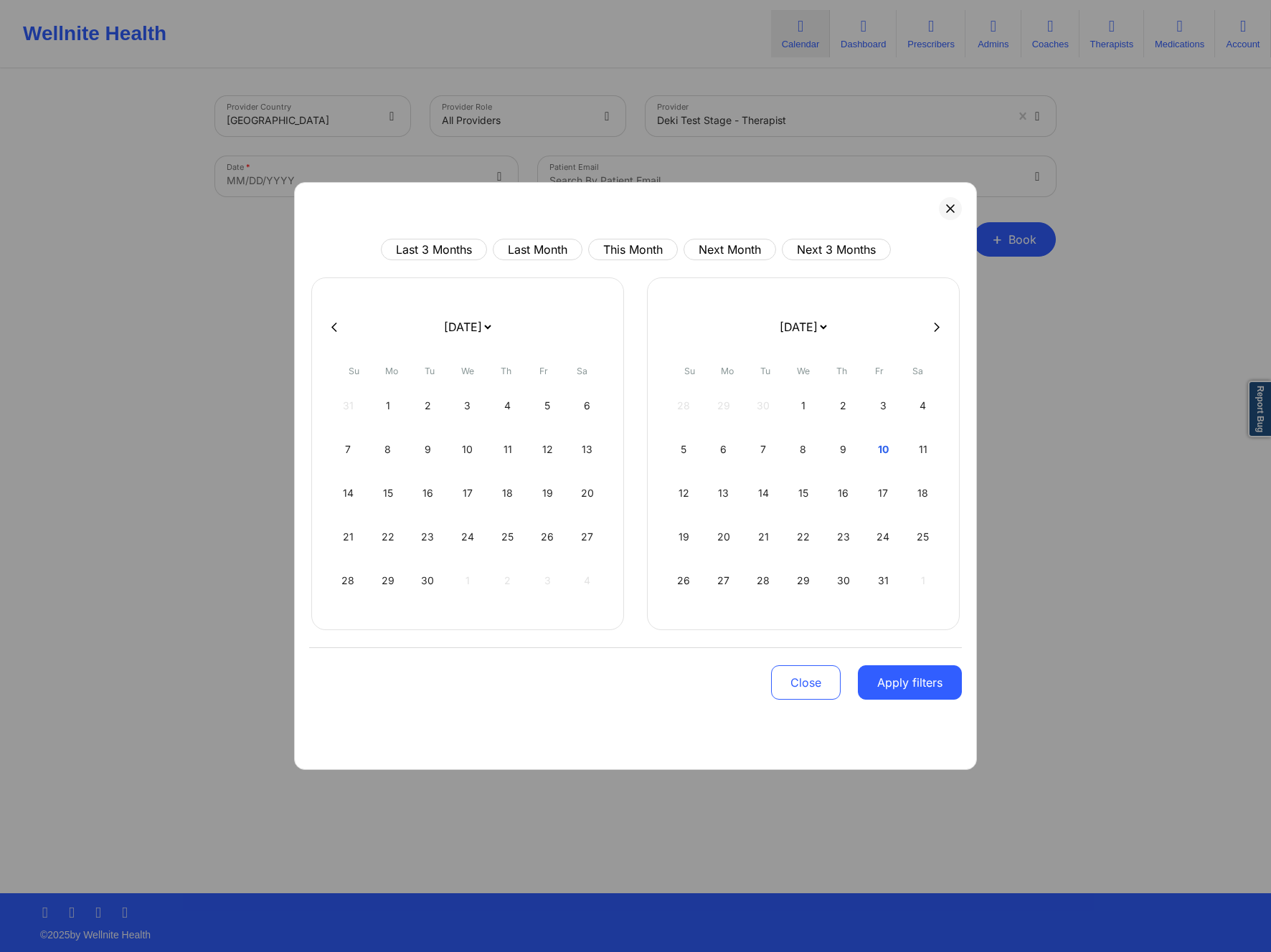
select select "2025-9"
select select "2025-10"
click at [942, 332] on button at bounding box center [936, 327] width 14 height 12
select select "2025-10"
select select "2025-11"
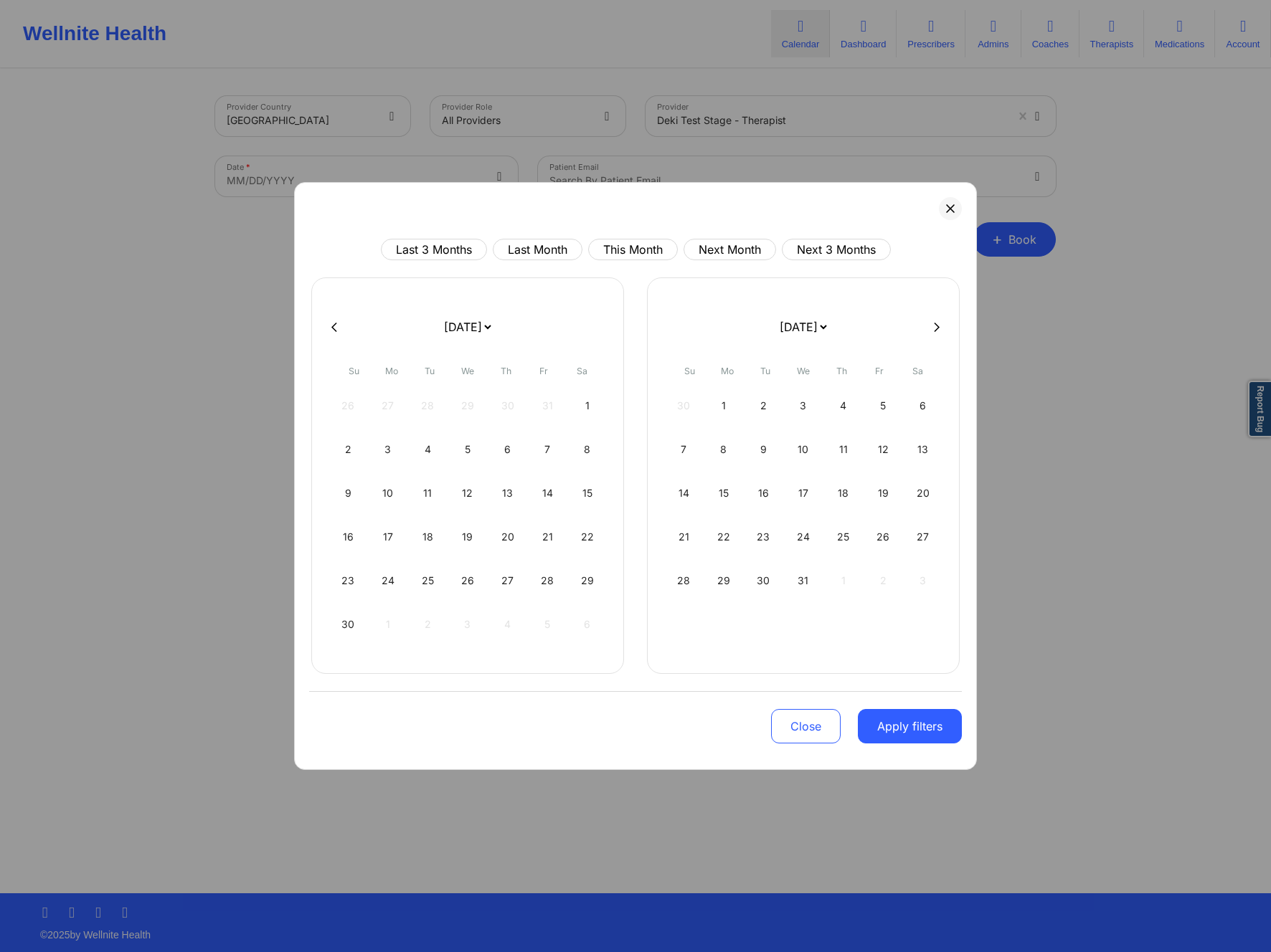
click at [942, 332] on button at bounding box center [936, 327] width 14 height 12
select select "2025-11"
select select "2026-0"
click at [942, 332] on button at bounding box center [936, 327] width 14 height 12
select select "2026-0"
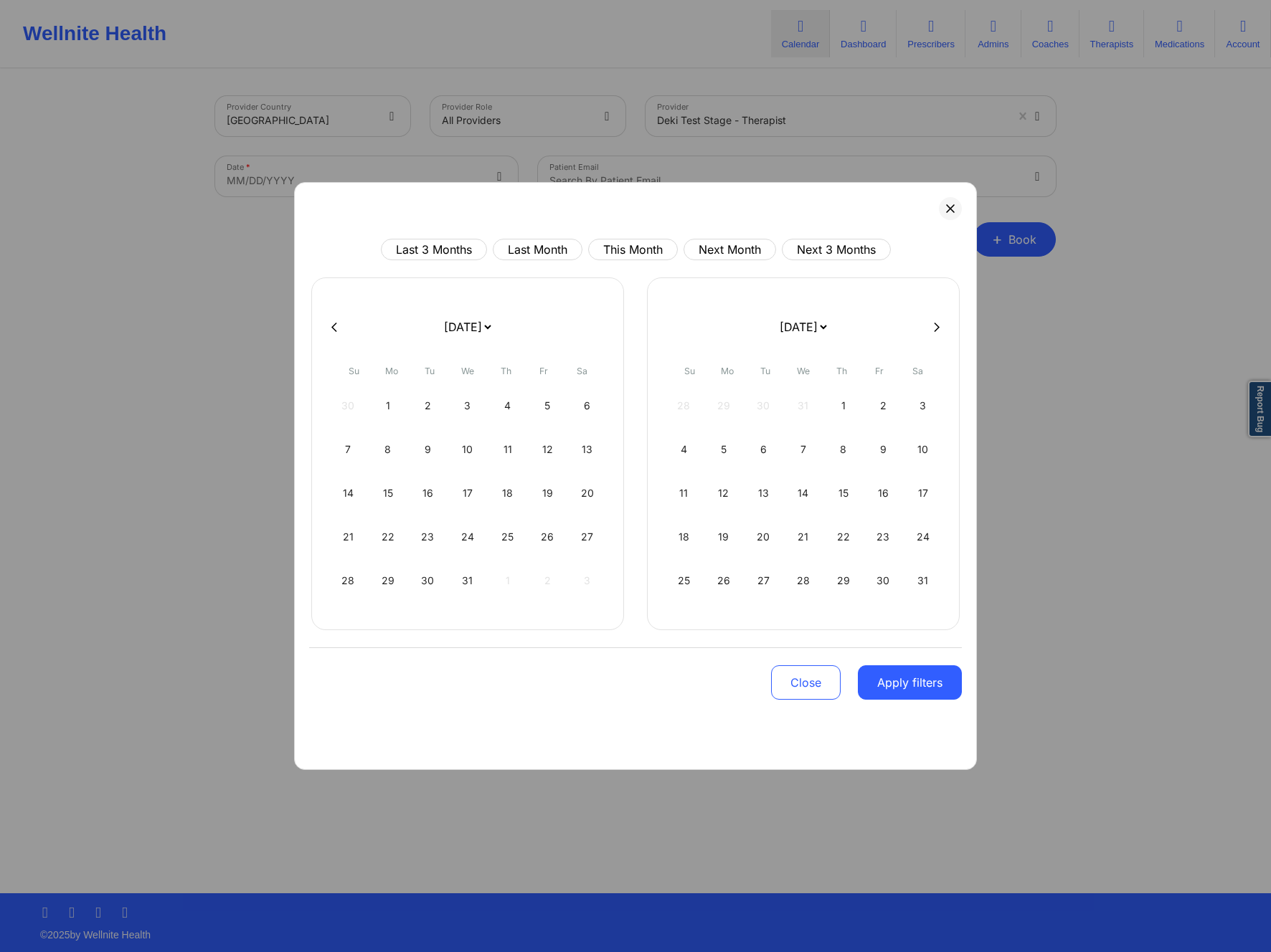
select select "2026-1"
click at [942, 332] on button at bounding box center [936, 327] width 14 height 12
select select "2026-2"
select select "2026-3"
click at [942, 332] on button at bounding box center [936, 327] width 14 height 12
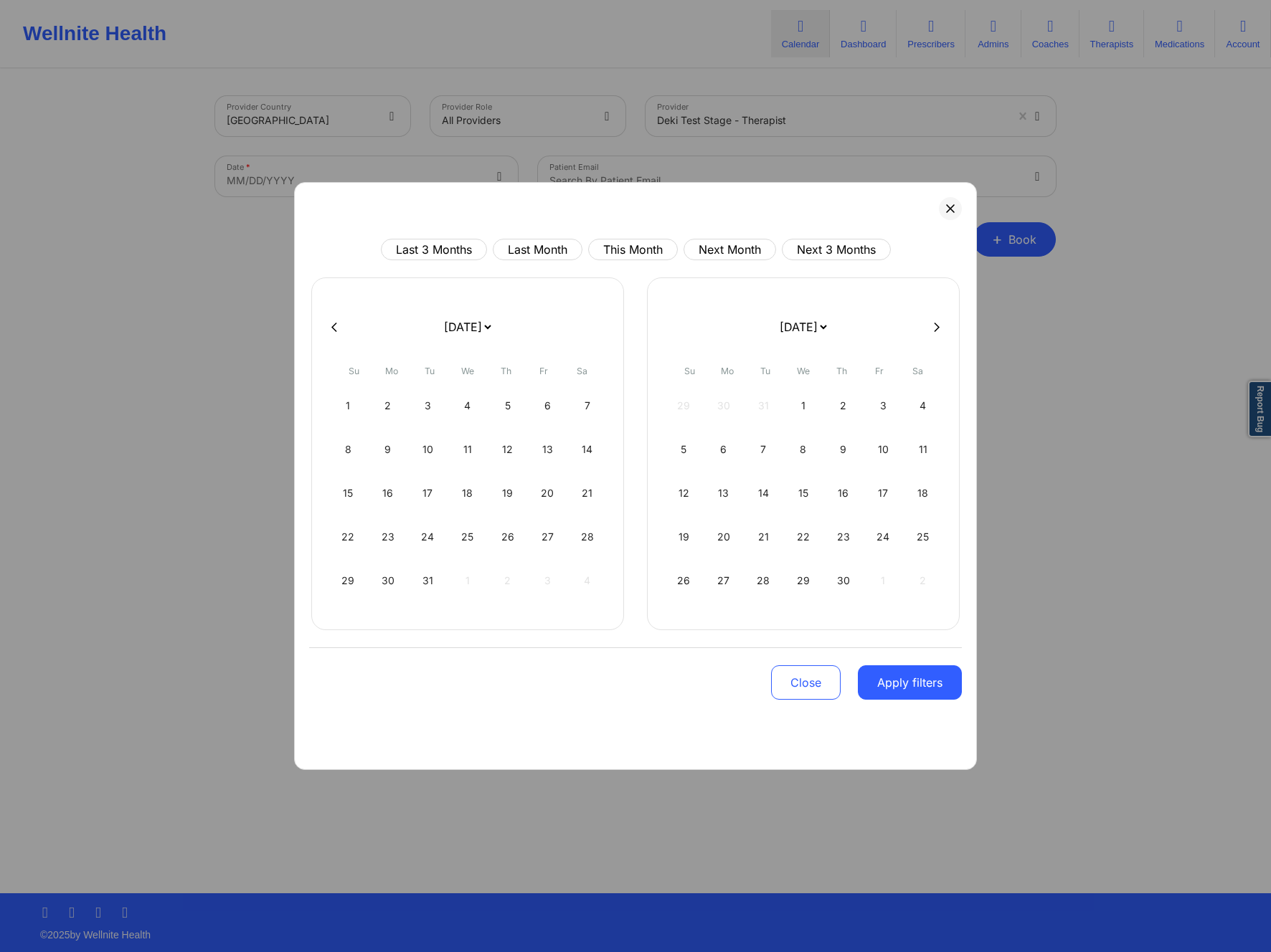
select select "2026-3"
select select "2026-4"
click at [942, 332] on button at bounding box center [936, 327] width 14 height 12
select select "2026-4"
select select "2026-5"
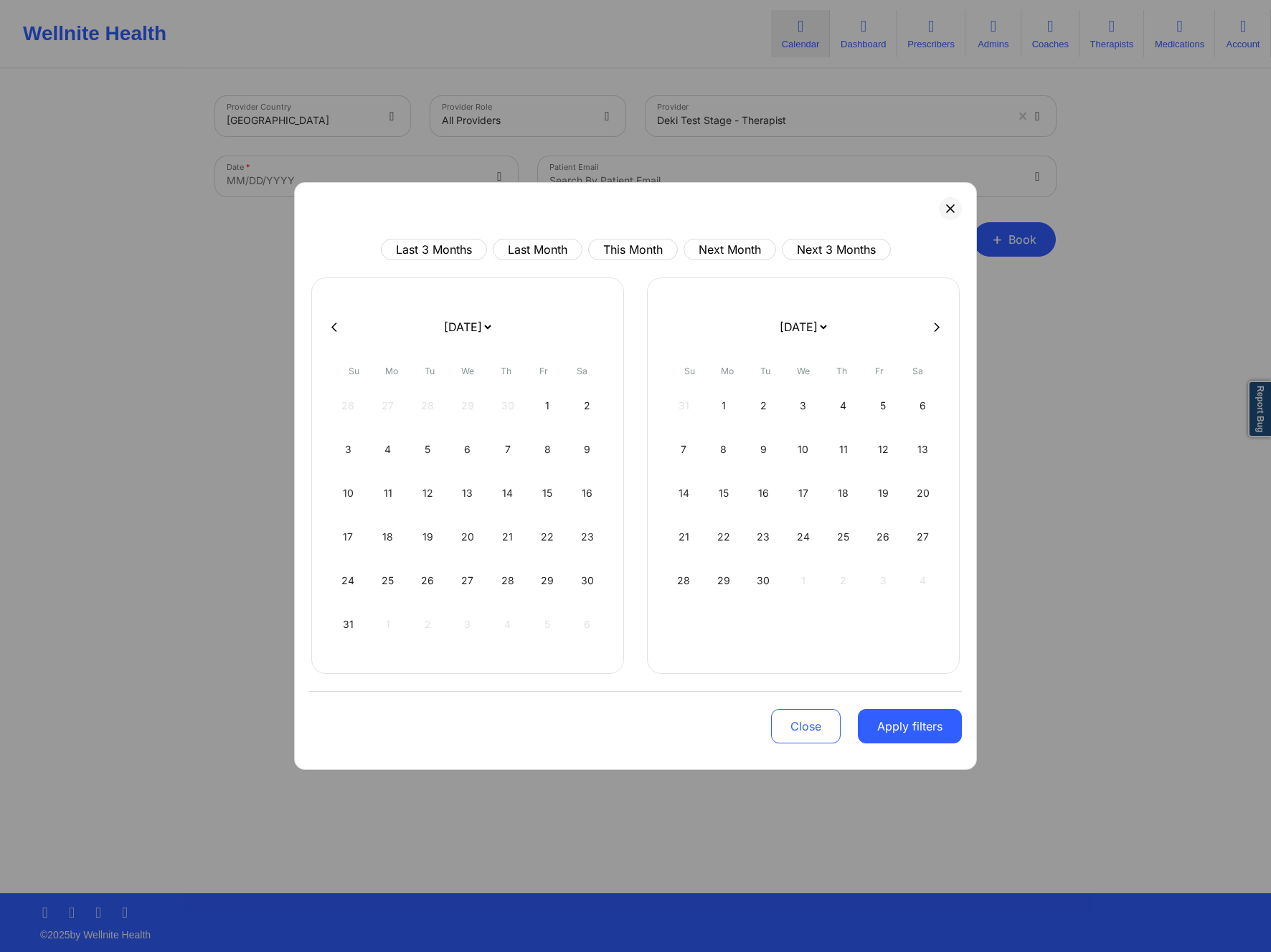
click at [942, 332] on button at bounding box center [936, 327] width 14 height 12
select select "2026-5"
select select "2026-6"
click at [942, 332] on button at bounding box center [936, 327] width 14 height 12
select select "2026-6"
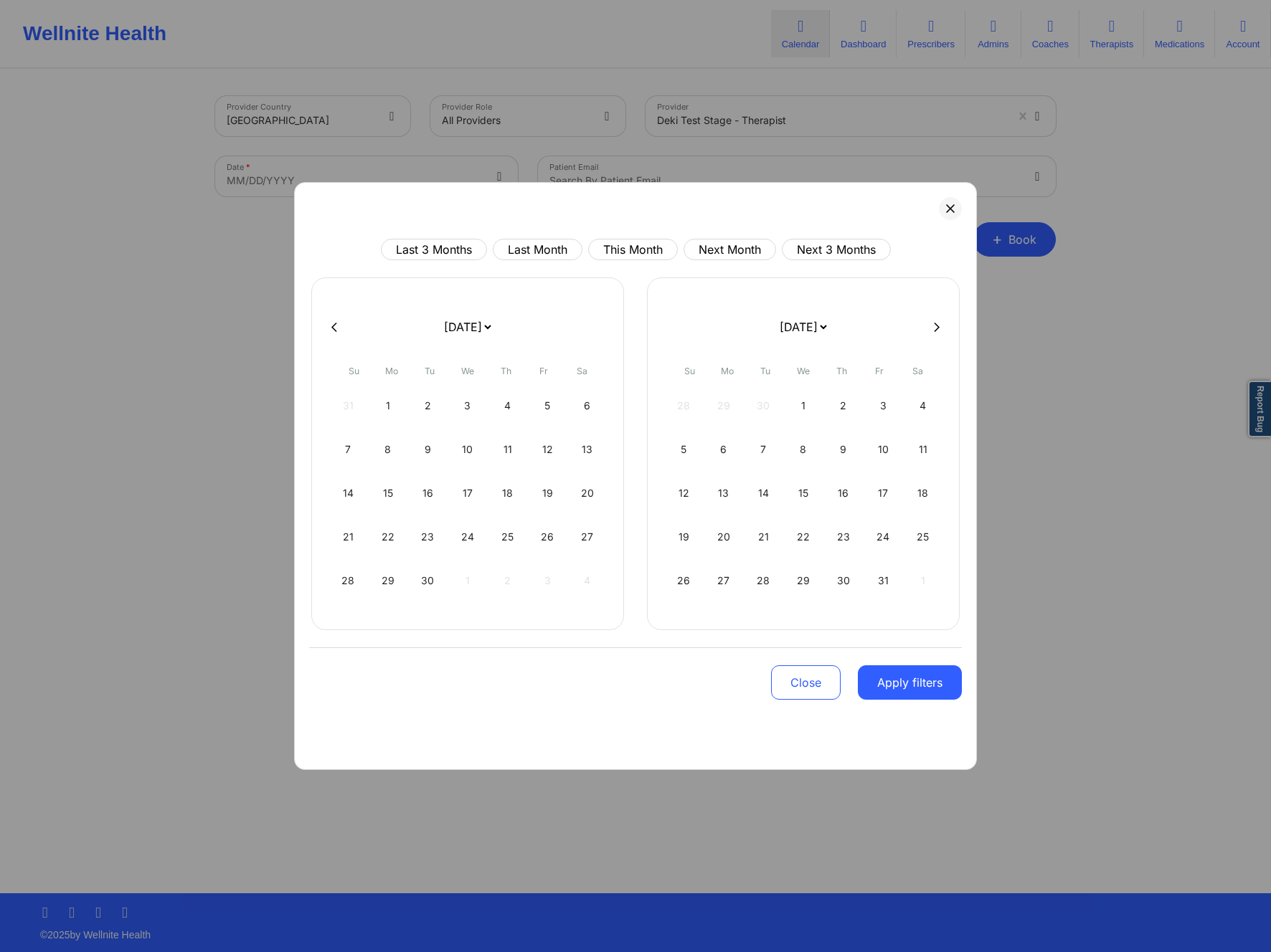
select select "2026-7"
click at [942, 332] on button at bounding box center [936, 327] width 14 height 12
select select "2026-7"
select select "2026-8"
click at [942, 332] on div at bounding box center [635, 327] width 653 height 22
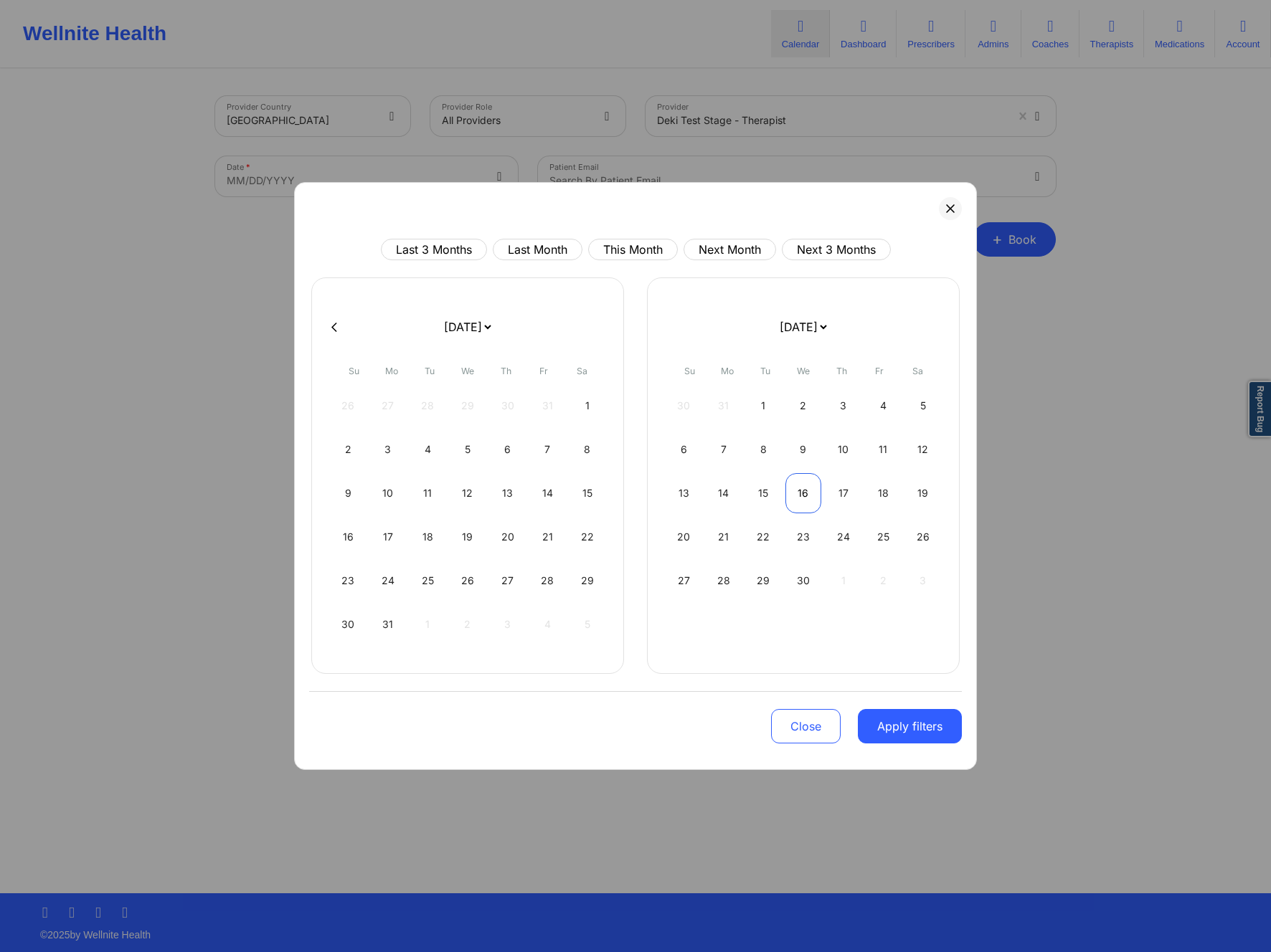
click at [794, 496] on div "16" at bounding box center [804, 493] width 37 height 40
select select "2026-7"
select select "2026-8"
select select "2026-7"
select select "2026-8"
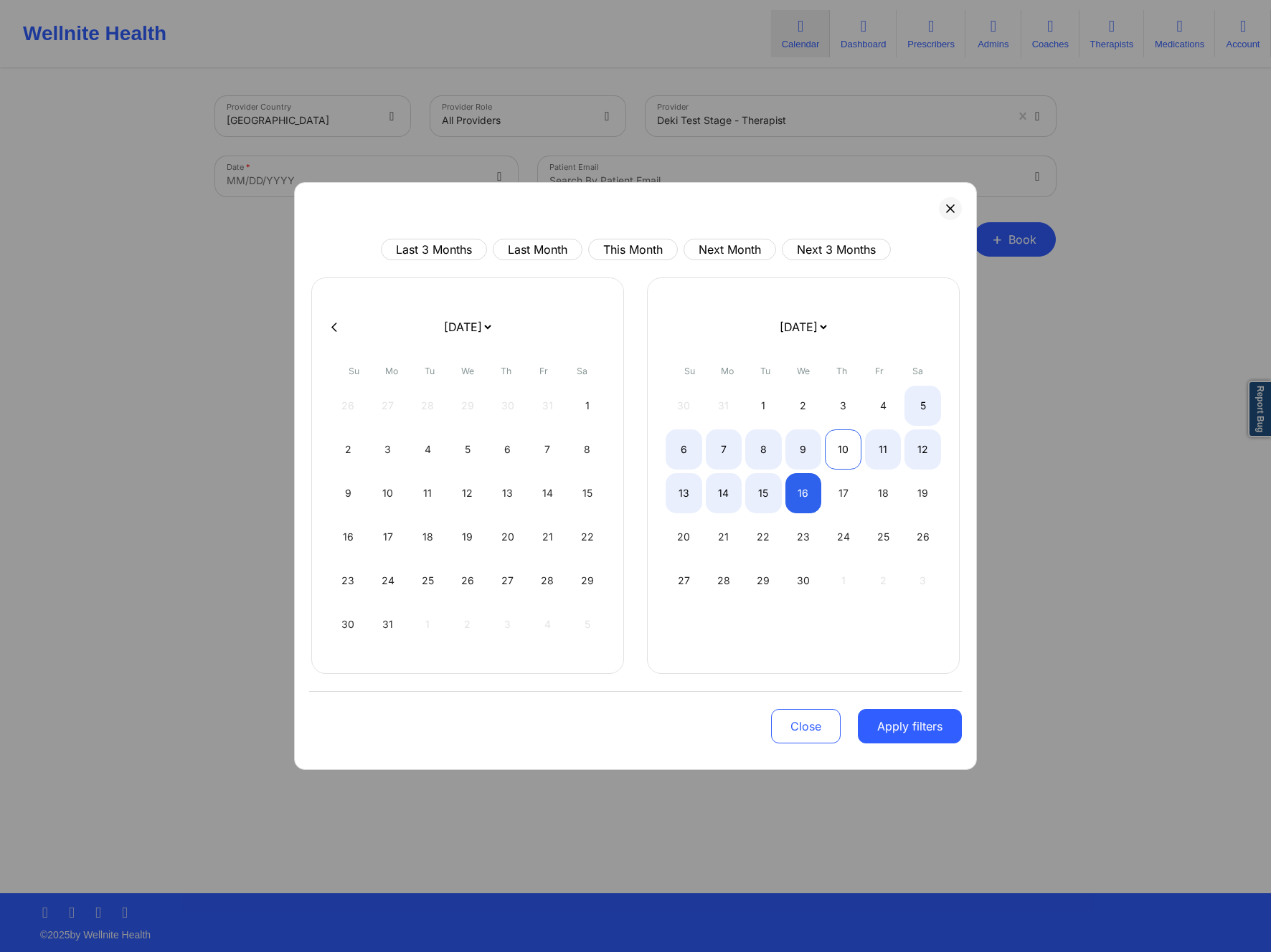
select select "2026-7"
select select "2026-8"
select select "2026-7"
select select "2026-8"
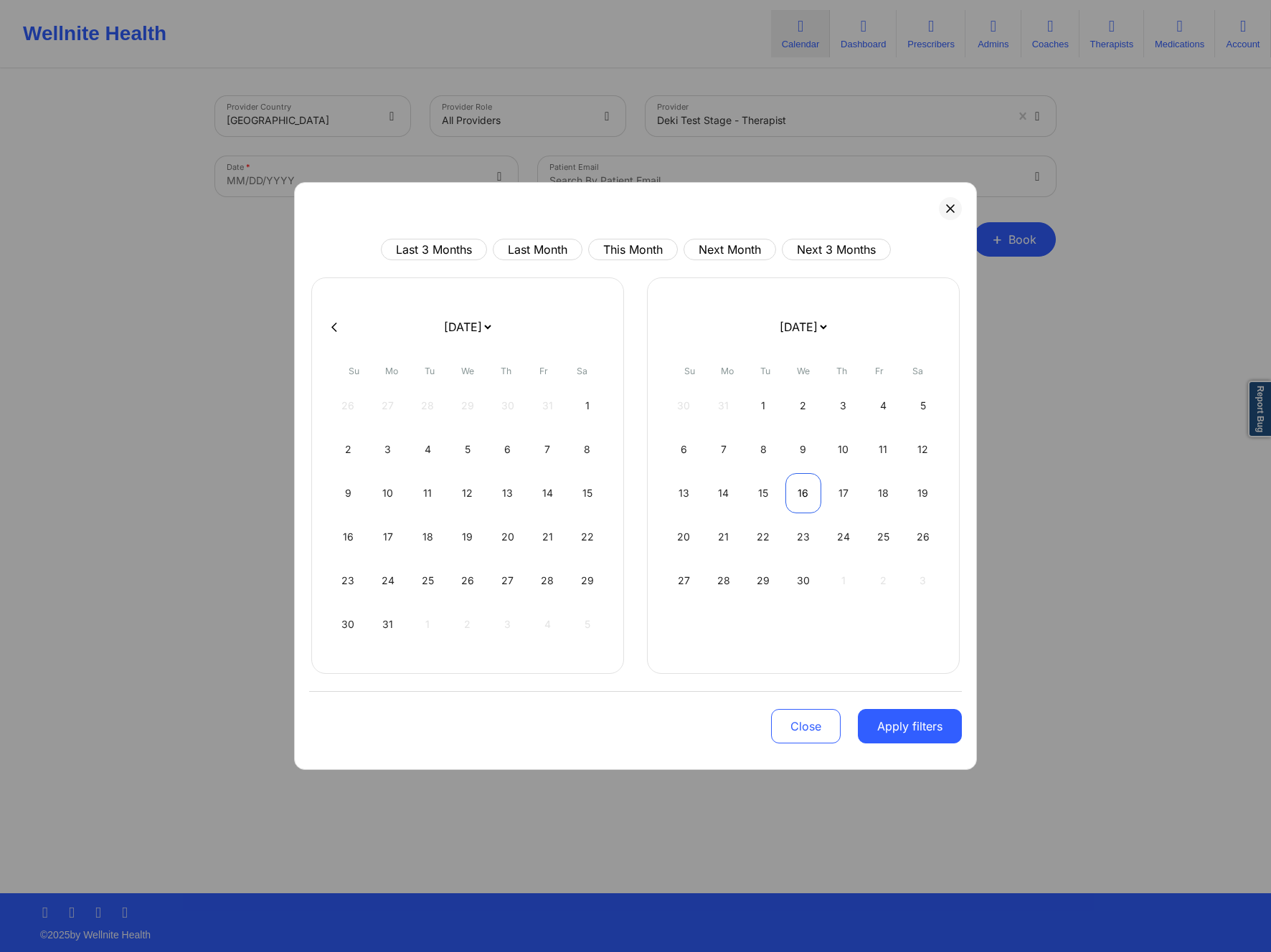
click at [808, 488] on div "16" at bounding box center [804, 493] width 37 height 40
select select "2026-7"
select select "2026-8"
click at [807, 496] on div "16" at bounding box center [804, 493] width 37 height 40
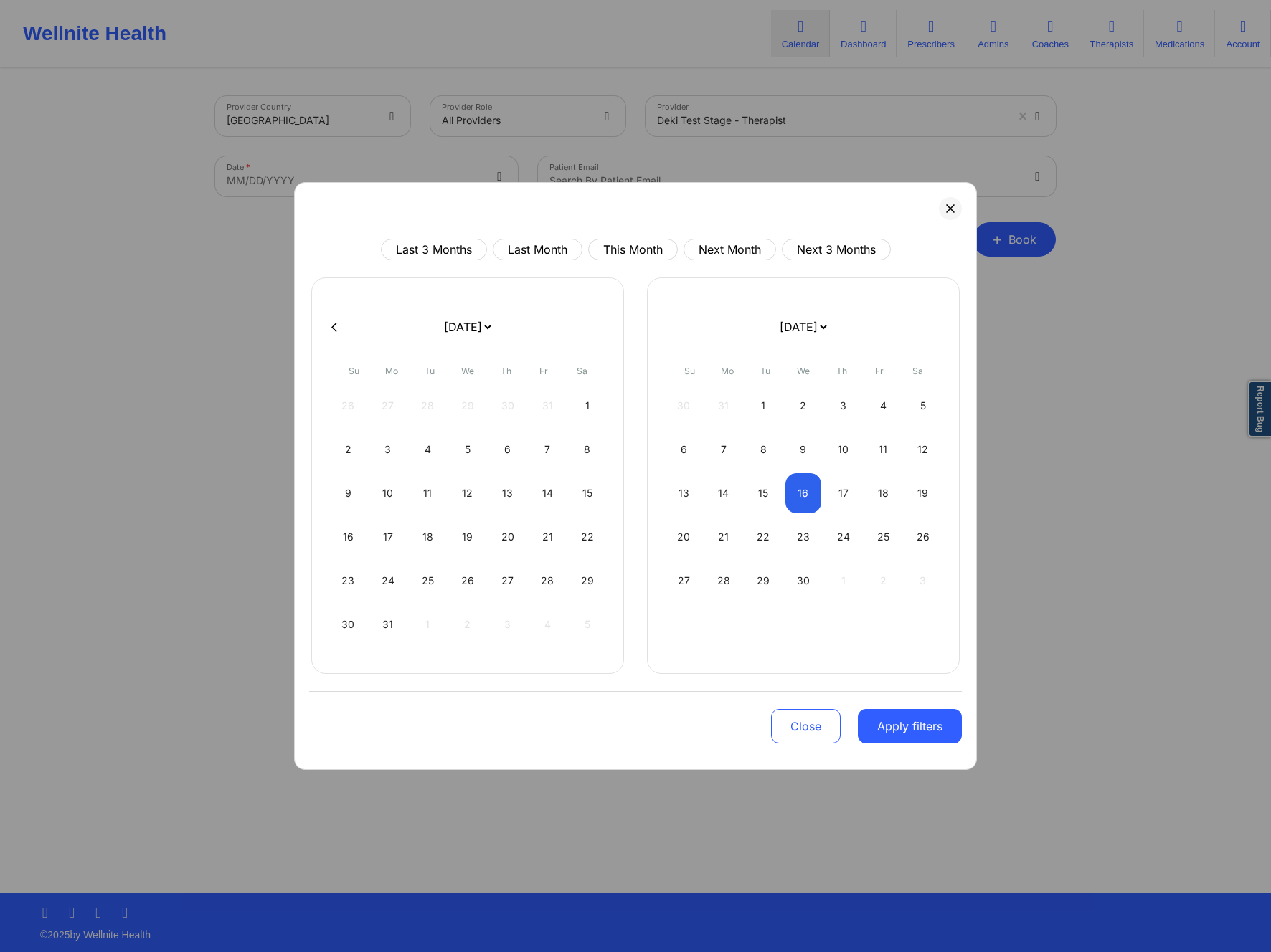
select select "2026-7"
select select "2026-8"
click at [896, 706] on div "Close Apply filters" at bounding box center [635, 725] width 653 height 67
click at [901, 719] on button "Apply filters" at bounding box center [910, 726] width 104 height 34
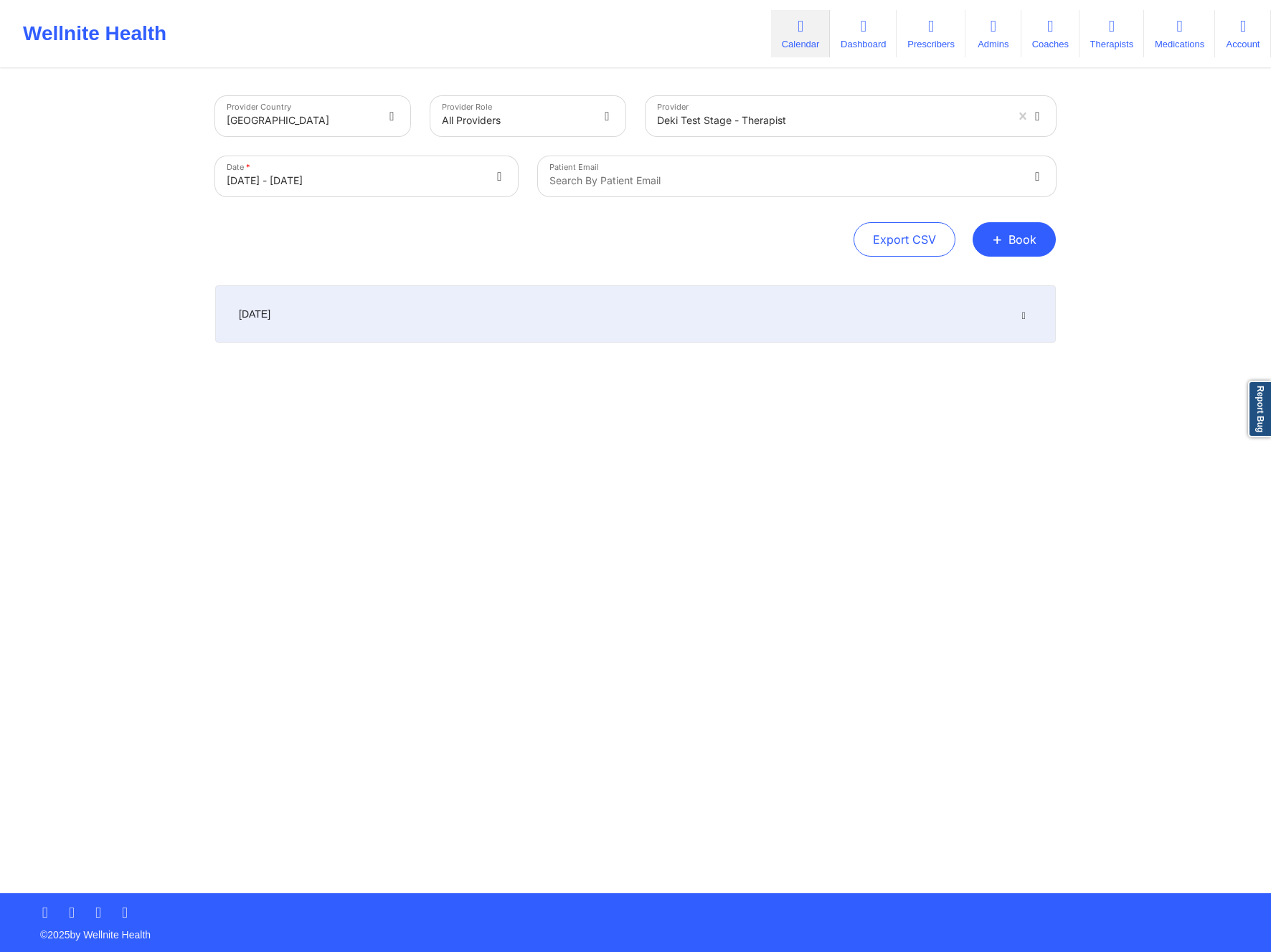
click at [1032, 320] on div "September 16, 2026" at bounding box center [636, 314] width 841 height 57
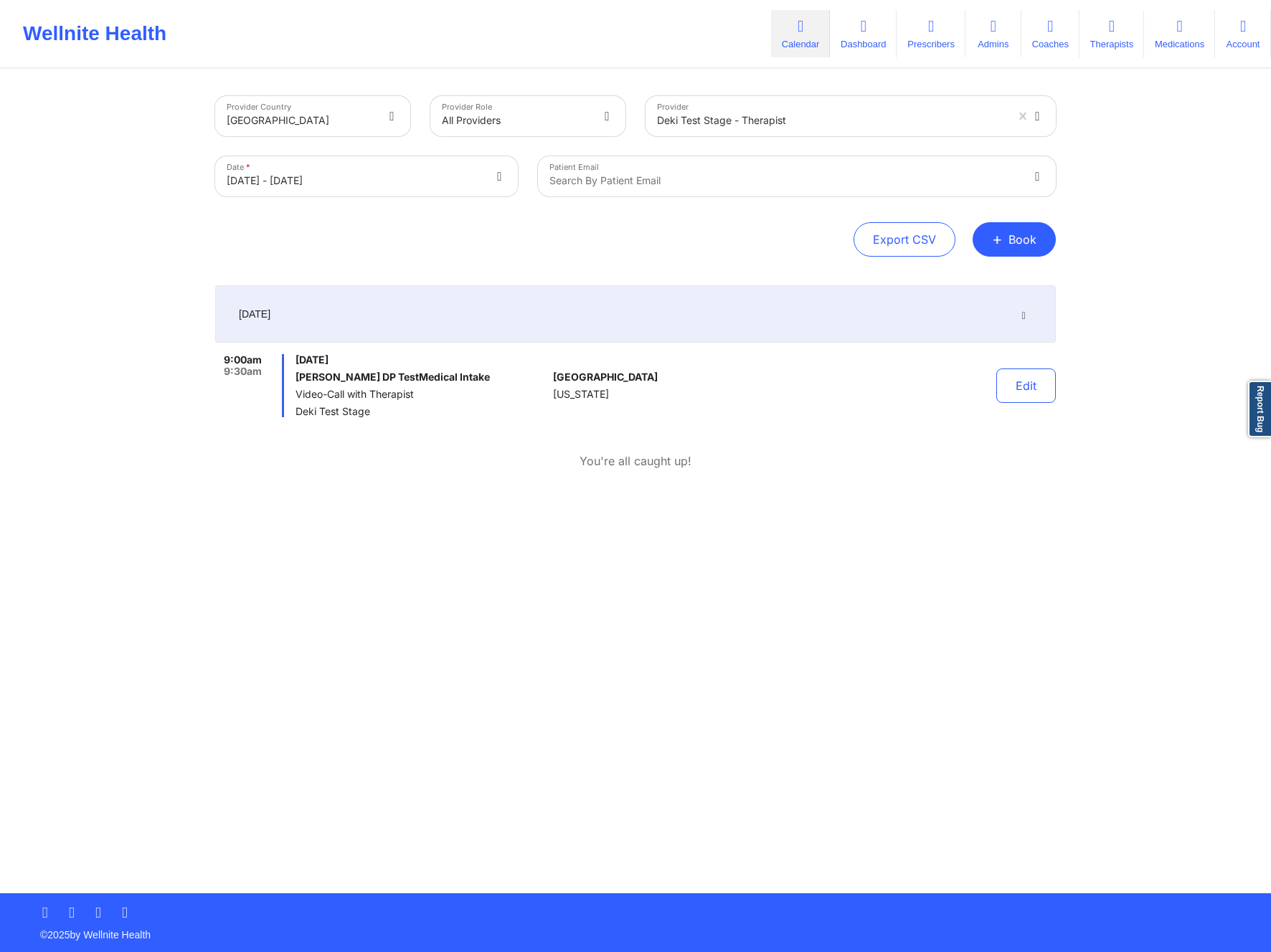
click at [1148, 314] on div "Provider Country United States Provider Role All Providers Provider Deki Test S…" at bounding box center [635, 447] width 1271 height 894
click at [1010, 240] on button "+ Book" at bounding box center [1015, 239] width 83 height 34
click at [641, 229] on div "Export CSV + Book" at bounding box center [636, 239] width 841 height 34
click at [404, 179] on body "Wellnite Health Calendar Dashboard Prescribers Admins Coaches Therapists Medica…" at bounding box center [635, 476] width 1271 height 952
select select "2026-7"
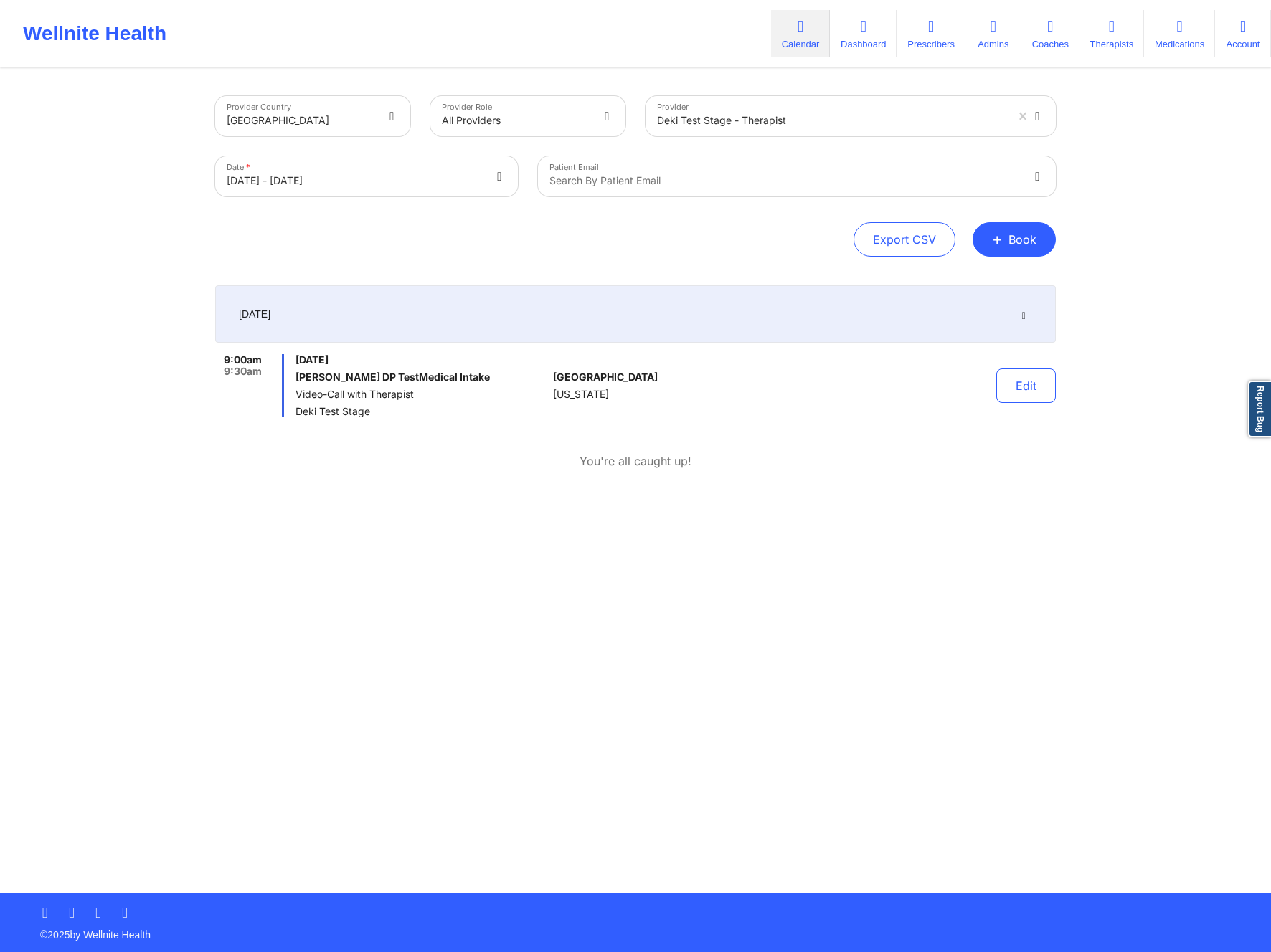
select select "2026-8"
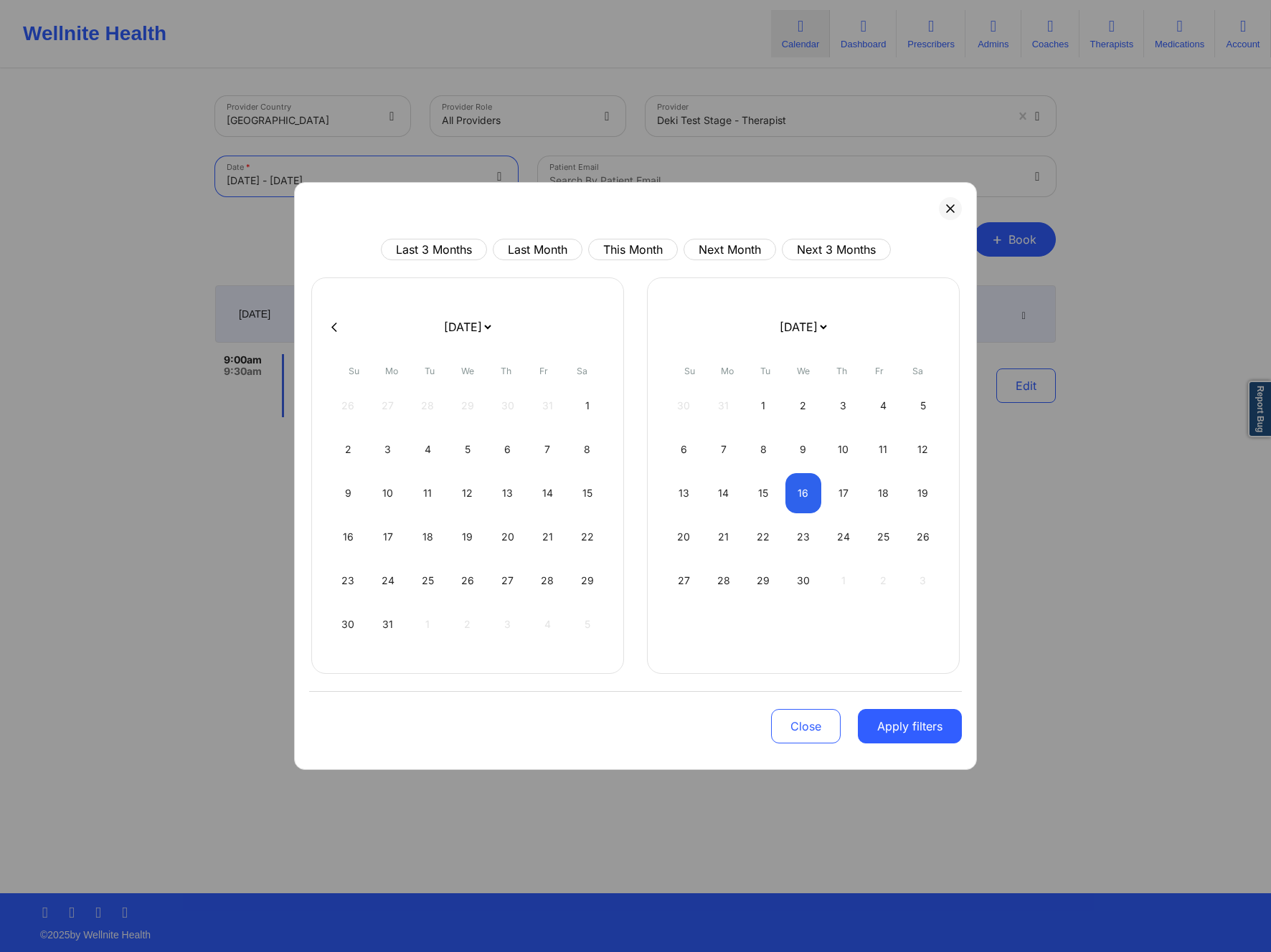
click at [816, 317] on select "January 2019 February 2019 March 2019 April 2019 May 2019 June 2019 July 2019 A…" at bounding box center [802, 327] width 52 height 40
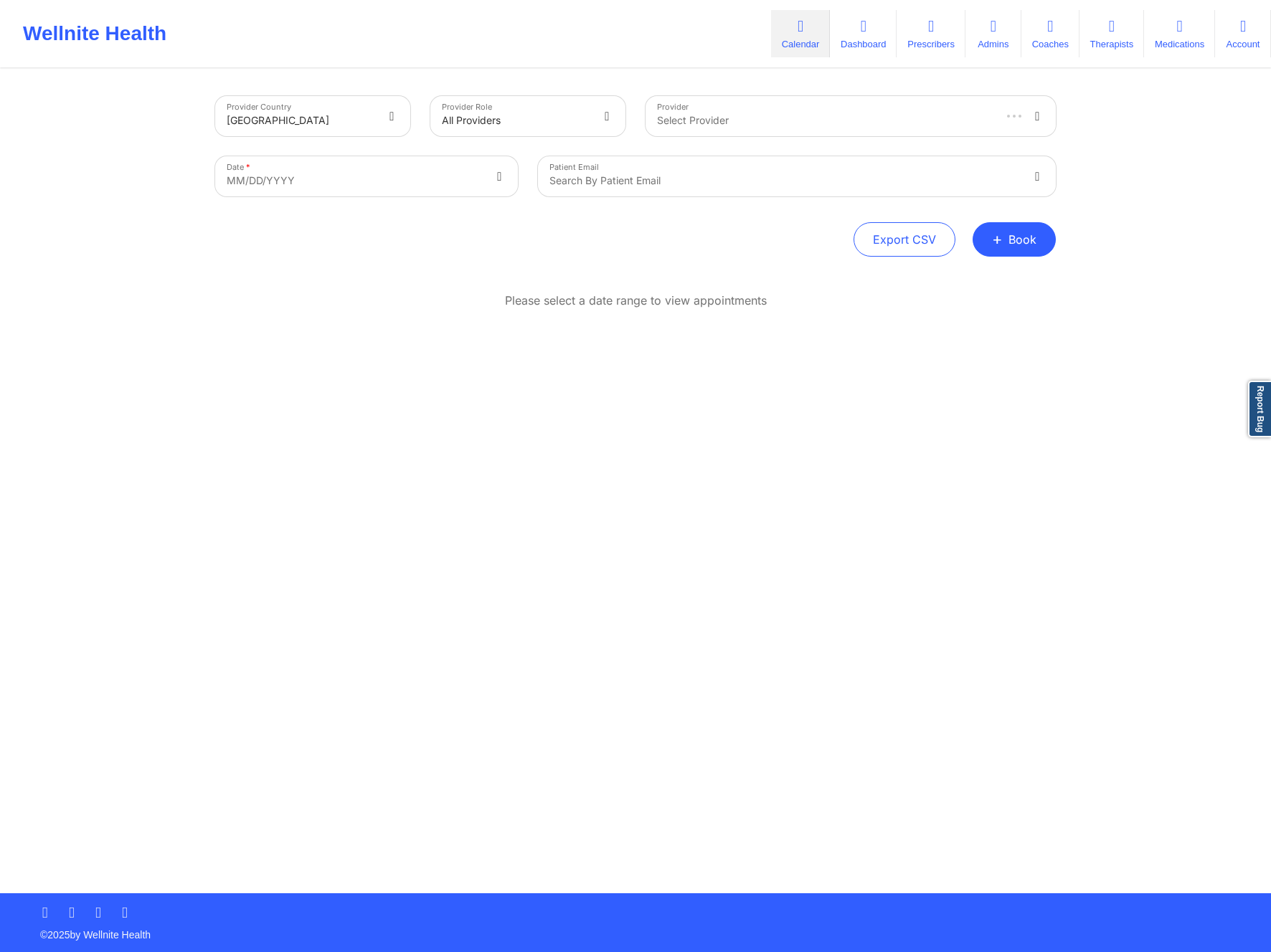
select select "2025-8"
select select "2025-9"
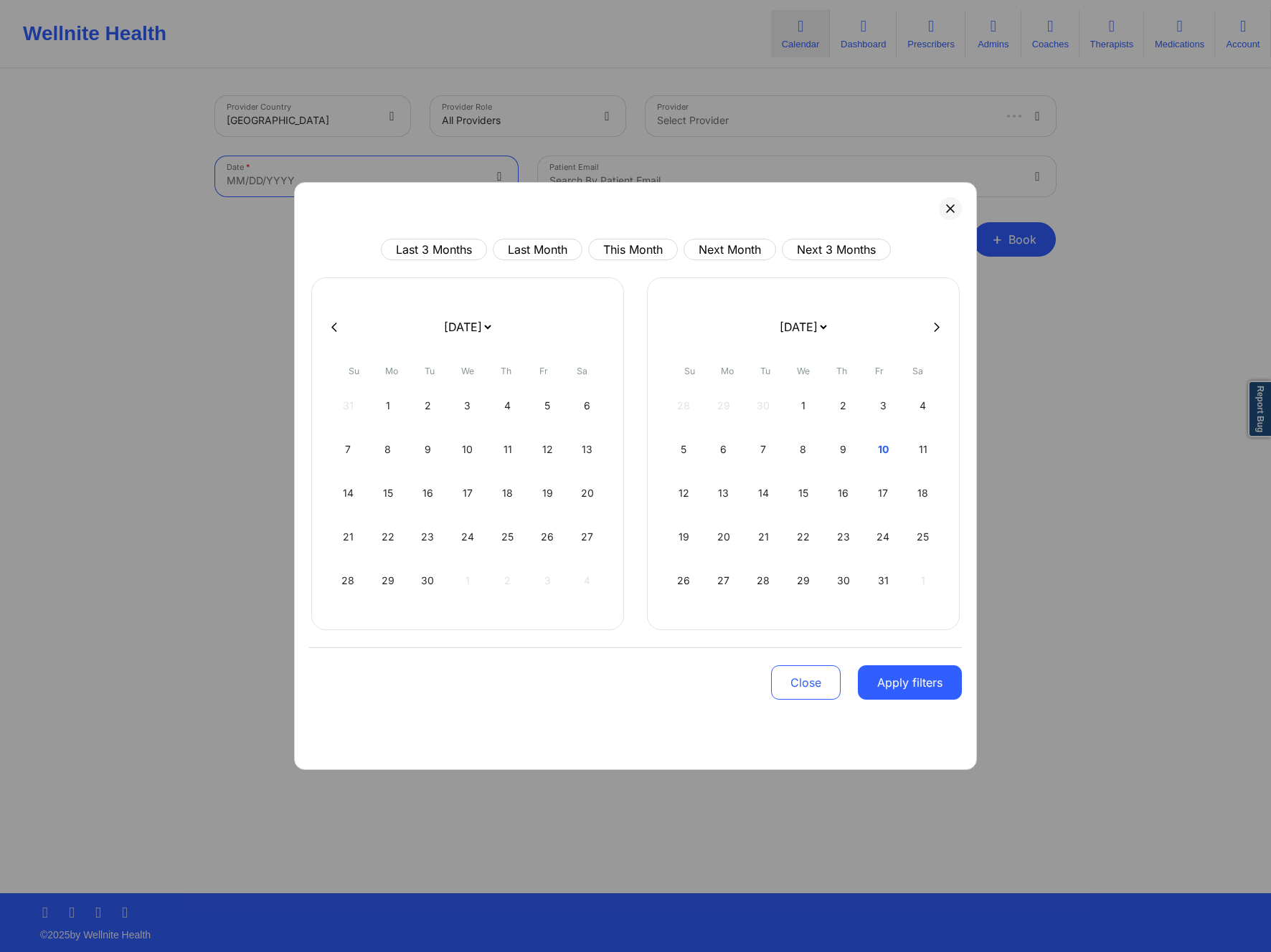
click at [366, 183] on body "Wellnite Health Calendar Dashboard Prescribers Admins Coaches Therapists Medica…" at bounding box center [635, 476] width 1271 height 952
click at [494, 324] on select "January 2019 February 2019 March 2019 April 2019 May 2019 June 2019 July 2019 A…" at bounding box center [467, 327] width 52 height 40
select select "2025-11"
select select "2026-0"
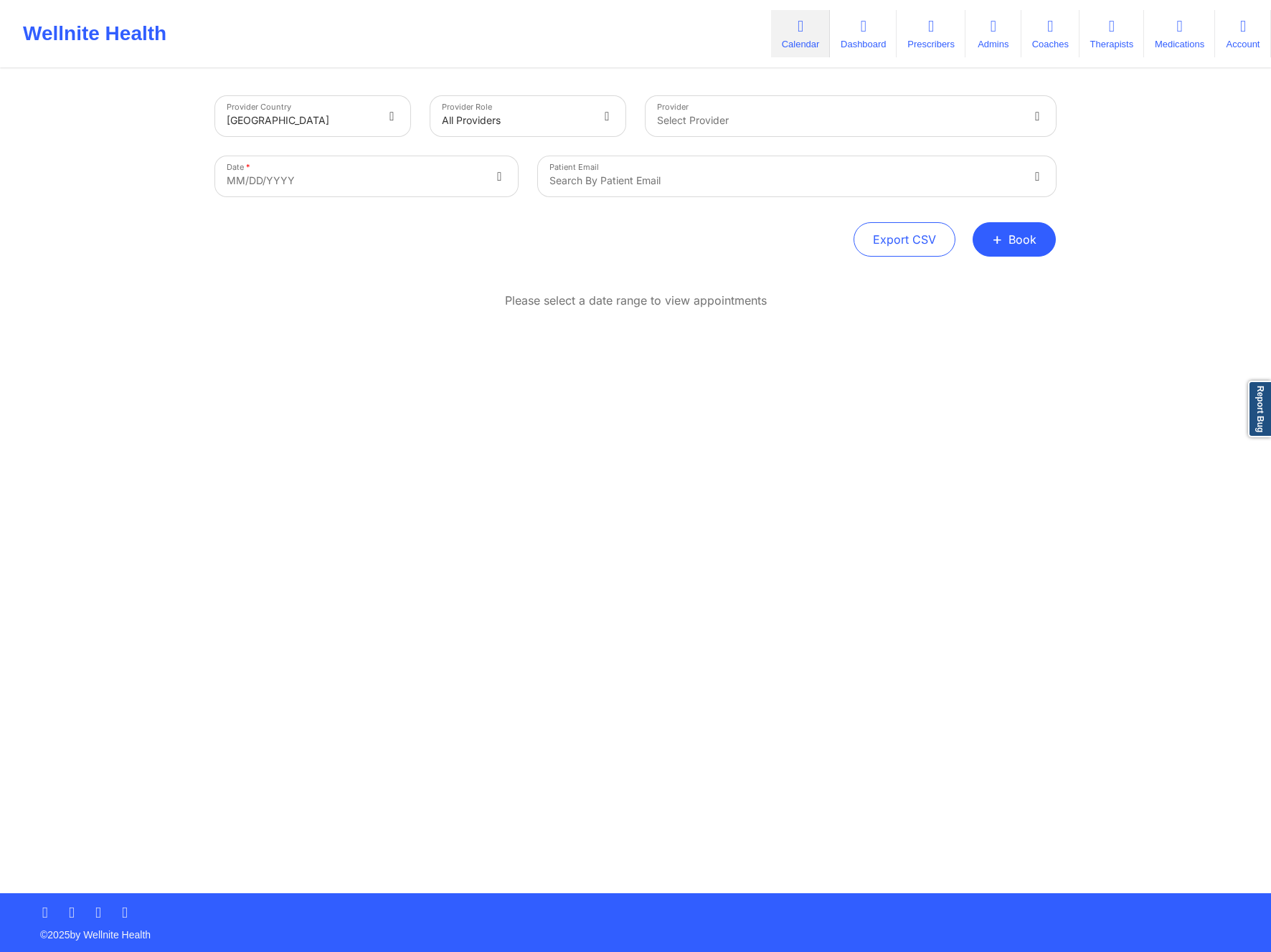
click at [922, 501] on div "Provider Country [GEOGRAPHIC_DATA] Provider Role All Providers Provider Select …" at bounding box center [635, 481] width 861 height 823
